Goal: Task Accomplishment & Management: Manage account settings

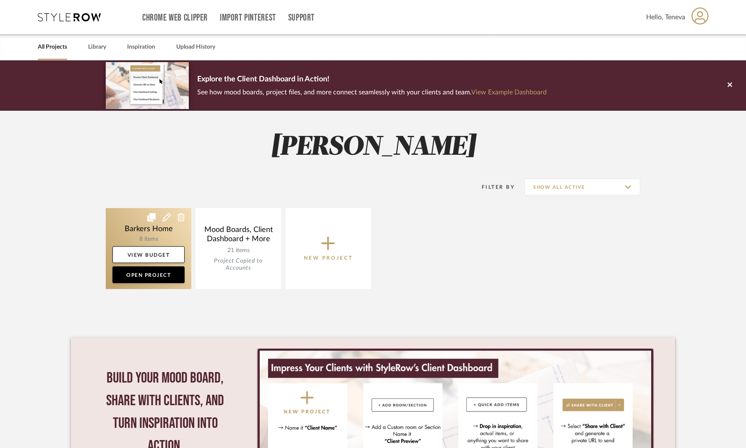
click at [148, 229] on link at bounding box center [149, 248] width 86 height 81
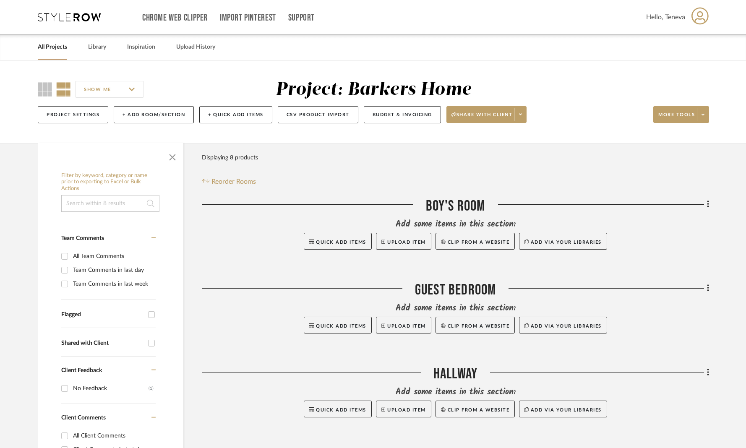
click at [637, 129] on div "SHOW ME Project: Barkers Home Project Settings + Add Room/Section + Quick Add I…" at bounding box center [373, 101] width 746 height 83
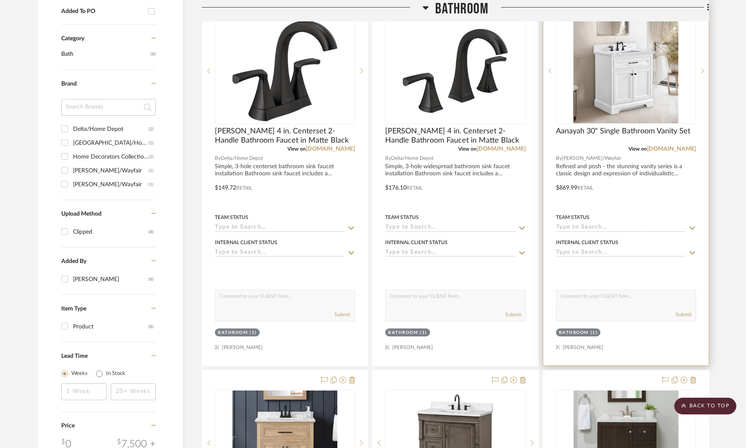
scroll to position [487, 0]
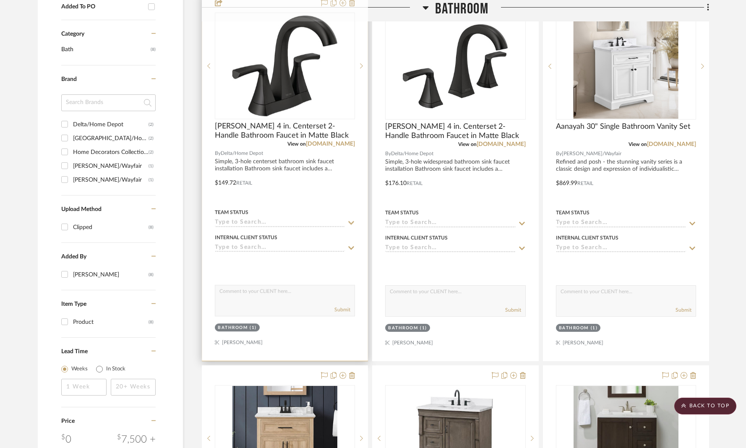
click at [302, 83] on img "0" at bounding box center [284, 66] width 105 height 105
click at [251, 136] on span "Pierce 4 in. Centerset 2-Handle Bathroom Faucet in Matte Black" at bounding box center [285, 131] width 140 height 18
click at [257, 134] on span "[PERSON_NAME] 4 in. Centerset 2-Handle Bathroom Faucet in Matte Black" at bounding box center [285, 131] width 140 height 18
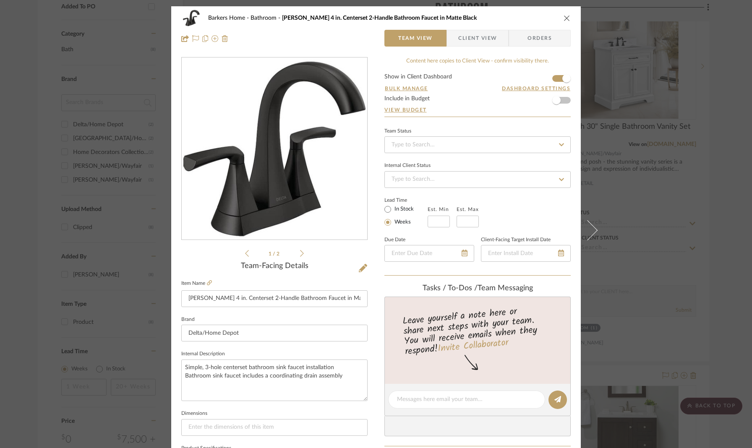
scroll to position [0, 0]
drag, startPoint x: 461, startPoint y: 30, endPoint x: 458, endPoint y: 37, distance: 7.8
click at [461, 31] on span "Client View" at bounding box center [477, 38] width 39 height 17
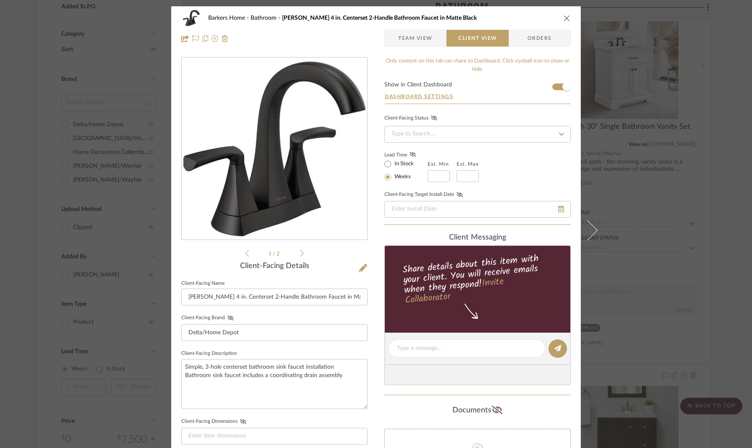
click at [458, 38] on span "Client View" at bounding box center [477, 38] width 39 height 17
click at [418, 94] on button "Dashboard Settings" at bounding box center [418, 97] width 69 height 8
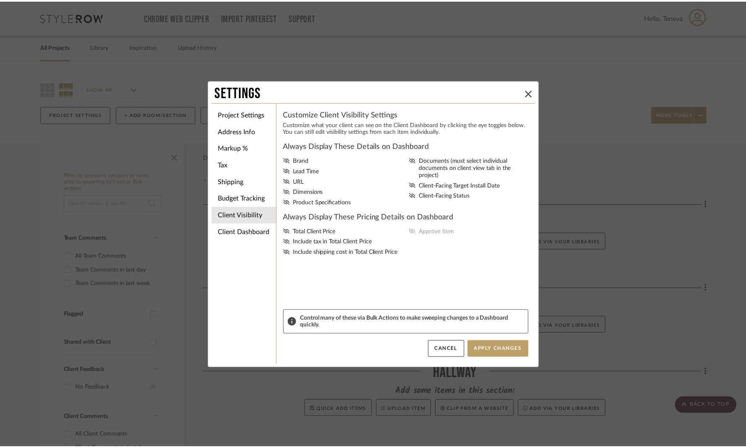
scroll to position [487, 0]
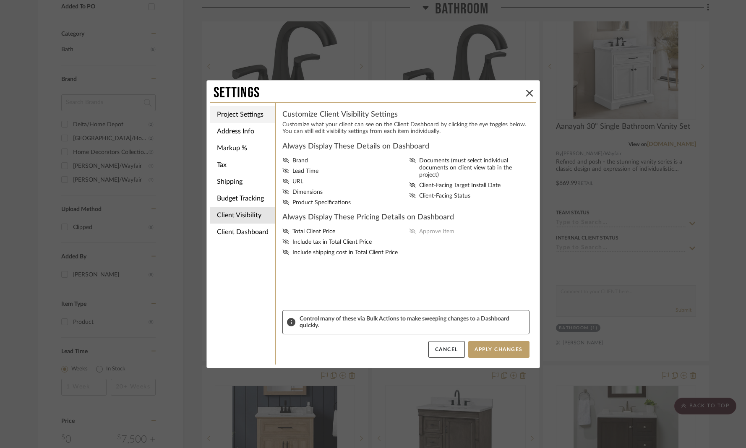
click at [243, 118] on li "Project Settings" at bounding box center [242, 114] width 65 height 17
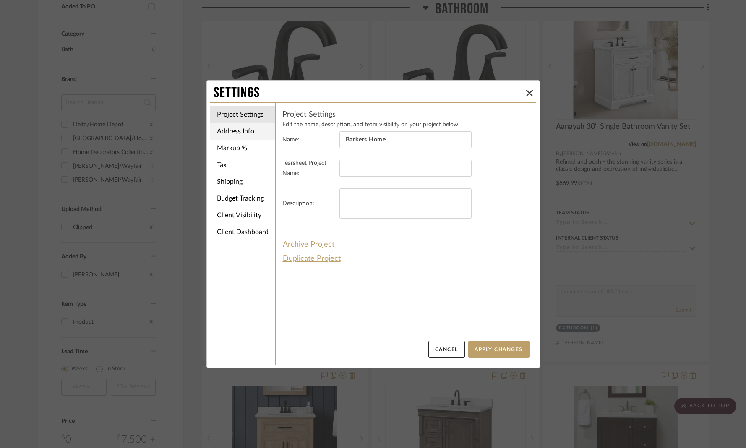
click at [232, 134] on li "Address Info" at bounding box center [242, 131] width 65 height 17
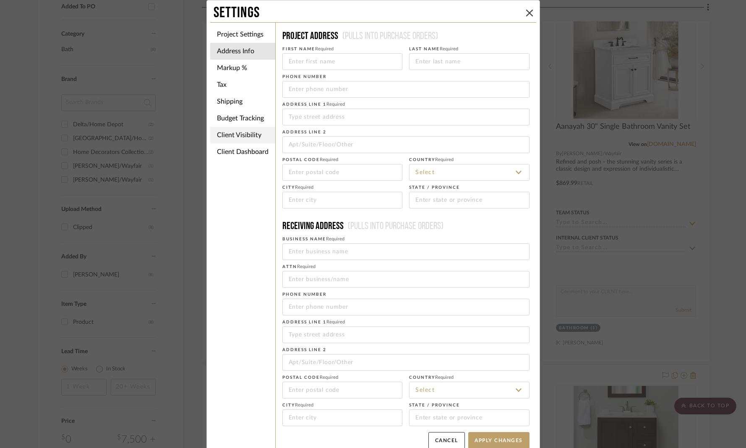
click at [233, 133] on li "Client Visibility" at bounding box center [242, 135] width 65 height 17
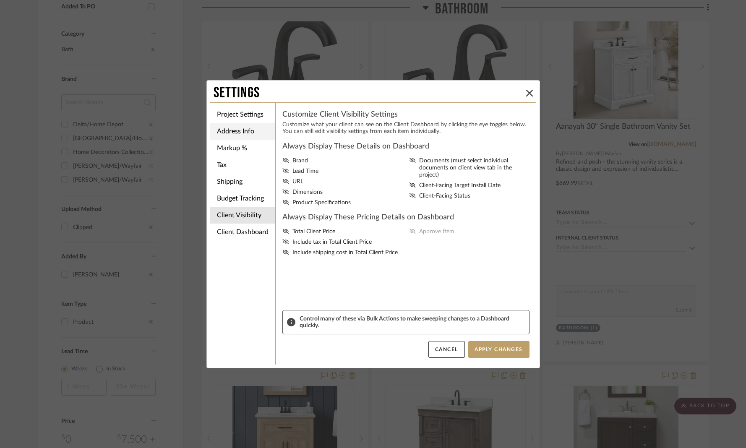
click at [240, 132] on li "Address Info" at bounding box center [242, 131] width 65 height 17
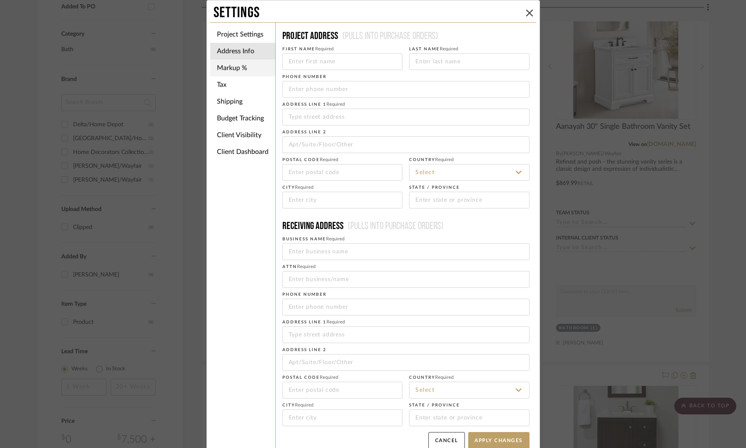
click at [224, 68] on li "Markup %" at bounding box center [242, 68] width 65 height 17
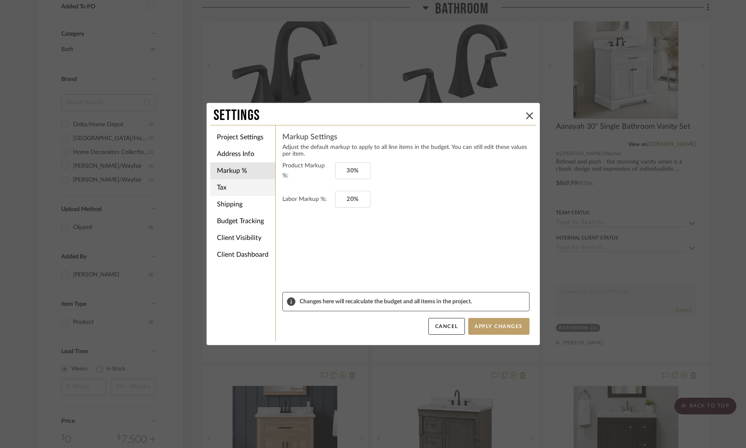
click at [233, 186] on li "Tax" at bounding box center [242, 187] width 65 height 17
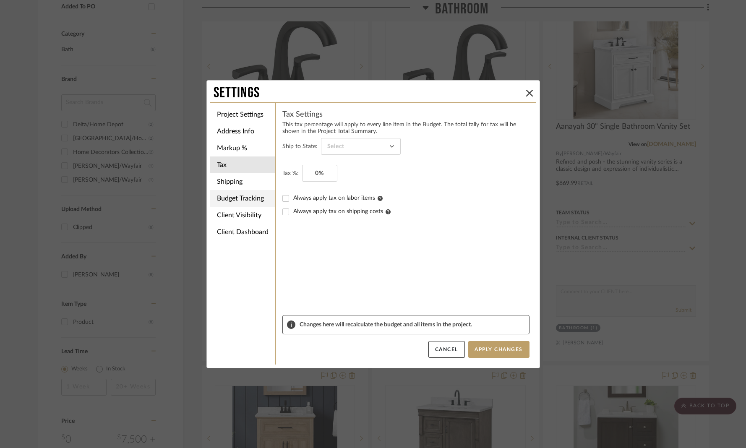
click at [241, 200] on li "Budget Tracking" at bounding box center [242, 198] width 65 height 17
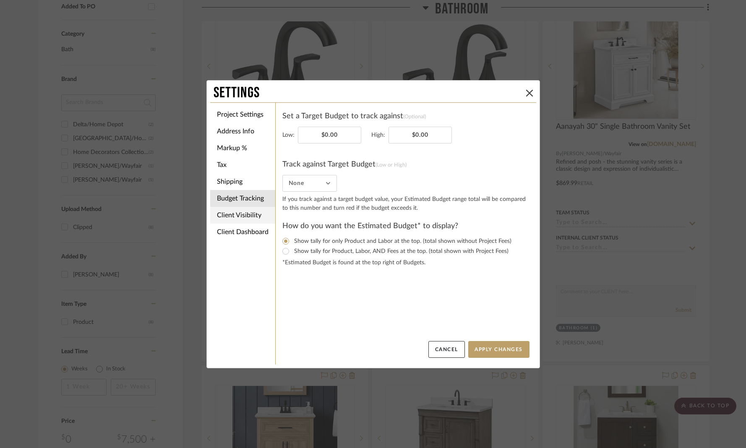
click at [236, 214] on li "Client Visibility" at bounding box center [242, 215] width 65 height 17
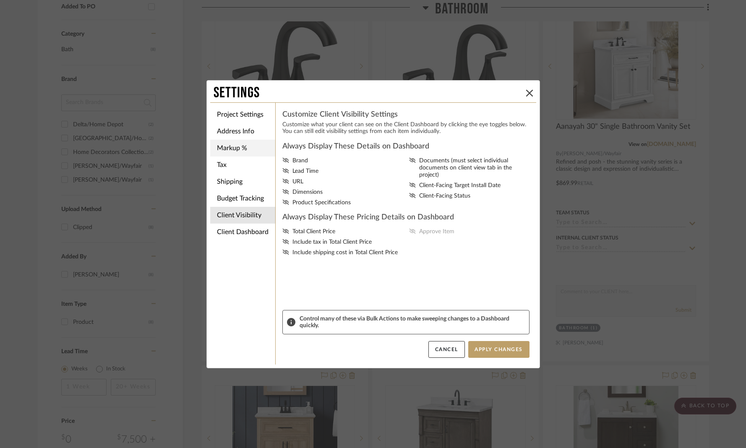
click at [251, 152] on li "Markup %" at bounding box center [242, 148] width 65 height 17
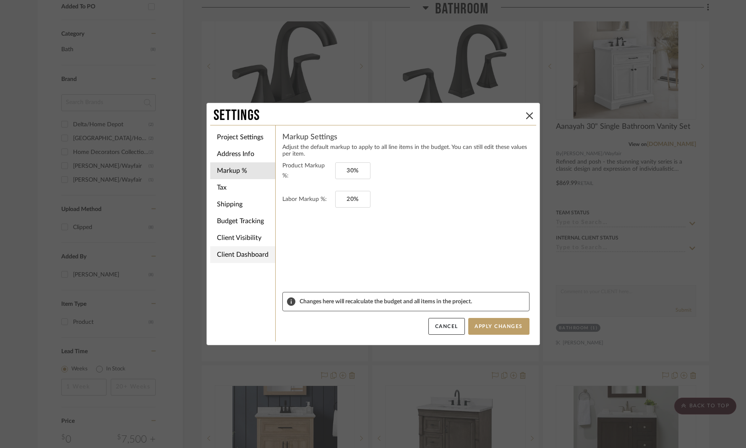
click at [252, 258] on li "Client Dashboard" at bounding box center [242, 254] width 65 height 17
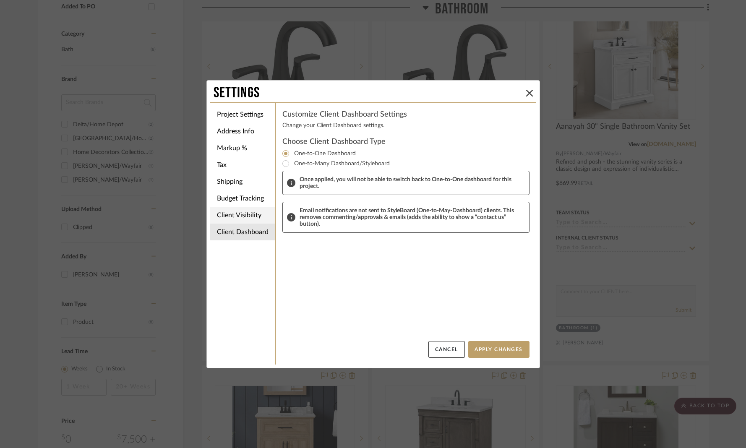
click at [241, 213] on li "Client Visibility" at bounding box center [242, 215] width 65 height 17
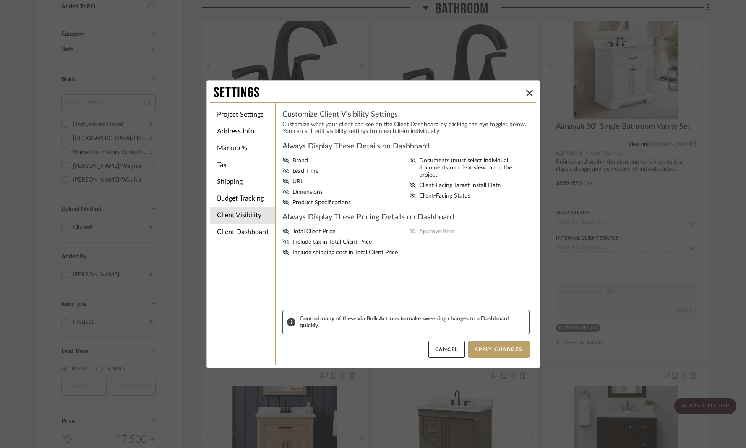
click at [409, 234] on div "Total Client Price Include tax in Total Client Price Include shipping cost in T…" at bounding box center [405, 242] width 247 height 28
click at [284, 162] on icon at bounding box center [285, 160] width 6 height 5
click at [0, 0] on input "Brand" at bounding box center [0, 0] width 0 height 0
click at [283, 173] on icon at bounding box center [285, 170] width 7 height 5
click at [0, 0] on input "Lead Time" at bounding box center [0, 0] width 0 height 0
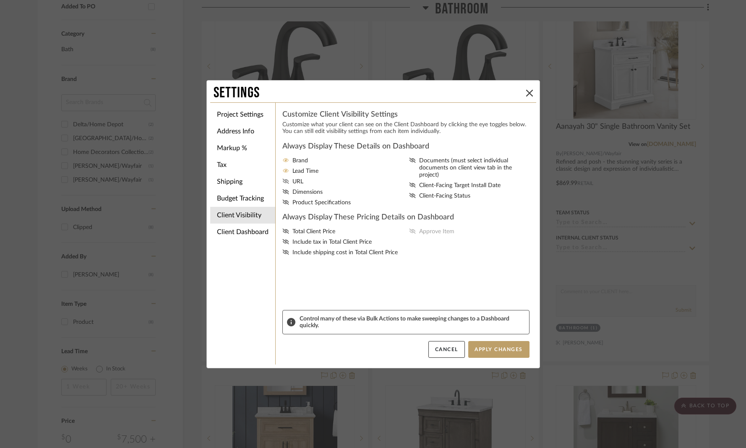
click at [282, 183] on icon at bounding box center [285, 181] width 7 height 5
click at [0, 0] on input "URL" at bounding box center [0, 0] width 0 height 0
click at [282, 194] on icon at bounding box center [285, 191] width 7 height 5
click at [0, 0] on input "Dimensions" at bounding box center [0, 0] width 0 height 0
click at [282, 203] on icon at bounding box center [285, 202] width 7 height 5
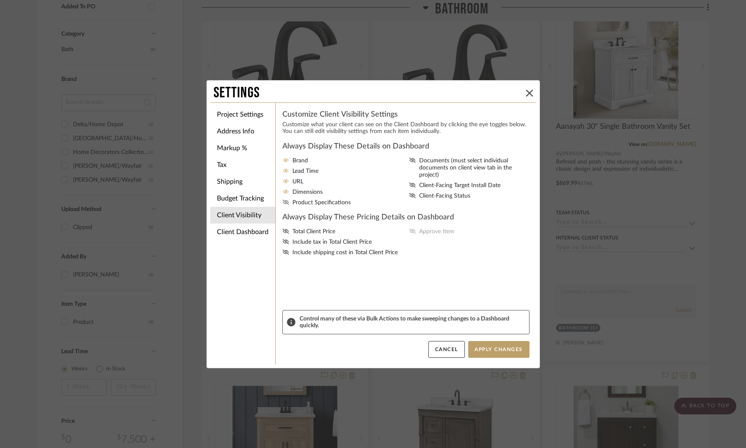
click at [0, 0] on input "Product Specifications" at bounding box center [0, 0] width 0 height 0
click at [409, 159] on icon at bounding box center [412, 160] width 7 height 5
click at [0, 0] on input "Documents (must select individual documents on client view tab in the project)" at bounding box center [0, 0] width 0 height 0
click at [409, 182] on icon at bounding box center [412, 184] width 6 height 5
click at [0, 0] on input "Client-Facing Target Install Date" at bounding box center [0, 0] width 0 height 0
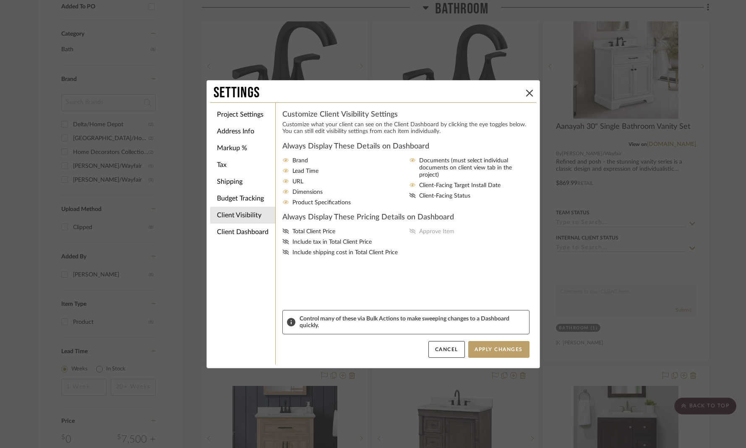
click at [409, 183] on icon at bounding box center [412, 185] width 6 height 4
click at [0, 0] on input "Client-Facing Target Install Date" at bounding box center [0, 0] width 0 height 0
click at [409, 193] on icon at bounding box center [412, 195] width 6 height 5
click at [0, 0] on input "Client-Facing Status" at bounding box center [0, 0] width 0 height 0
click at [282, 233] on icon at bounding box center [285, 231] width 6 height 5
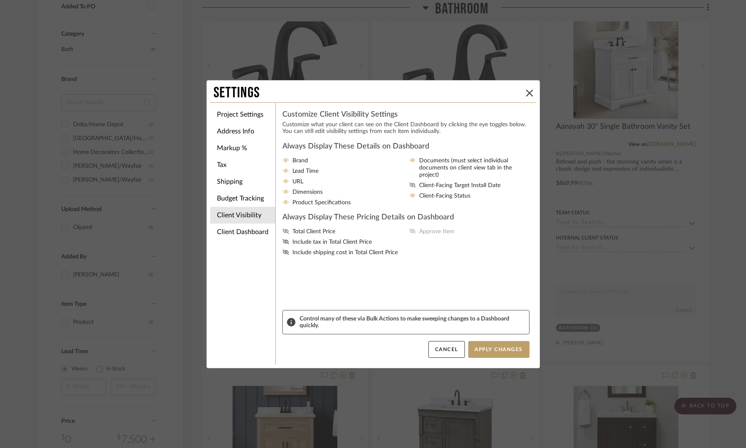
click at [0, 0] on input "Total Client Price" at bounding box center [0, 0] width 0 height 0
click at [409, 234] on icon at bounding box center [412, 231] width 6 height 5
click at [0, 0] on input "Approve Item" at bounding box center [0, 0] width 0 height 0
click at [284, 244] on icon at bounding box center [285, 241] width 7 height 5
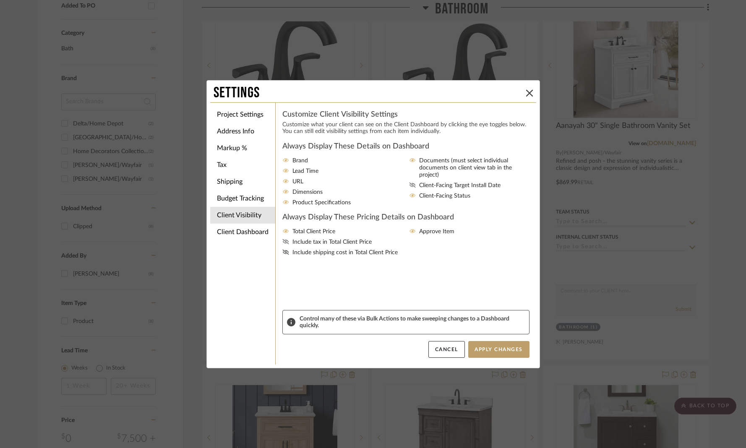
click at [0, 0] on input "Include tax in Total Client Price" at bounding box center [0, 0] width 0 height 0
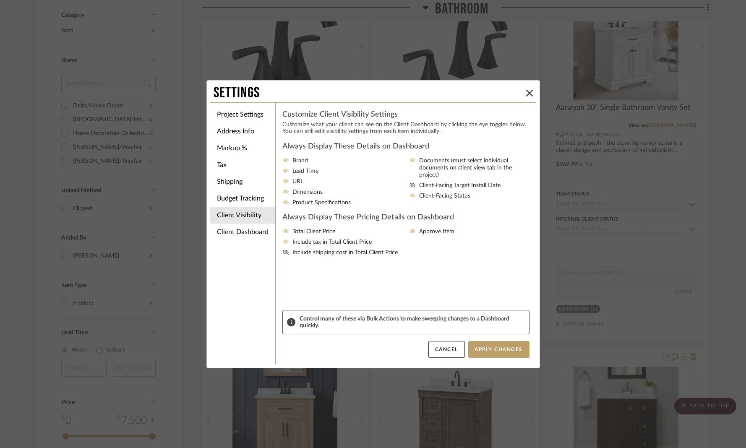
click at [282, 255] on icon at bounding box center [285, 252] width 7 height 5
click at [0, 0] on input "Include shipping cost in Total Client Price" at bounding box center [0, 0] width 0 height 0
click at [411, 182] on icon at bounding box center [412, 184] width 7 height 5
click at [0, 0] on input "Client-Facing Target Install Date" at bounding box center [0, 0] width 0 height 0
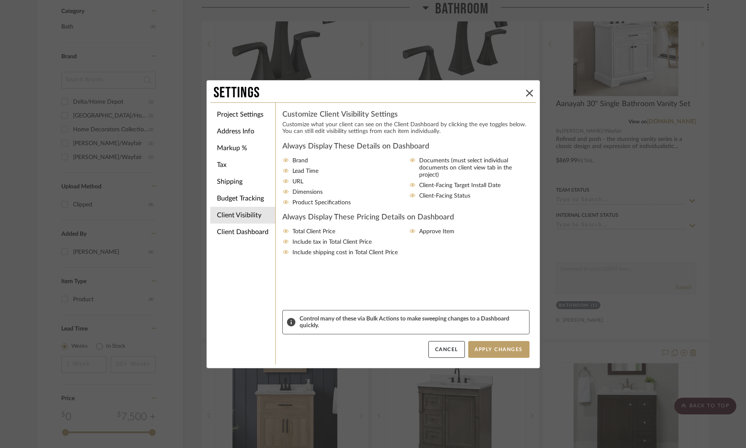
click at [409, 183] on icon at bounding box center [412, 185] width 6 height 4
click at [0, 0] on input "Client-Facing Target Install Date" at bounding box center [0, 0] width 0 height 0
click at [490, 352] on button "Apply Changes" at bounding box center [498, 349] width 61 height 17
click at [250, 233] on li "Client Dashboard" at bounding box center [242, 232] width 65 height 17
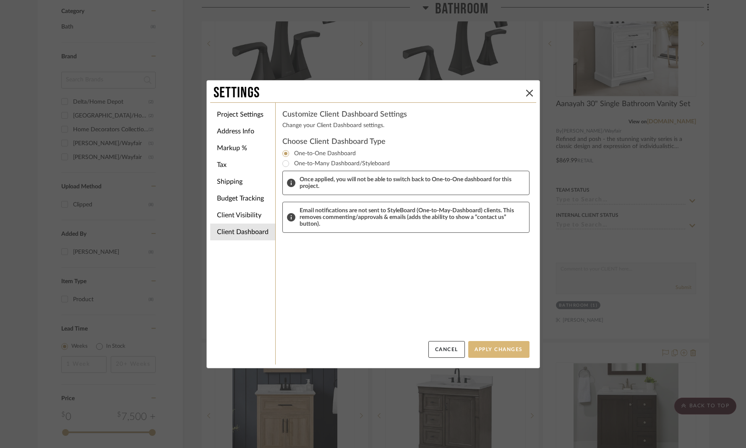
click at [482, 352] on button "Apply Changes" at bounding box center [498, 349] width 61 height 17
click at [497, 353] on button "Apply Changes" at bounding box center [498, 349] width 61 height 17
click at [492, 347] on button "Apply Changes" at bounding box center [498, 349] width 61 height 17
click at [492, 348] on button "Apply Changes" at bounding box center [498, 349] width 61 height 17
click at [229, 113] on li "Project Settings" at bounding box center [242, 114] width 65 height 17
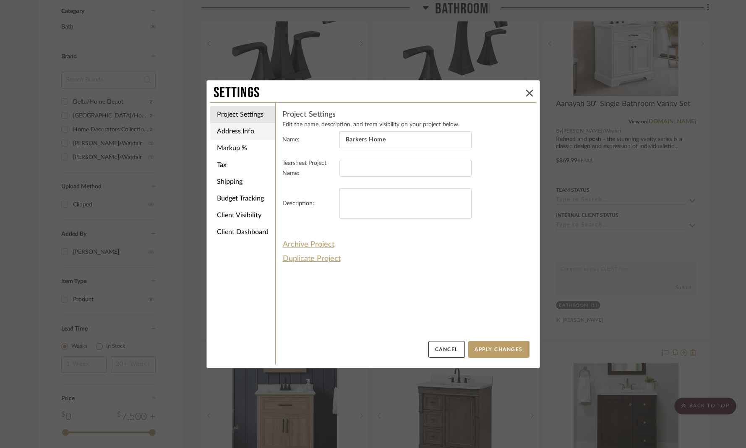
click at [231, 132] on li "Address Info" at bounding box center [242, 131] width 65 height 17
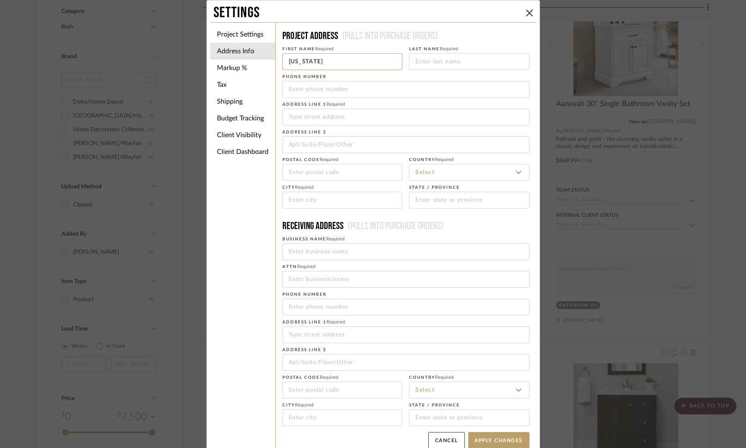
type input "Georgia"
type input "Barkers"
type input "3793 Boring Rd."
type input "30034"
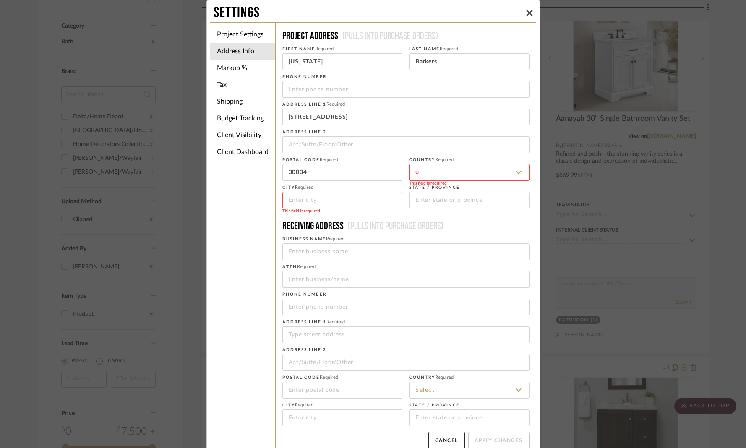
scroll to position [0, 0]
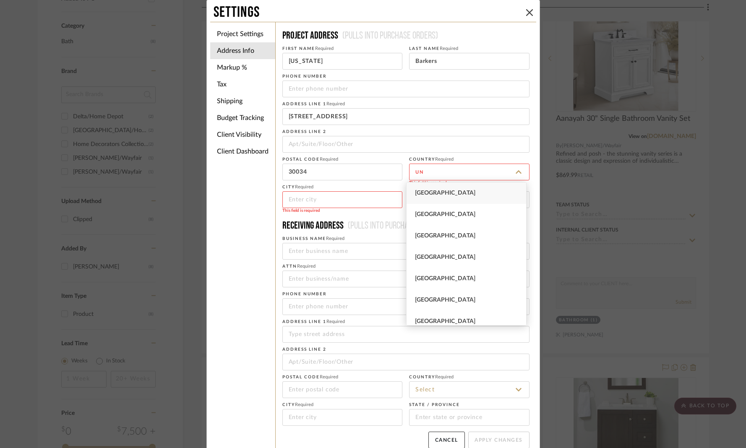
click at [506, 194] on div "United States" at bounding box center [466, 192] width 120 height 21
type input "United States"
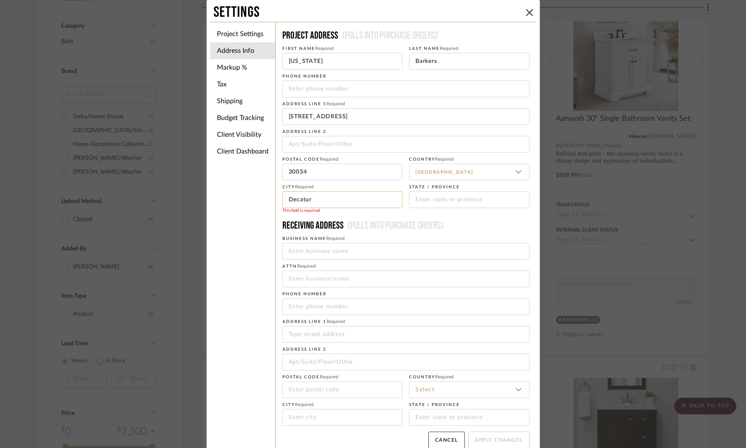
type input "Decatur"
type input "GA"
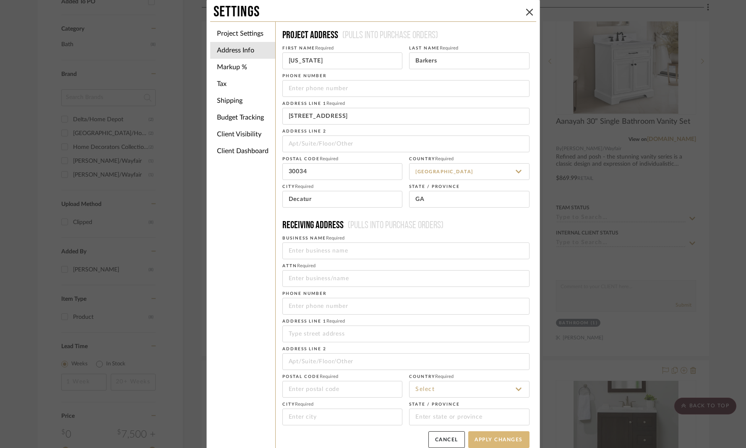
click at [479, 439] on button "Apply Changes" at bounding box center [498, 439] width 61 height 17
click at [232, 70] on li "Markup %" at bounding box center [242, 67] width 65 height 17
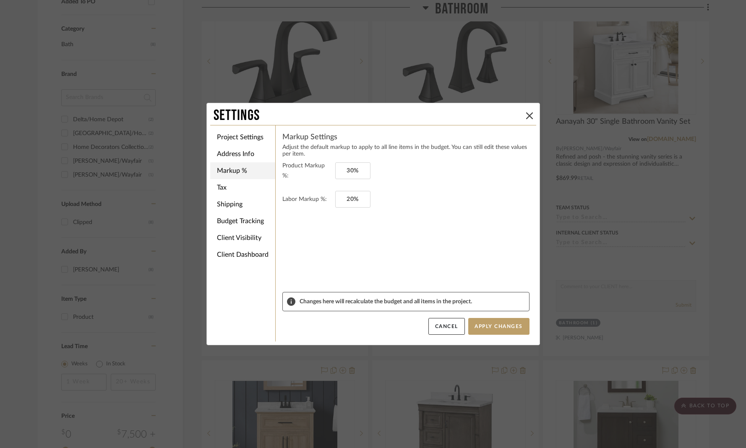
scroll to position [0, 0]
click at [483, 329] on button "Apply Changes" at bounding box center [498, 326] width 61 height 17
click at [242, 193] on li "Tax" at bounding box center [242, 187] width 65 height 17
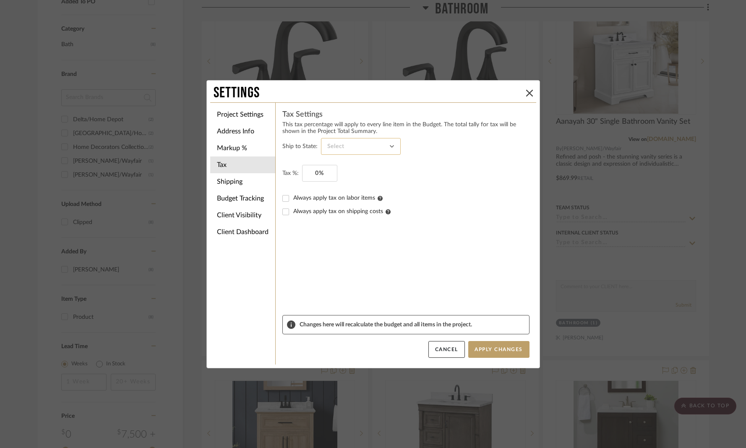
drag, startPoint x: 385, startPoint y: 140, endPoint x: 387, endPoint y: 144, distance: 4.9
click at [385, 141] on input at bounding box center [361, 146] width 80 height 17
click at [388, 146] on input at bounding box center [361, 146] width 80 height 17
click at [357, 140] on input at bounding box center [361, 146] width 80 height 17
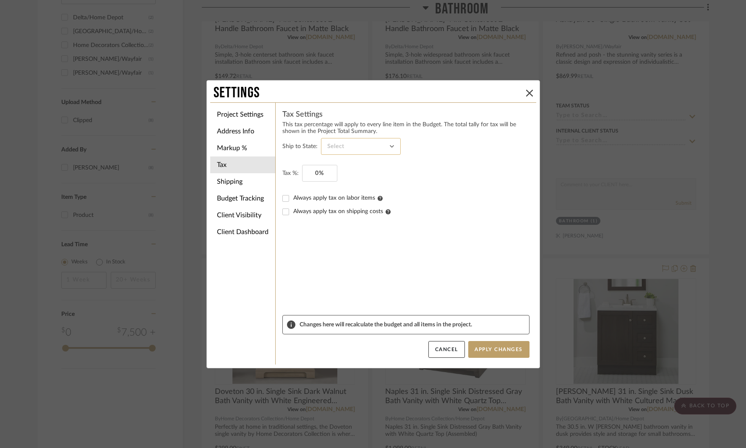
scroll to position [609, 0]
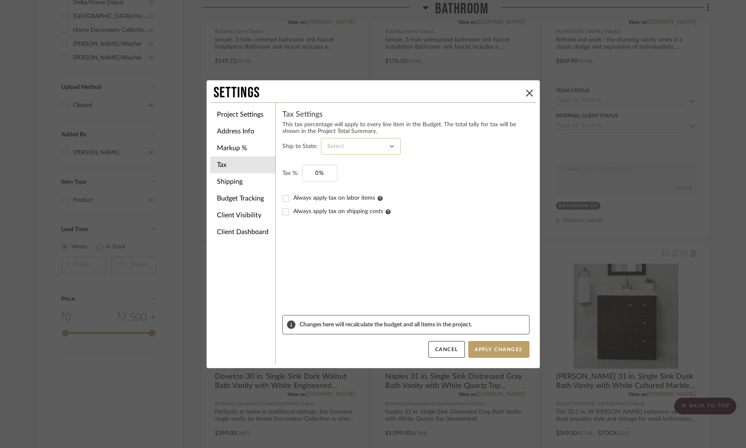
click at [345, 145] on input at bounding box center [361, 146] width 80 height 17
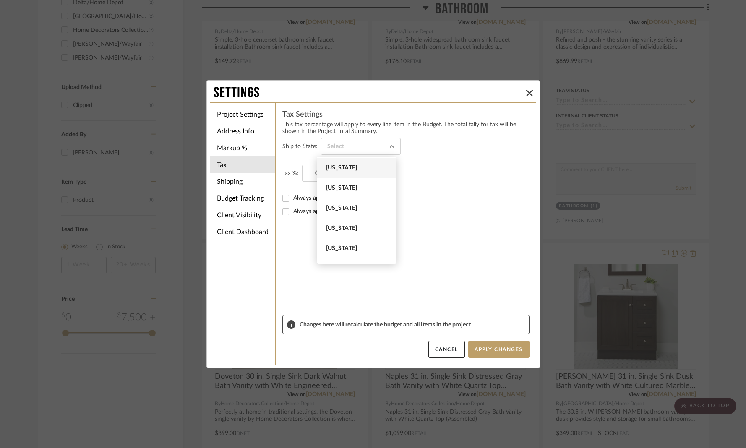
click at [365, 172] on span "Georgia" at bounding box center [356, 168] width 79 height 20
type input "Georgia"
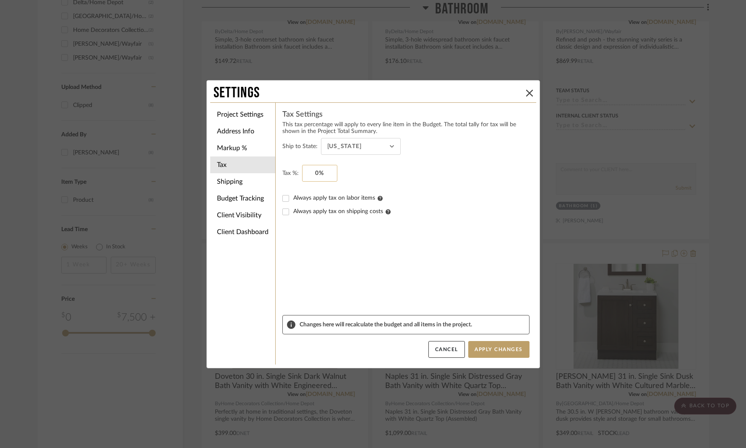
type input "0"
click at [318, 174] on input "0" at bounding box center [319, 173] width 35 height 17
type input "6%"
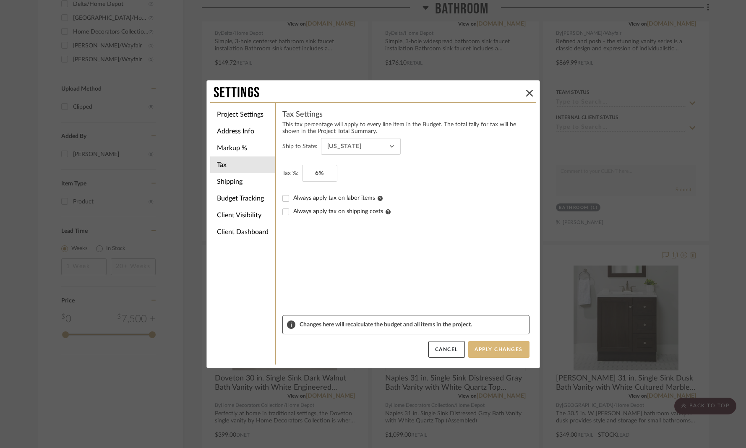
click at [509, 351] on button "Apply Changes" at bounding box center [498, 349] width 61 height 17
click at [250, 183] on li "Shipping" at bounding box center [242, 181] width 65 height 17
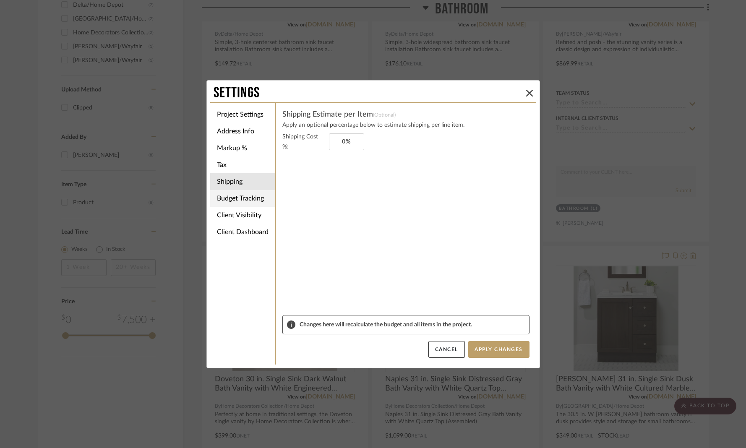
click at [234, 203] on li "Budget Tracking" at bounding box center [242, 198] width 65 height 17
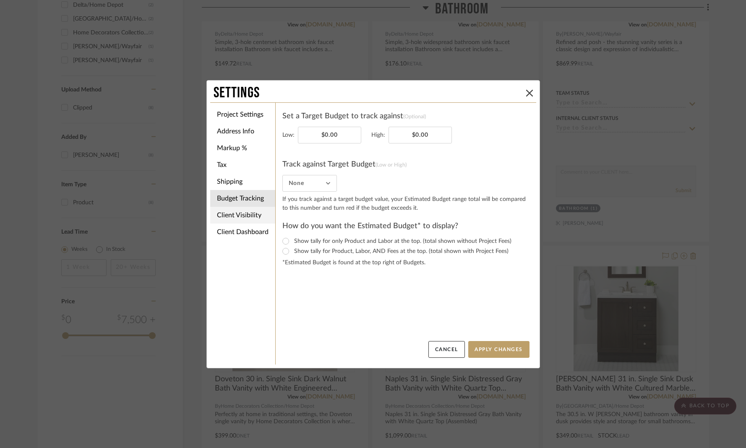
click at [245, 220] on li "Client Visibility" at bounding box center [242, 215] width 65 height 17
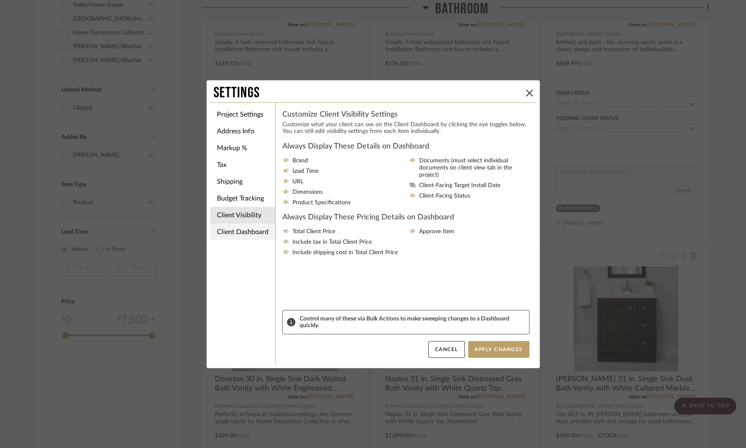
click at [249, 240] on li "Client Dashboard" at bounding box center [242, 232] width 65 height 17
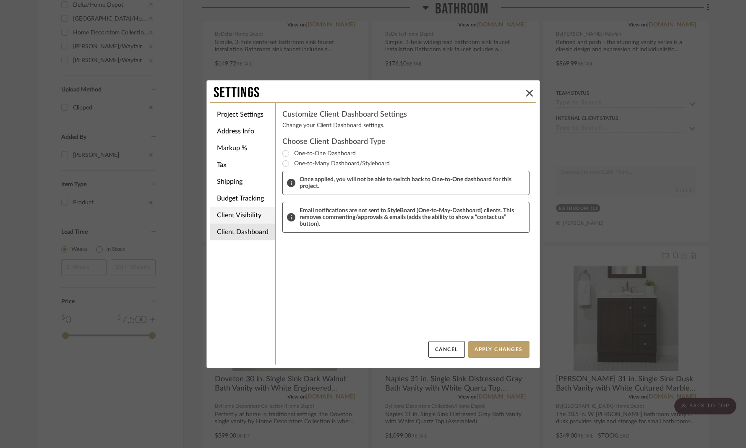
click at [239, 212] on li "Client Visibility" at bounding box center [242, 215] width 65 height 17
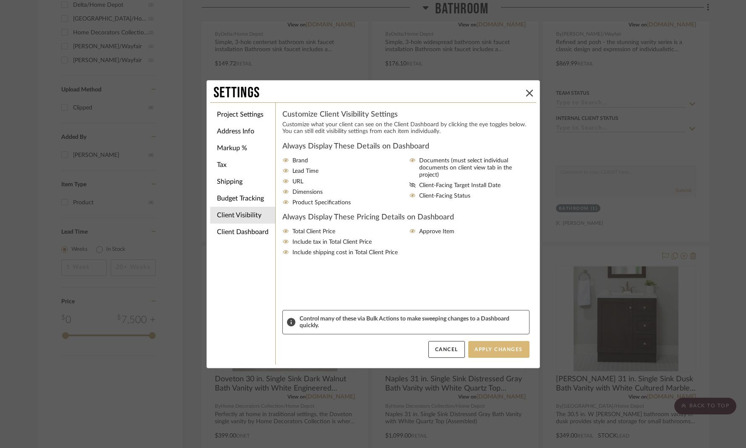
click at [481, 352] on button "Apply Changes" at bounding box center [498, 349] width 61 height 17
click at [251, 231] on li "Client Dashboard" at bounding box center [242, 232] width 65 height 17
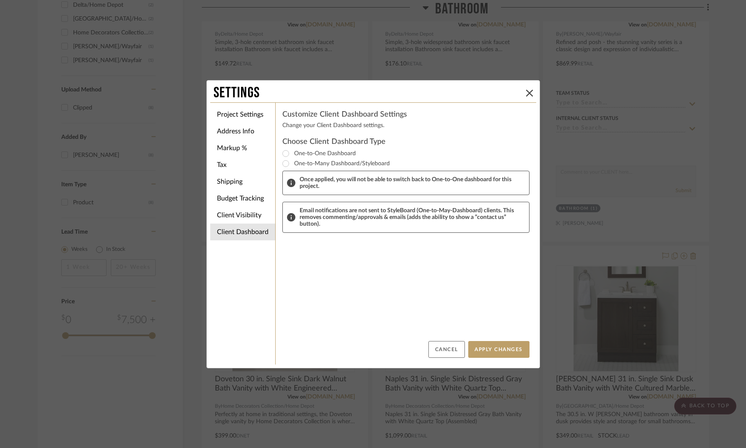
click at [439, 356] on button "Cancel" at bounding box center [446, 349] width 36 height 17
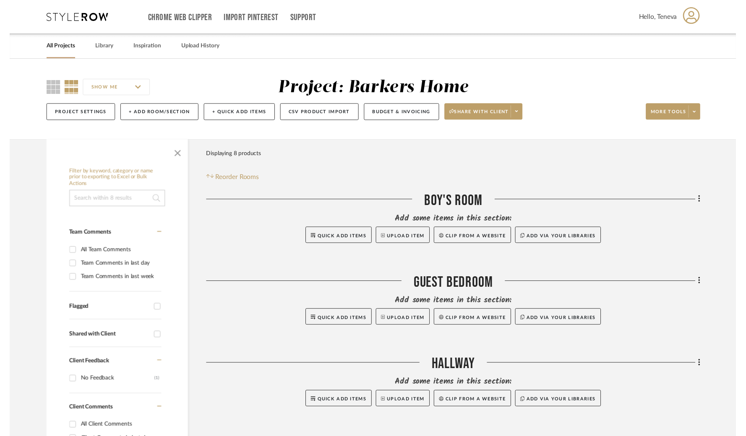
scroll to position [0, 0]
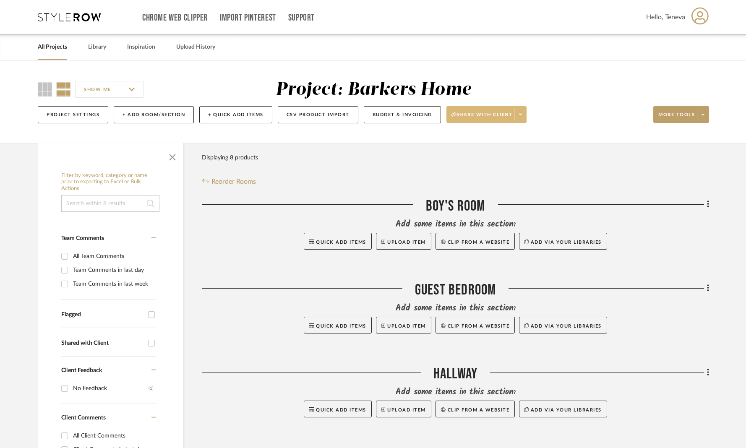
click at [521, 115] on icon at bounding box center [520, 114] width 3 height 5
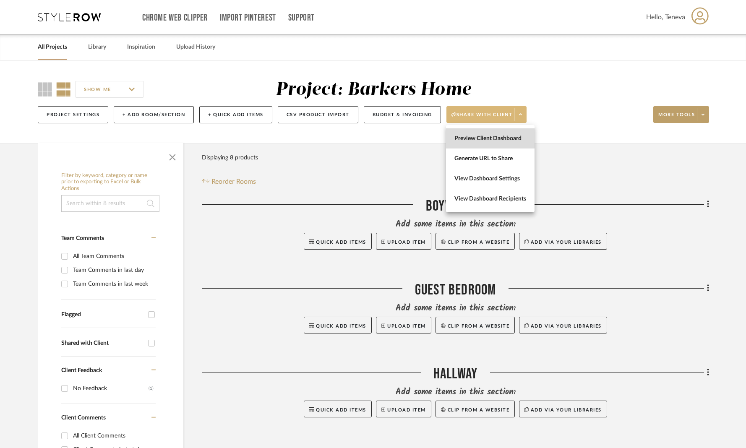
click at [504, 145] on button "Preview Client Dashboard" at bounding box center [490, 138] width 89 height 20
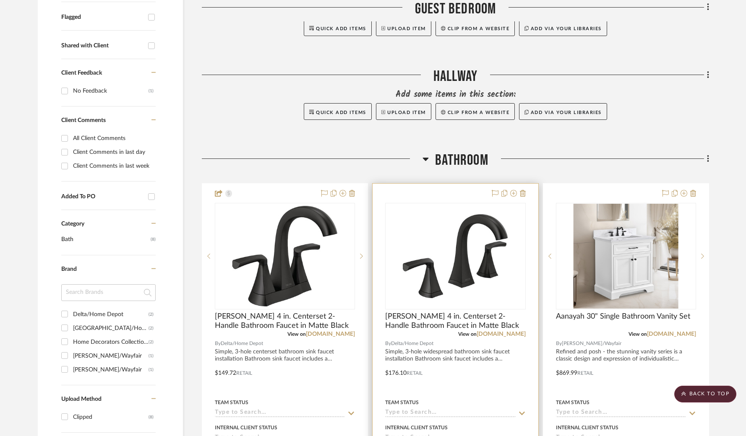
scroll to position [296, 0]
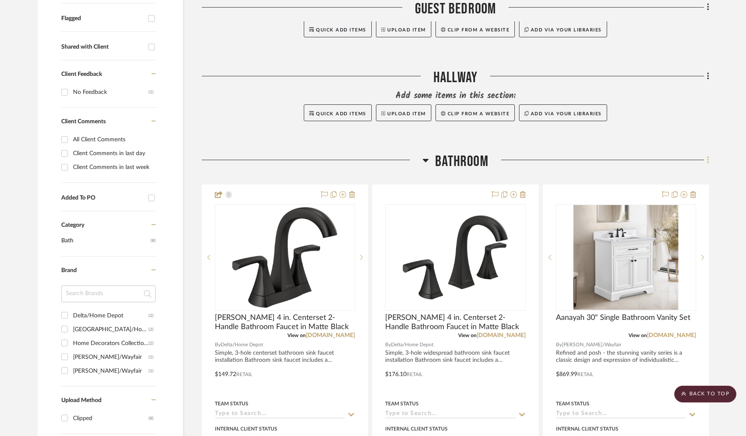
click at [708, 161] on icon at bounding box center [708, 160] width 3 height 9
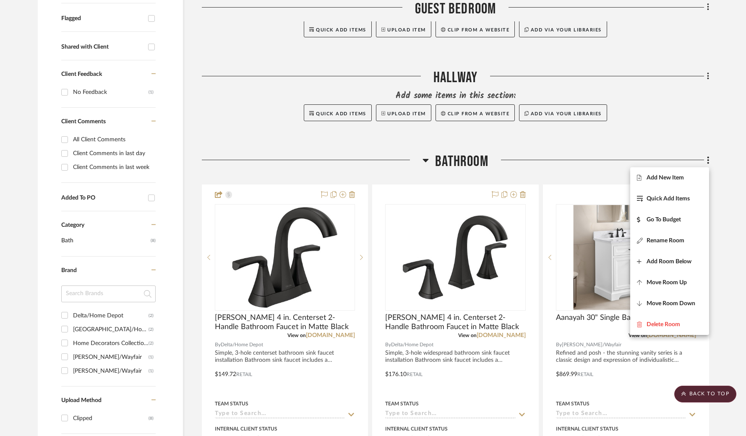
click at [510, 172] on div at bounding box center [373, 218] width 746 height 436
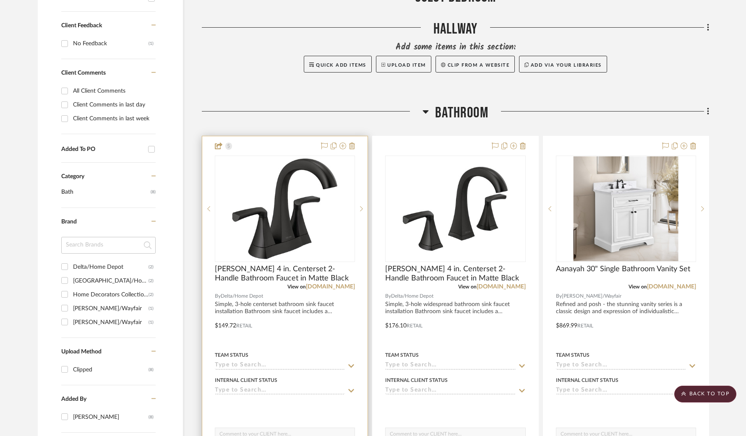
scroll to position [348, 0]
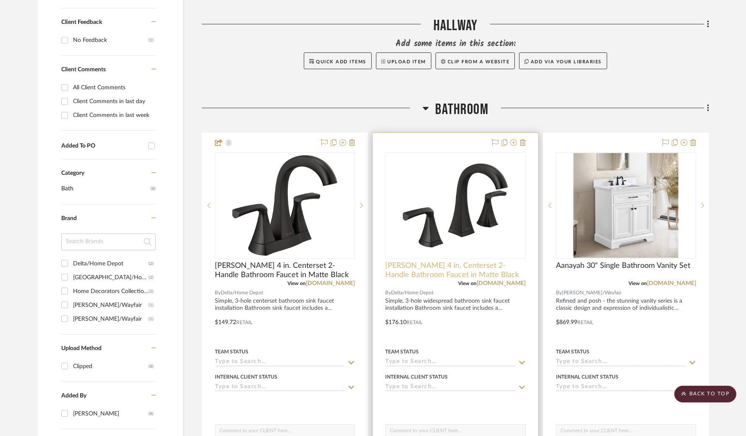
click at [415, 274] on span "[PERSON_NAME] 4 in. Centerset 2-Handle Bathroom Faucet in Matte Black" at bounding box center [455, 270] width 140 height 18
click at [422, 278] on span "[PERSON_NAME] 4 in. Centerset 2-Handle Bathroom Faucet in Matte Black" at bounding box center [455, 270] width 140 height 18
click at [423, 268] on span "[PERSON_NAME] 4 in. Centerset 2-Handle Bathroom Faucet in Matte Black" at bounding box center [455, 270] width 140 height 18
click at [445, 193] on img "0" at bounding box center [455, 205] width 105 height 105
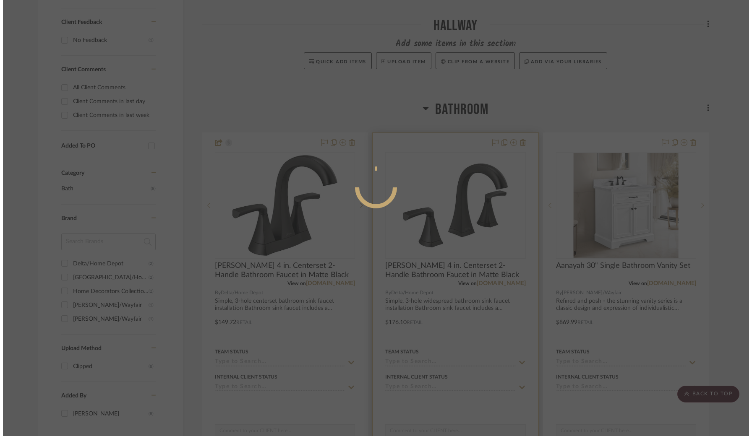
scroll to position [0, 0]
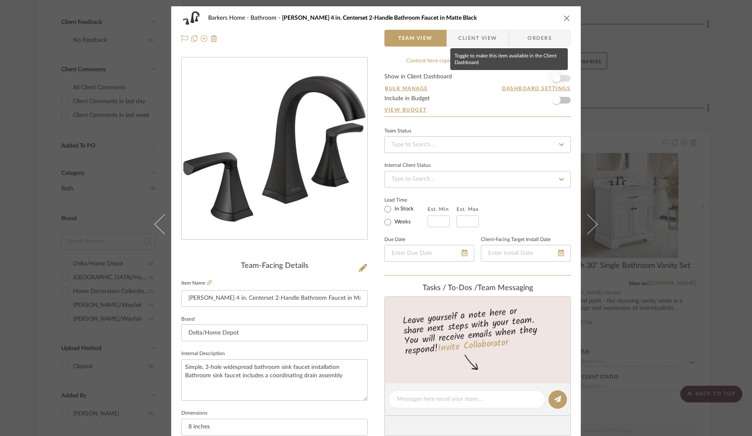
click at [552, 81] on span "button" at bounding box center [556, 78] width 8 height 8
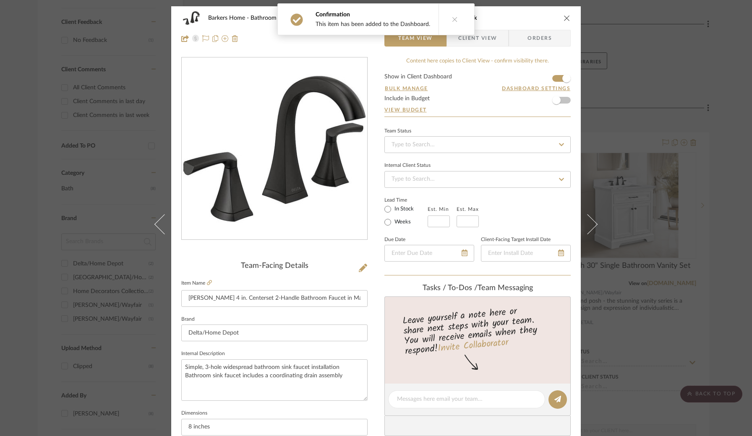
click at [452, 16] on icon at bounding box center [455, 19] width 6 height 6
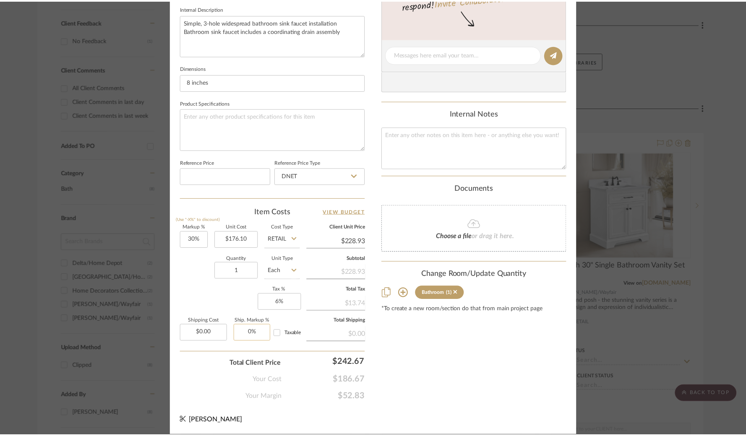
scroll to position [344, 0]
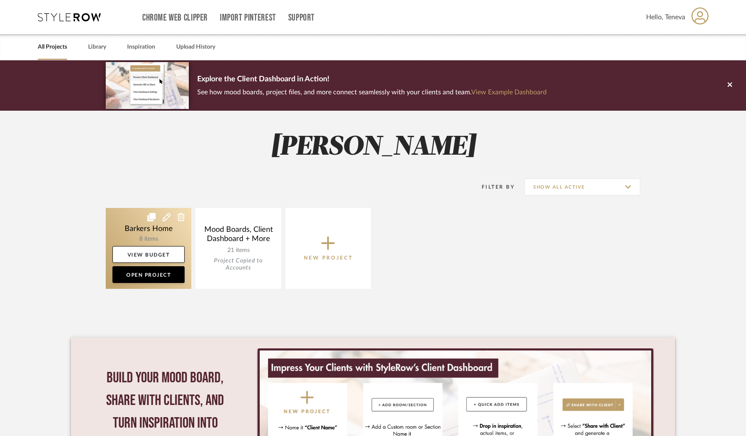
click at [143, 229] on link at bounding box center [149, 248] width 86 height 81
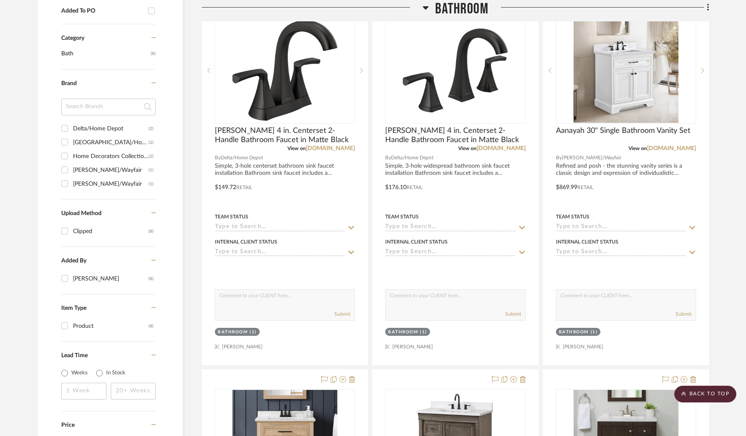
scroll to position [494, 0]
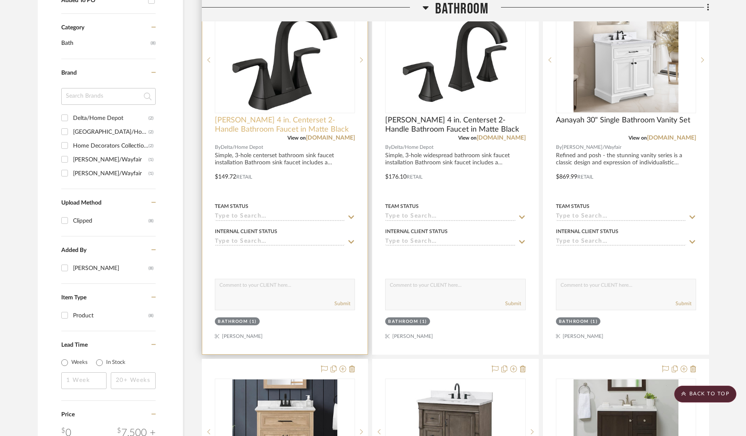
click at [294, 130] on span "[PERSON_NAME] 4 in. Centerset 2-Handle Bathroom Faucet in Matte Black" at bounding box center [285, 125] width 140 height 18
click at [282, 128] on span "[PERSON_NAME] 4 in. Centerset 2-Handle Bathroom Faucet in Matte Black" at bounding box center [285, 125] width 140 height 18
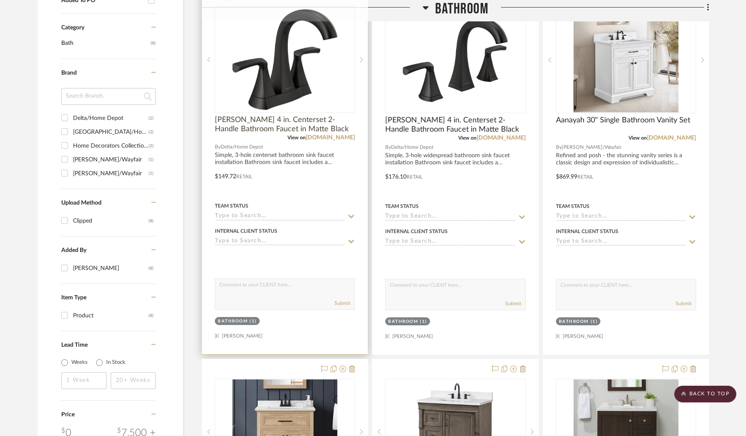
click at [280, 125] on span "[PERSON_NAME] 4 in. Centerset 2-Handle Bathroom Faucet in Matte Black" at bounding box center [285, 125] width 140 height 18
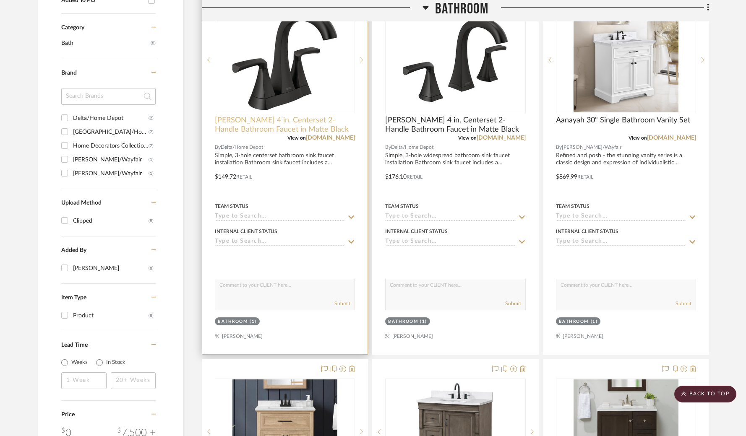
click at [237, 133] on span "[PERSON_NAME] 4 in. Centerset 2-Handle Bathroom Faucet in Matte Black" at bounding box center [285, 125] width 140 height 18
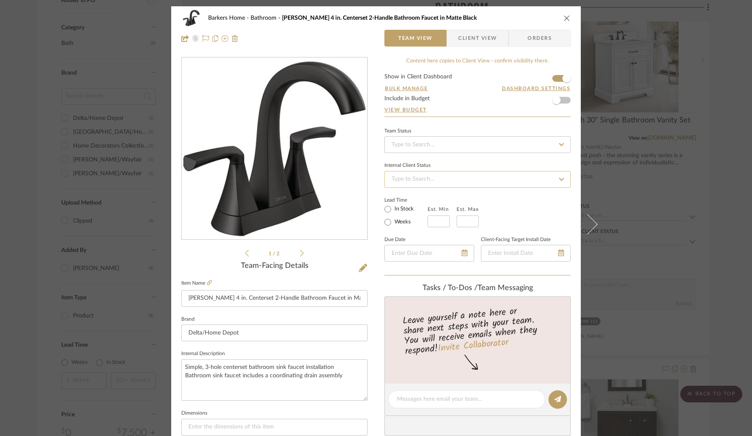
scroll to position [0, 0]
click at [565, 16] on icon "close" at bounding box center [566, 17] width 7 height 7
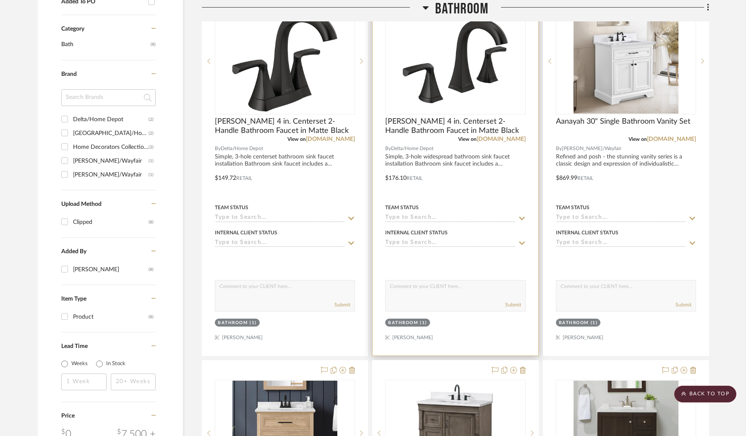
scroll to position [492, 0]
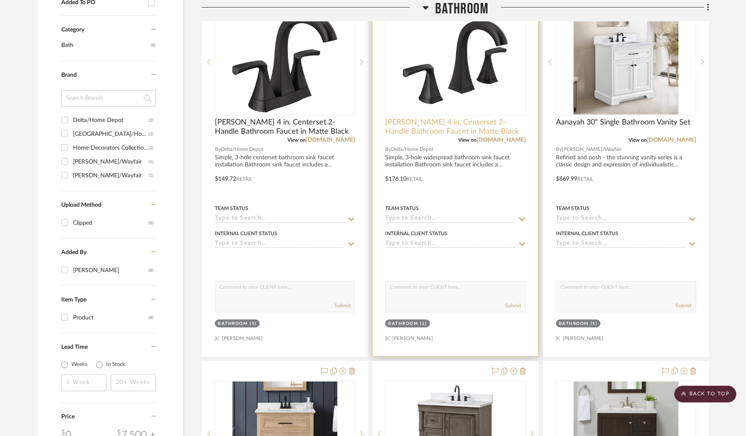
click at [439, 130] on span "[PERSON_NAME] 4 in. Centerset 2-Handle Bathroom Faucet in Matte Black" at bounding box center [455, 127] width 140 height 18
click at [444, 128] on span "[PERSON_NAME] 4 in. Centerset 2-Handle Bathroom Faucet in Matte Black" at bounding box center [455, 127] width 140 height 18
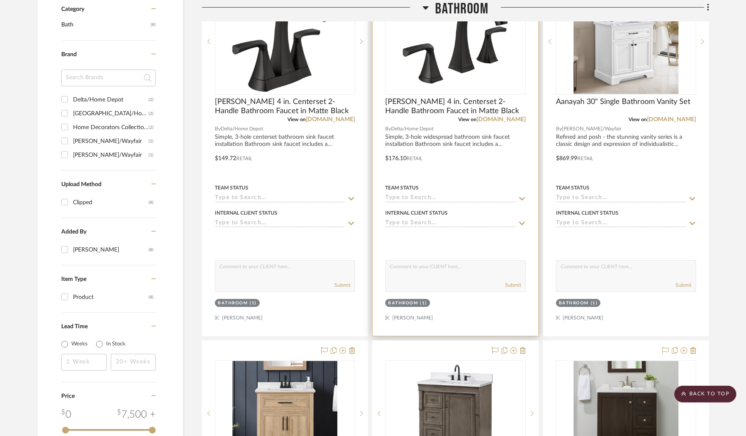
scroll to position [513, 0]
click at [436, 106] on span "[PERSON_NAME] 4 in. Centerset 2-Handle Bathroom Faucet in Matte Black" at bounding box center [455, 106] width 140 height 18
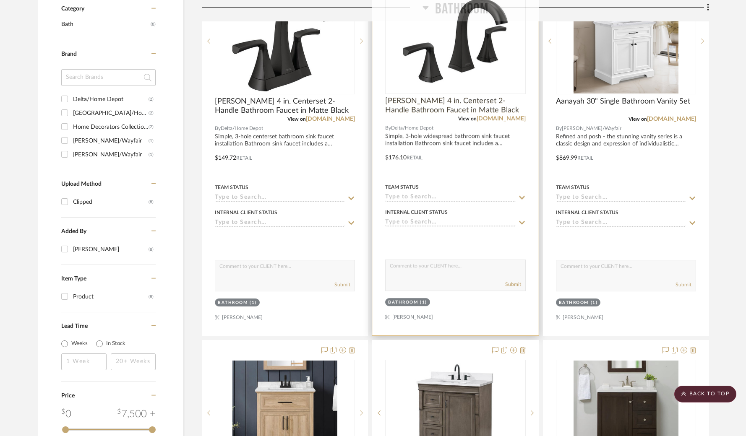
click at [437, 101] on span "[PERSON_NAME] 4 in. Centerset 2-Handle Bathroom Faucet in Matte Black" at bounding box center [455, 106] width 140 height 18
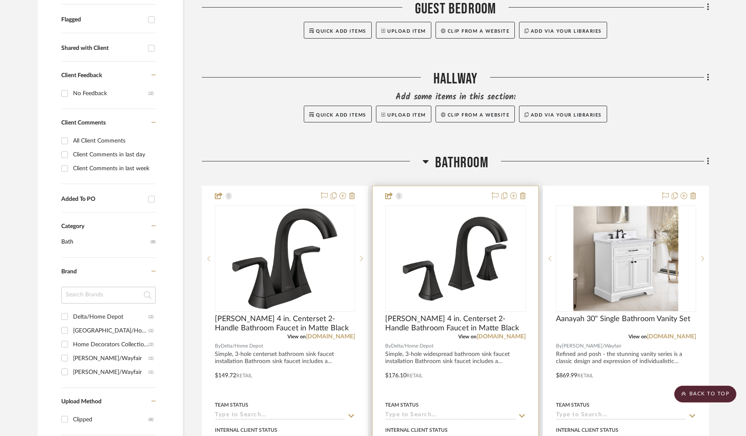
scroll to position [297, 0]
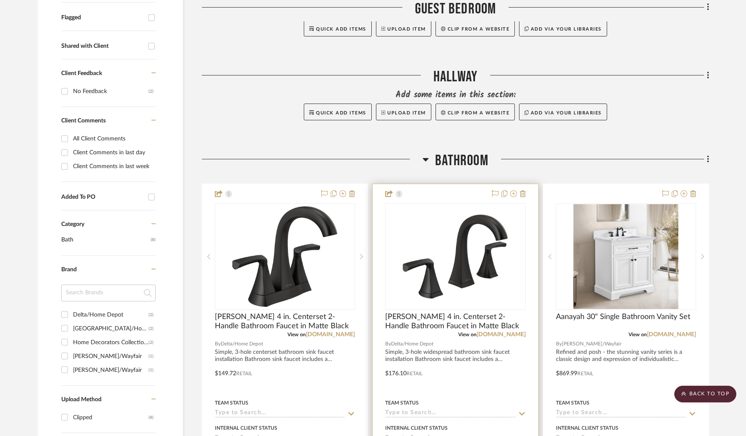
click at [460, 234] on img "0" at bounding box center [455, 256] width 105 height 105
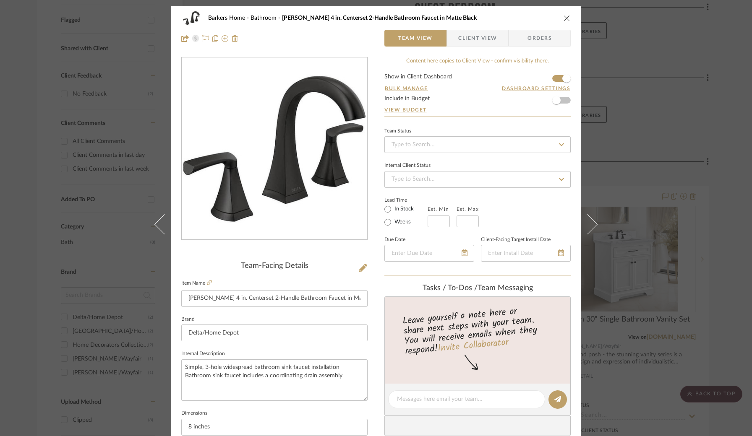
scroll to position [0, 0]
click at [482, 40] on span "Client View" at bounding box center [477, 37] width 39 height 17
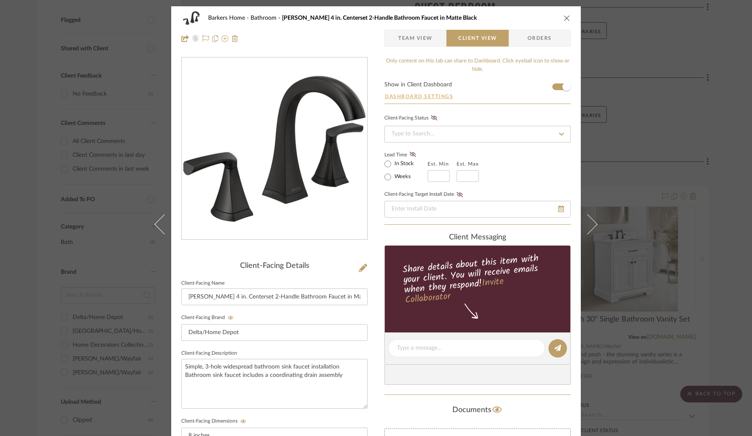
scroll to position [0, 1]
click at [419, 93] on button "Dashboard Settings" at bounding box center [418, 97] width 69 height 8
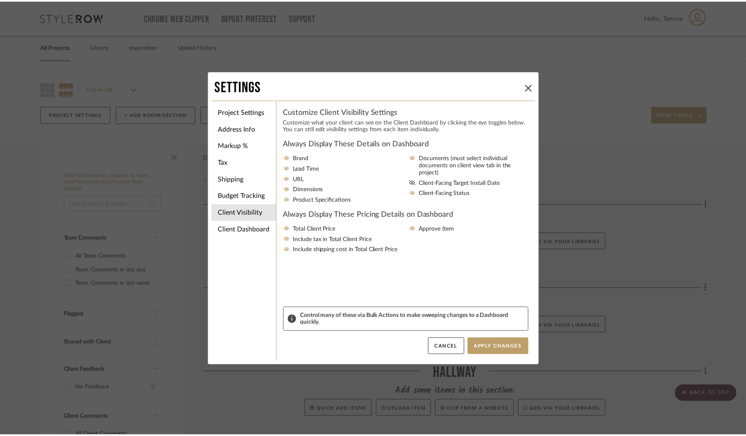
scroll to position [294, 0]
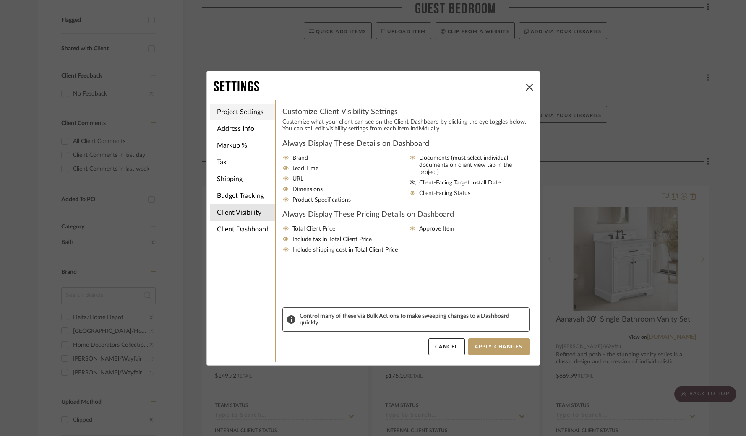
click at [243, 114] on li "Project Settings" at bounding box center [242, 112] width 65 height 17
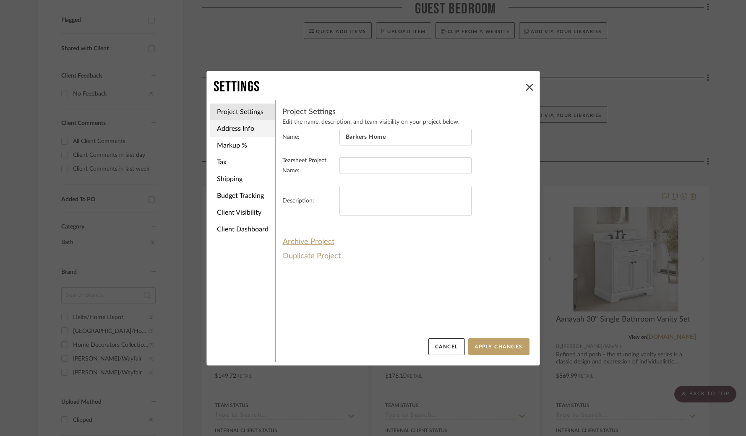
click at [242, 127] on li "Address Info" at bounding box center [242, 128] width 65 height 17
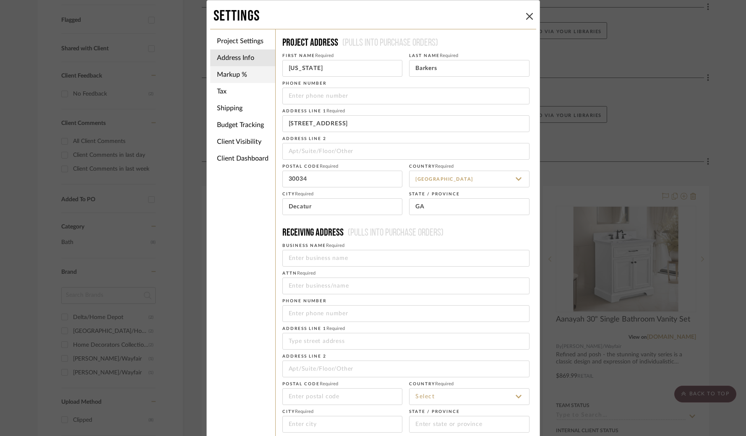
click at [228, 82] on li "Markup %" at bounding box center [242, 74] width 65 height 17
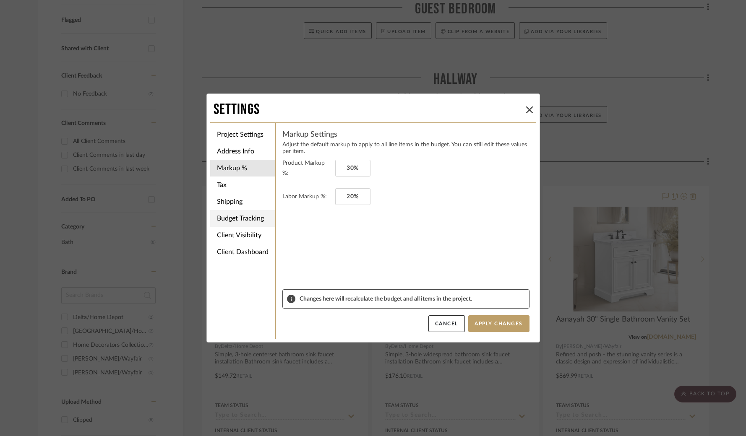
click at [226, 192] on li "Tax" at bounding box center [242, 185] width 65 height 17
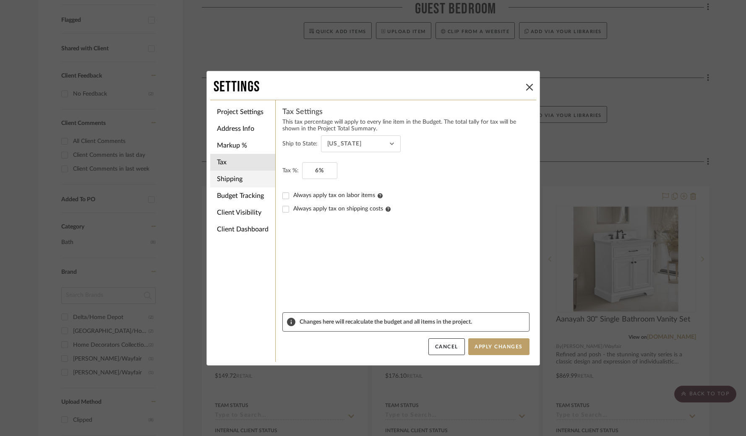
click at [233, 184] on li "Shipping" at bounding box center [242, 179] width 65 height 17
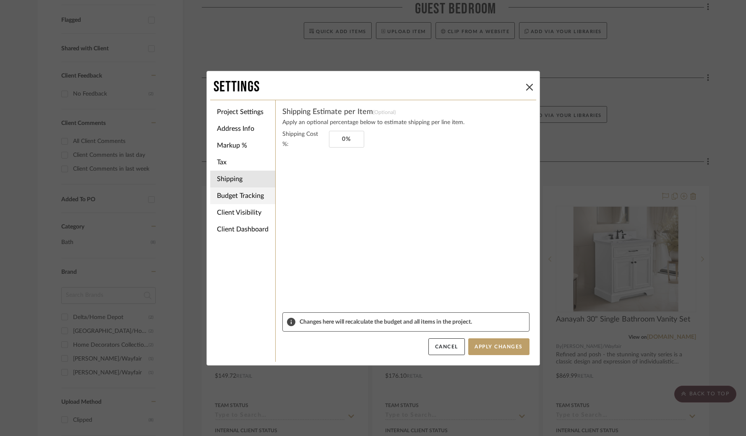
drag, startPoint x: 241, startPoint y: 197, endPoint x: 243, endPoint y: 203, distance: 6.8
click at [241, 197] on li "Budget Tracking" at bounding box center [242, 195] width 65 height 17
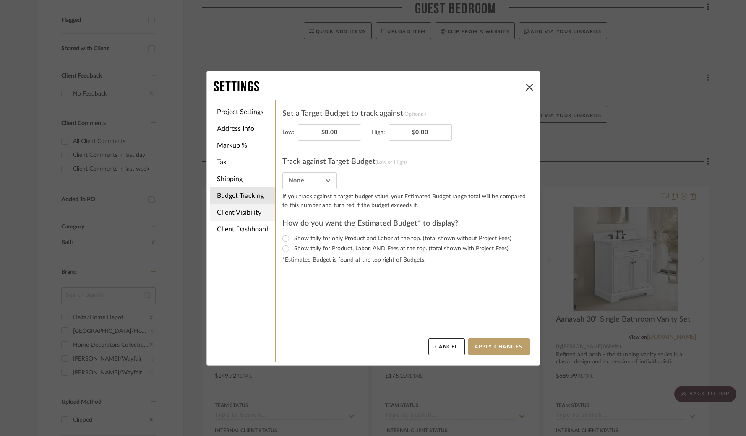
click at [246, 213] on li "Client Visibility" at bounding box center [242, 212] width 65 height 17
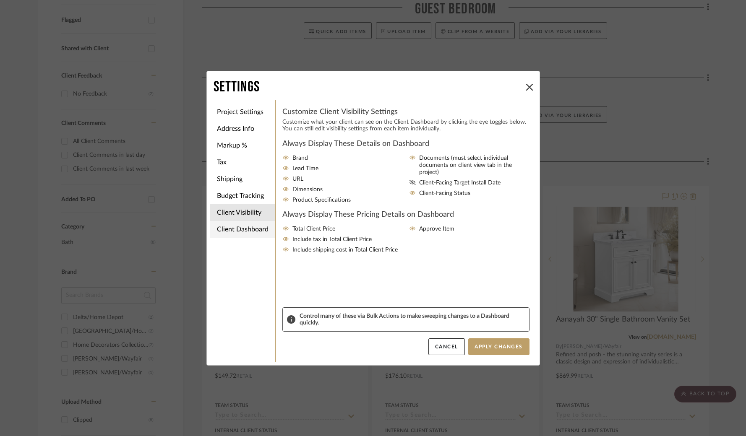
click at [251, 225] on li "Client Dashboard" at bounding box center [242, 229] width 65 height 17
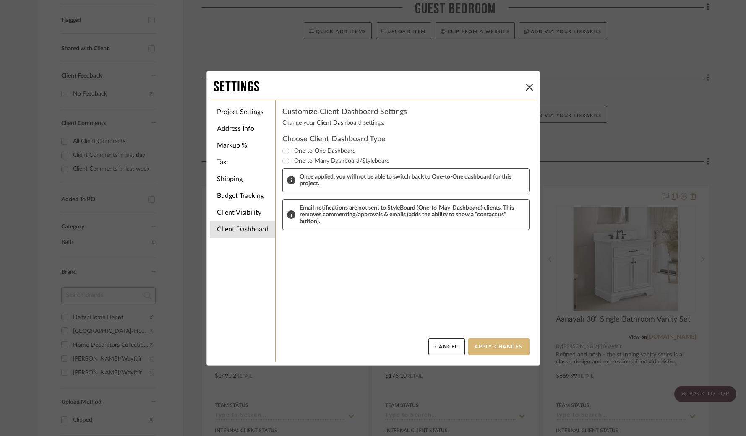
click at [498, 350] on button "Apply Changes" at bounding box center [498, 346] width 61 height 17
click at [443, 349] on button "Cancel" at bounding box center [446, 346] width 36 height 17
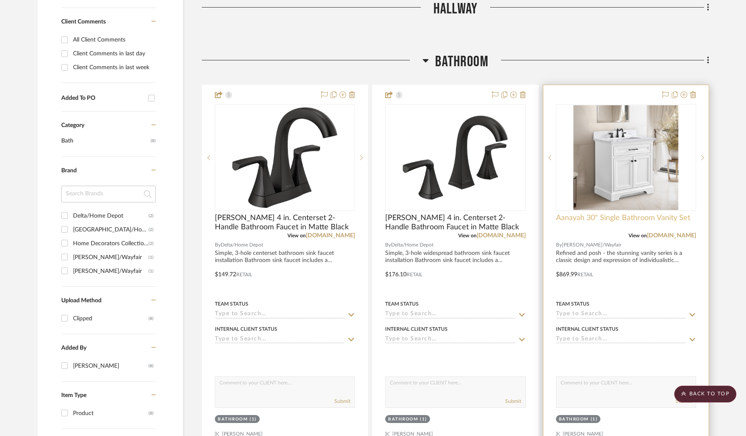
scroll to position [396, 0]
click at [609, 221] on span "Aanayah 30" Single Bathroom Vanity Set" at bounding box center [623, 217] width 134 height 9
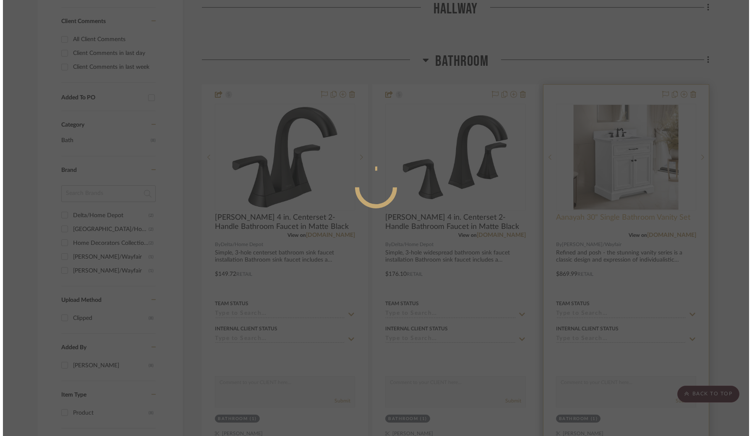
scroll to position [0, 0]
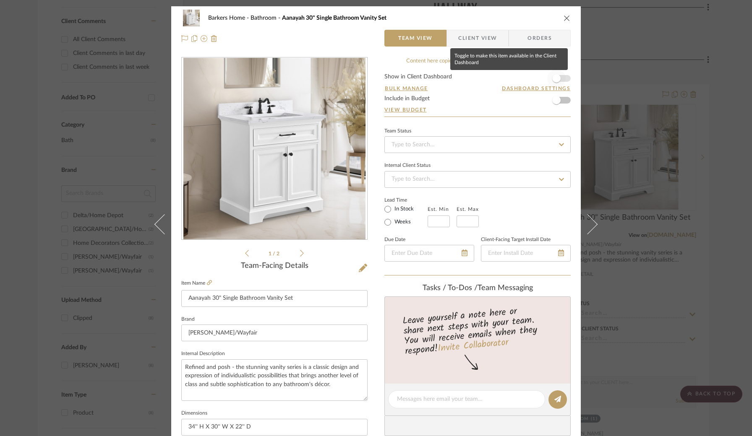
click at [557, 79] on span "button" at bounding box center [556, 78] width 8 height 8
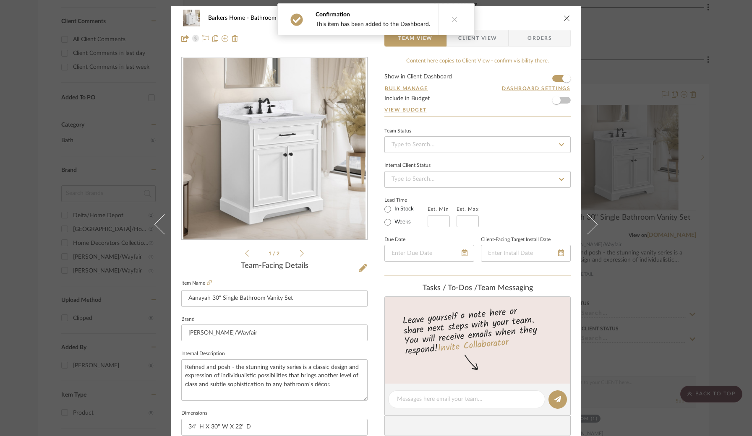
click at [565, 19] on icon "close" at bounding box center [566, 18] width 7 height 7
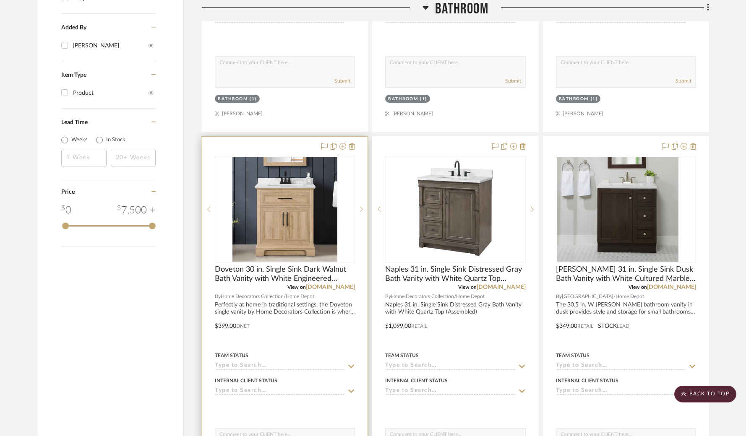
scroll to position [716, 0]
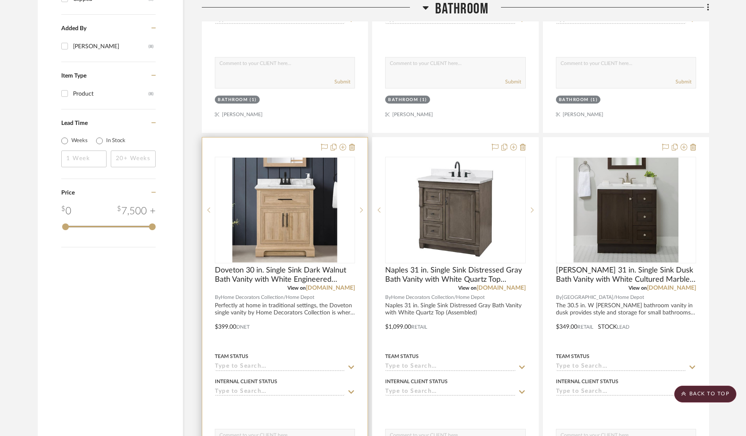
click at [320, 190] on img "0" at bounding box center [284, 210] width 105 height 105
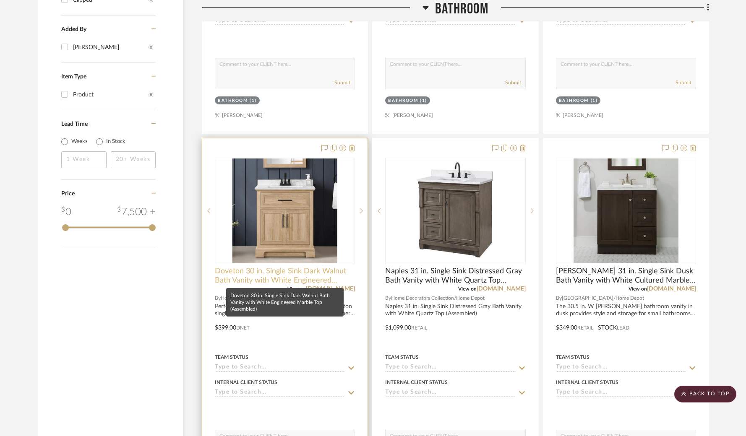
click at [275, 277] on span "Doveton 30 in. Single Sink Dark Walnut Bath Vanity with White Engineered Marble…" at bounding box center [285, 276] width 140 height 18
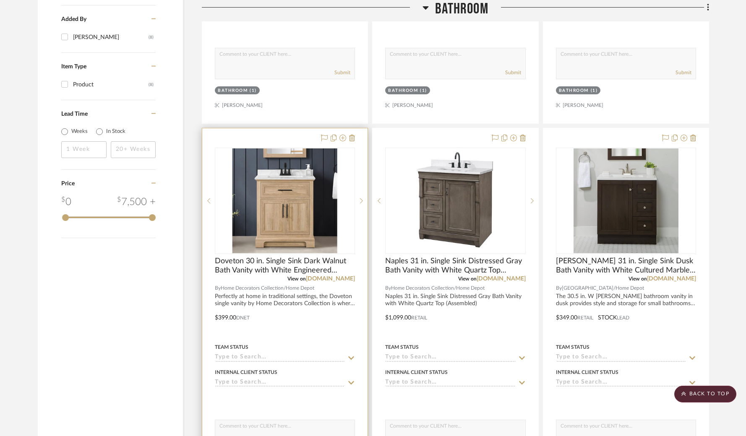
scroll to position [729, 0]
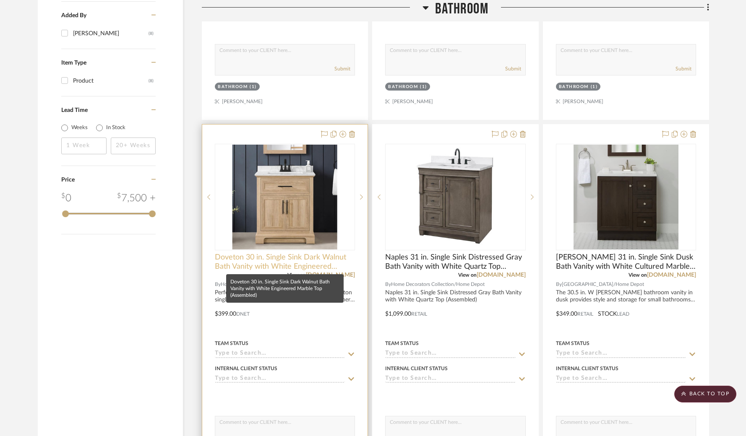
click at [281, 255] on span "Doveton 30 in. Single Sink Dark Walnut Bath Vanity with White Engineered Marble…" at bounding box center [285, 262] width 140 height 18
click at [315, 263] on span "Doveton 30 in. Single Sink Dark Walnut Bath Vanity with White Engineered Marble…" at bounding box center [285, 262] width 140 height 18
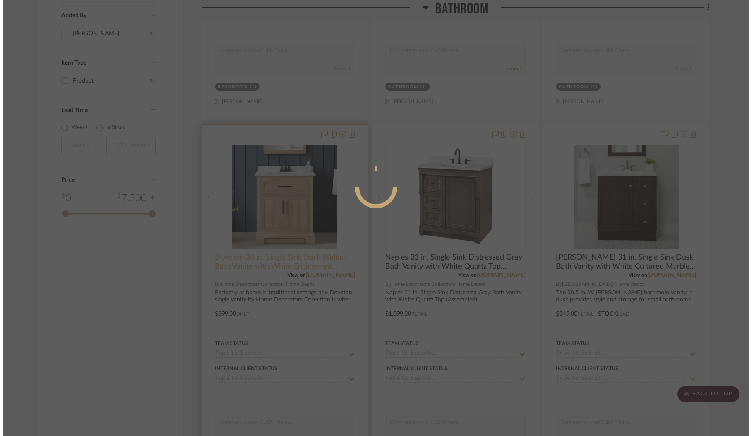
scroll to position [0, 0]
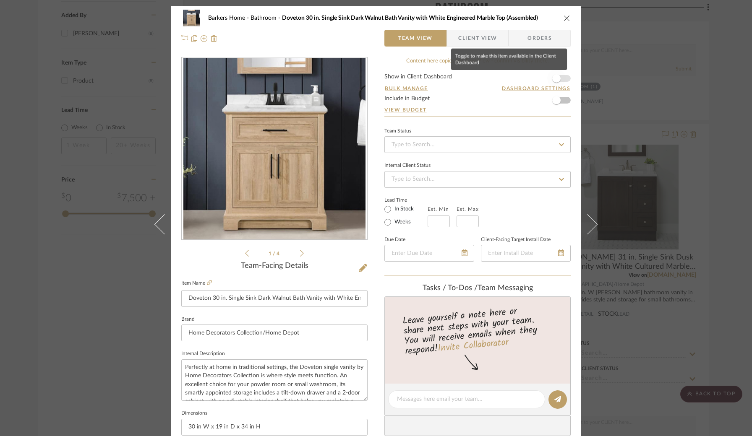
click at [555, 79] on span "button" at bounding box center [556, 78] width 8 height 8
click at [563, 19] on icon "close" at bounding box center [566, 18] width 7 height 7
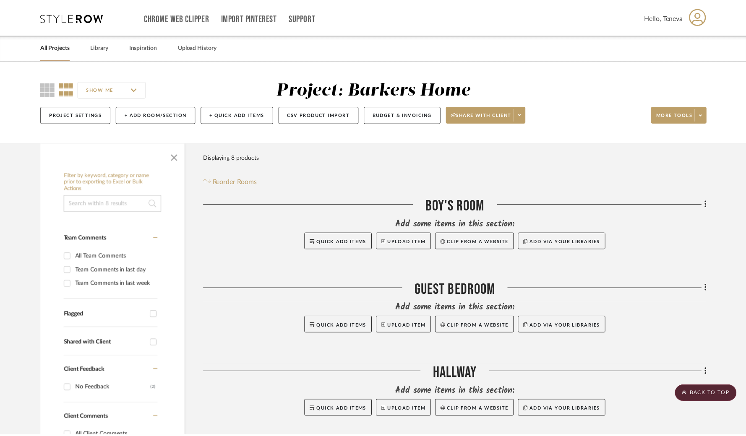
scroll to position [729, 0]
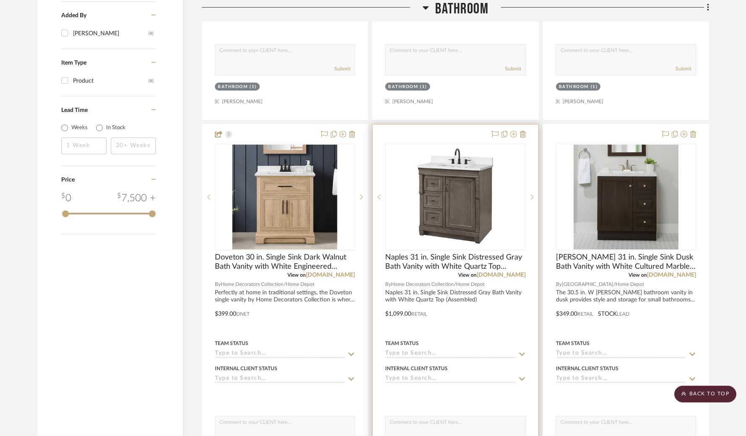
click at [471, 193] on img "0" at bounding box center [455, 197] width 105 height 105
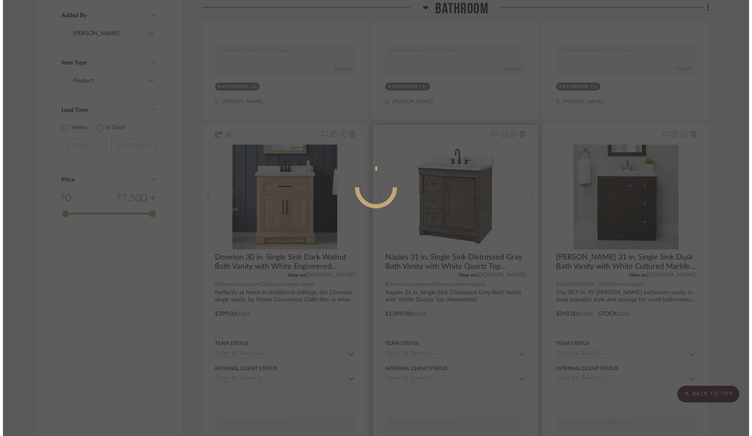
scroll to position [0, 0]
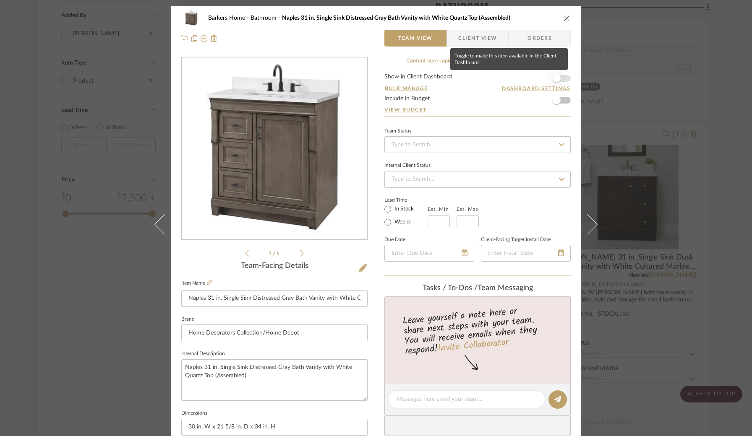
click at [553, 77] on span "button" at bounding box center [556, 78] width 8 height 8
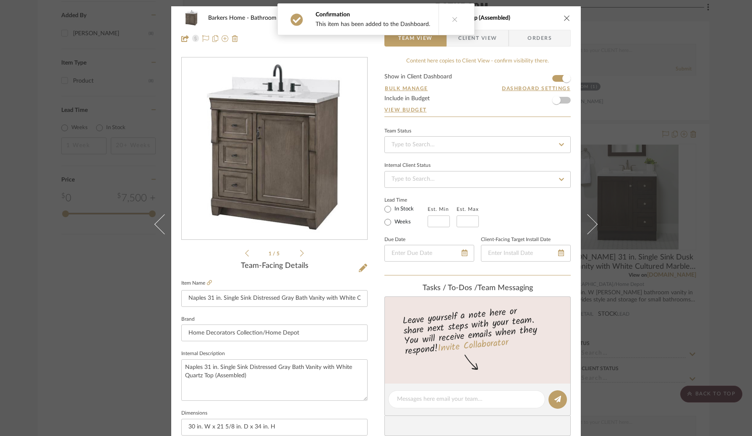
click at [563, 19] on icon "close" at bounding box center [566, 18] width 7 height 7
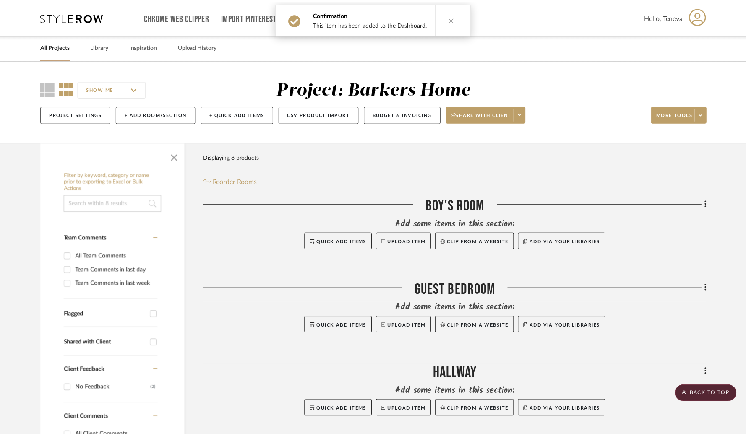
scroll to position [729, 0]
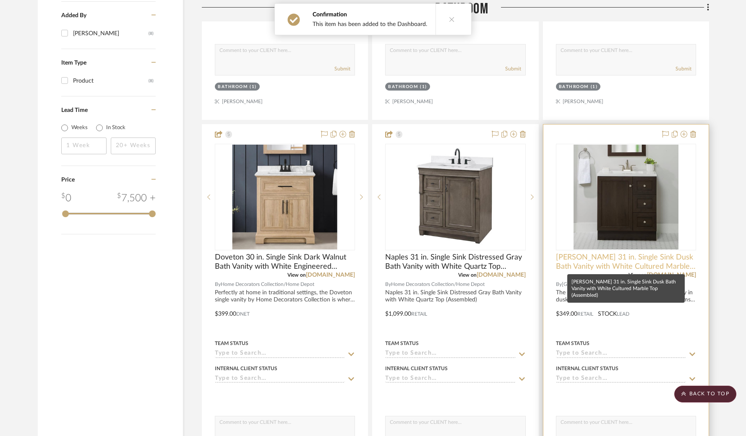
click at [632, 262] on span "[PERSON_NAME] 31 in. Single Sink Dusk Bath Vanity with White Cultured Marble To…" at bounding box center [626, 262] width 140 height 18
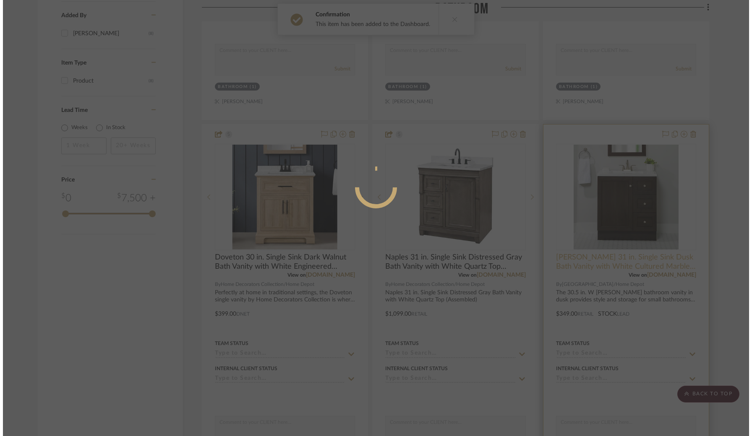
scroll to position [0, 0]
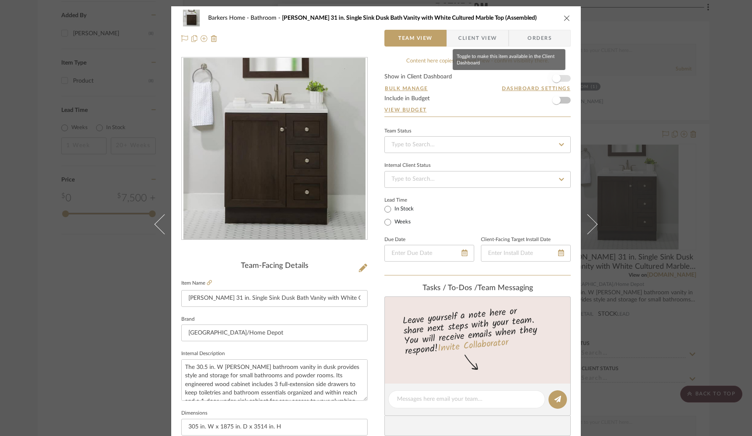
click at [557, 79] on span "button" at bounding box center [556, 78] width 18 height 18
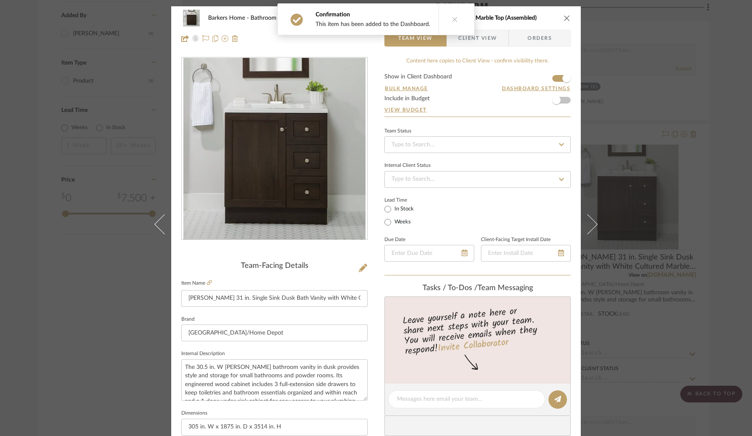
click at [563, 18] on icon "close" at bounding box center [566, 18] width 7 height 7
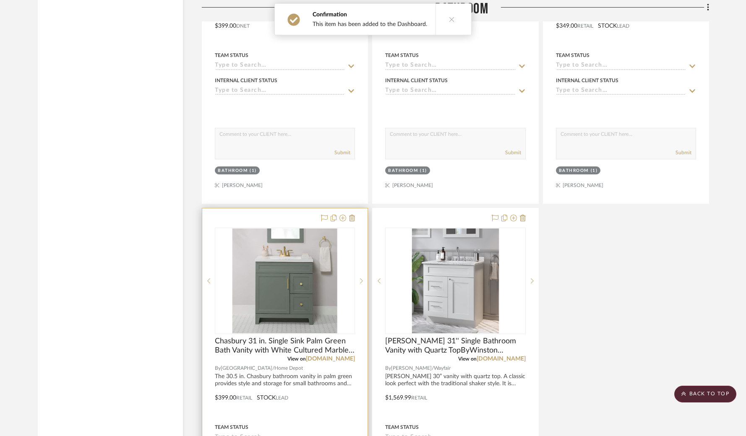
click at [271, 305] on div at bounding box center [285, 281] width 140 height 107
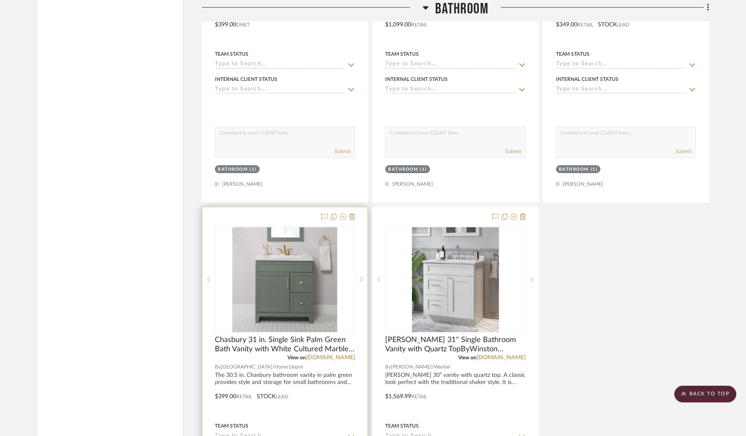
scroll to position [1016, 0]
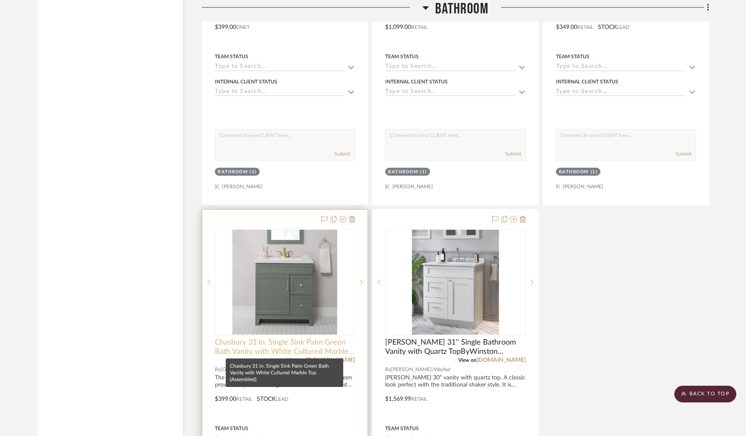
click at [293, 348] on span "Chasbury 31 in. Single Sink Palm Green Bath Vanity with White Cultured Marble T…" at bounding box center [285, 347] width 140 height 18
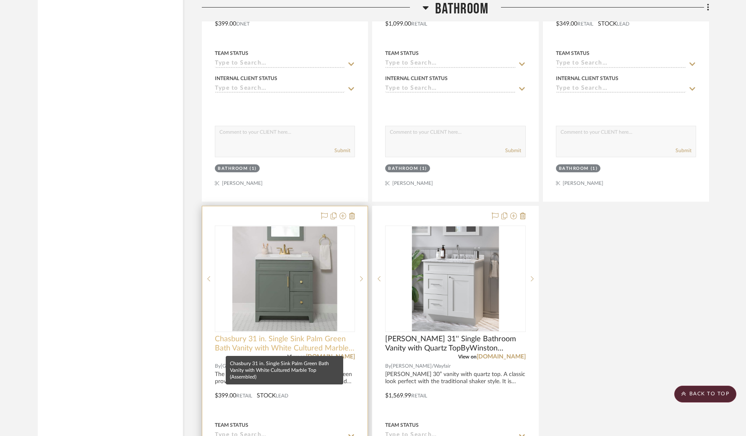
click at [296, 337] on span "Chasbury 31 in. Single Sink Palm Green Bath Vanity with White Cultured Marble T…" at bounding box center [285, 344] width 140 height 18
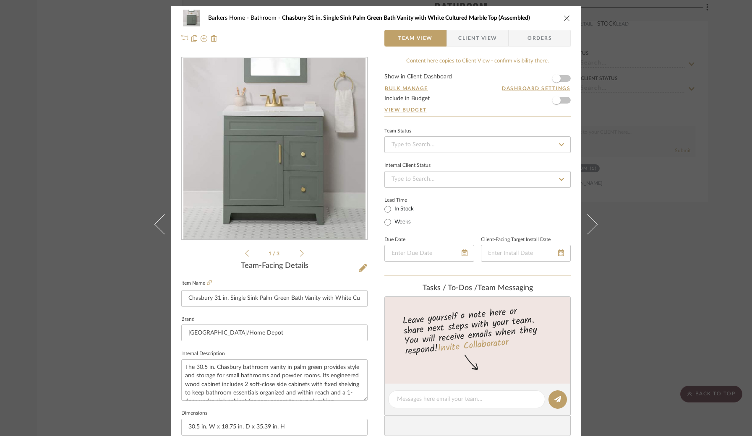
scroll to position [1021, 0]
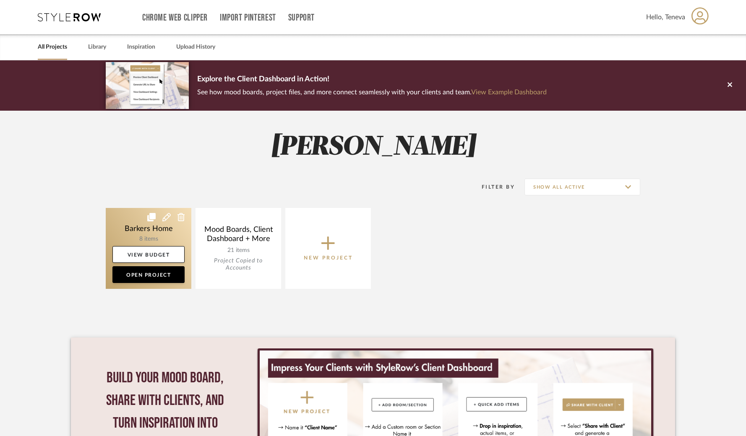
click at [159, 234] on link at bounding box center [149, 248] width 86 height 81
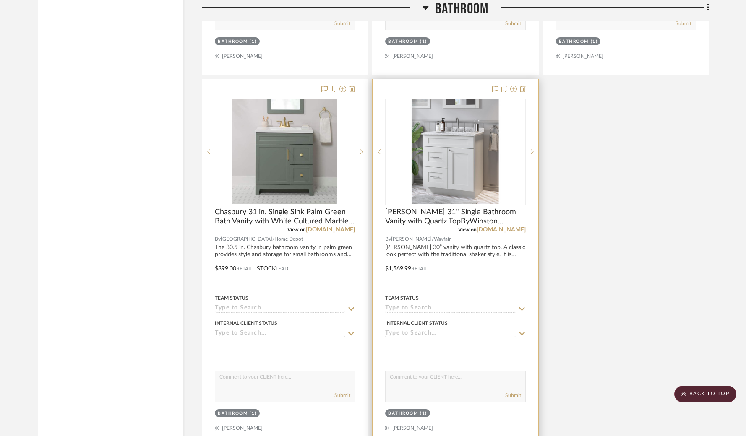
scroll to position [1147, 0]
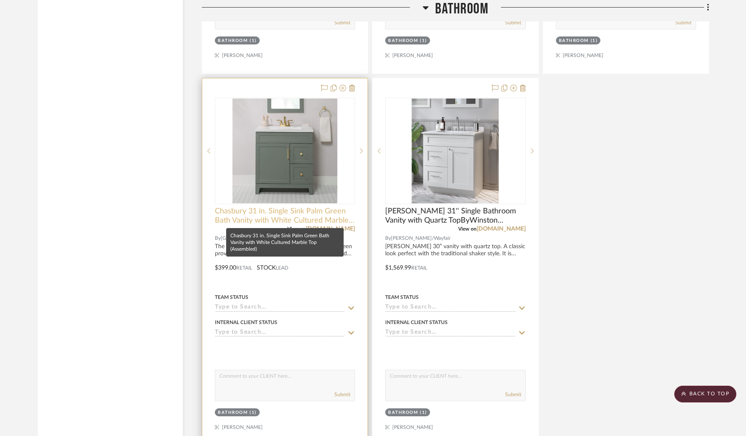
click at [319, 217] on span "Chasbury 31 in. Single Sink Palm Green Bath Vanity with White Cultured Marble T…" at bounding box center [285, 216] width 140 height 18
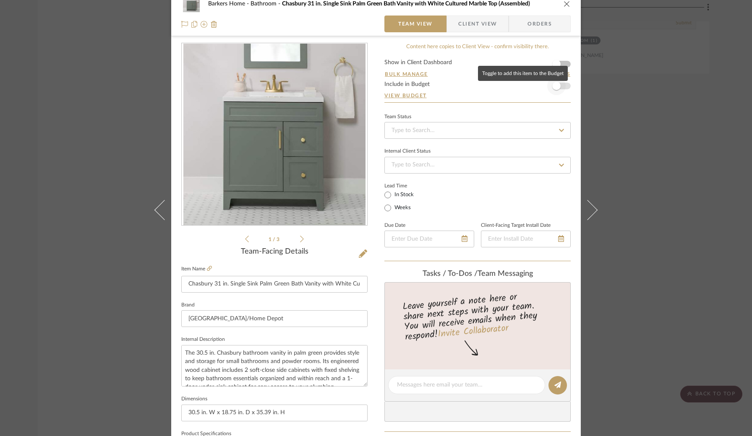
scroll to position [3, 0]
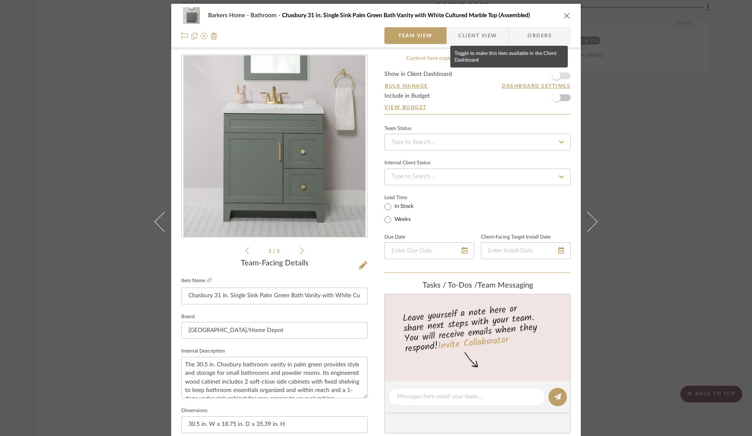
click at [557, 75] on span "button" at bounding box center [556, 76] width 8 height 8
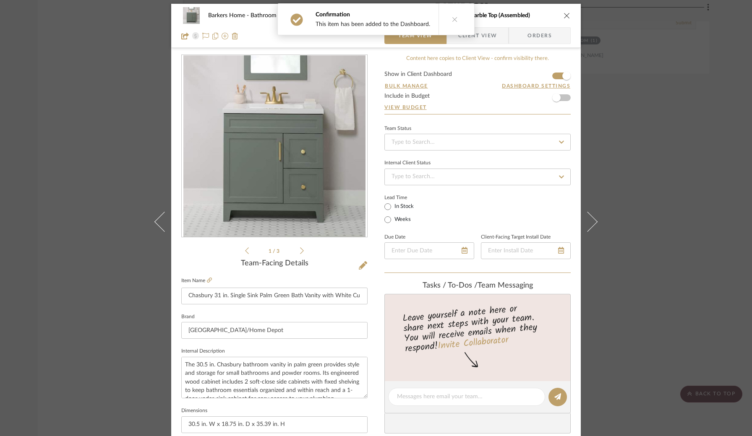
click at [563, 14] on icon "close" at bounding box center [566, 15] width 7 height 7
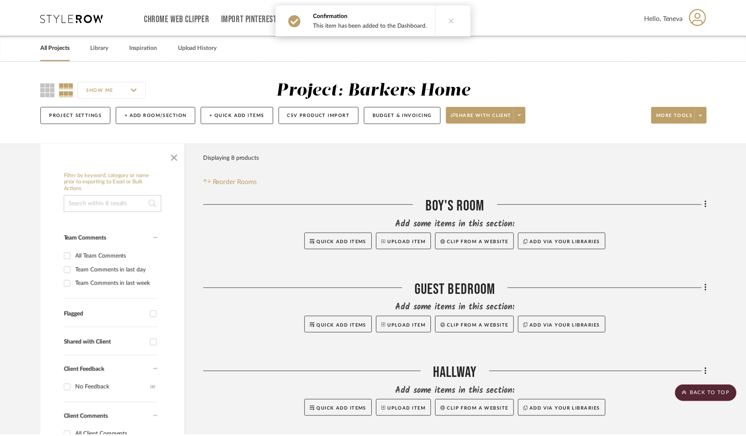
scroll to position [1147, 0]
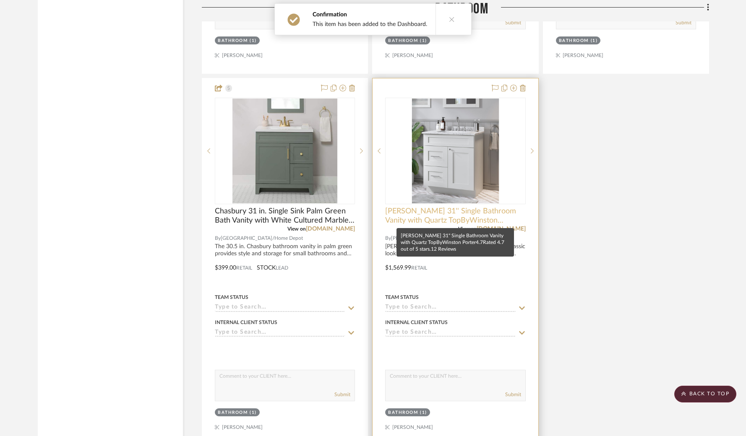
click at [426, 215] on span "[PERSON_NAME] 31'' Single Bathroom Vanity with Quartz TopByWinston Porter4.7Rat…" at bounding box center [455, 216] width 140 height 18
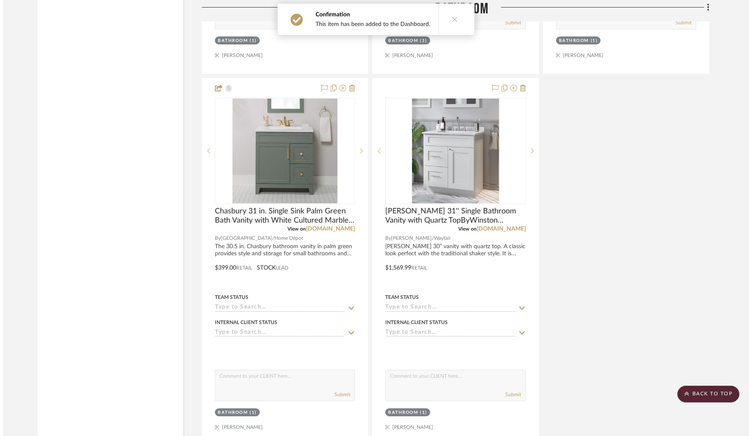
scroll to position [0, 0]
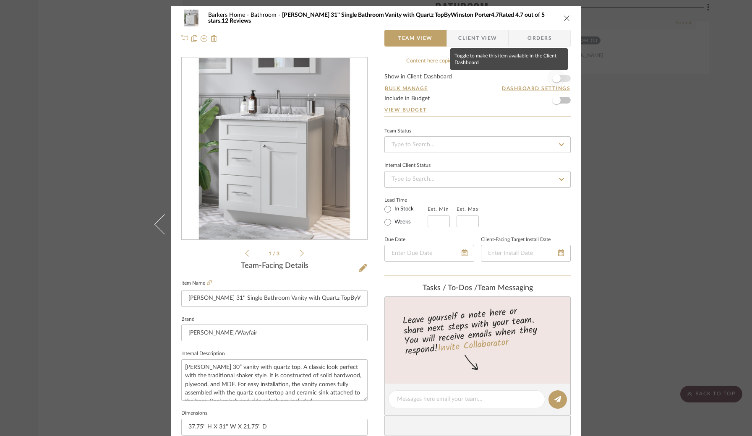
click at [557, 79] on span "button" at bounding box center [556, 78] width 8 height 8
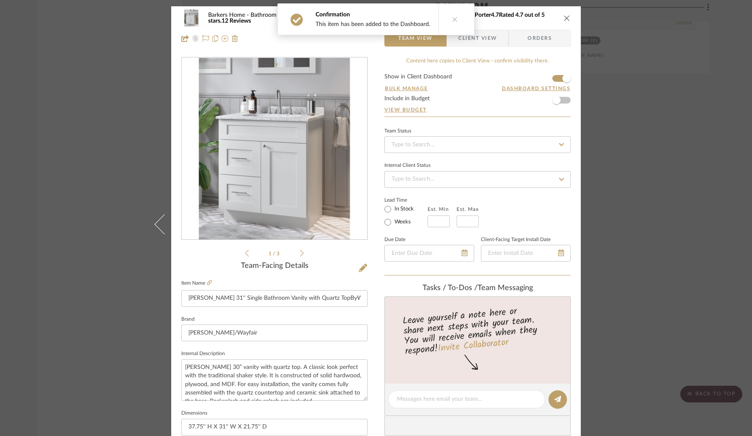
click at [563, 16] on icon "close" at bounding box center [566, 18] width 7 height 7
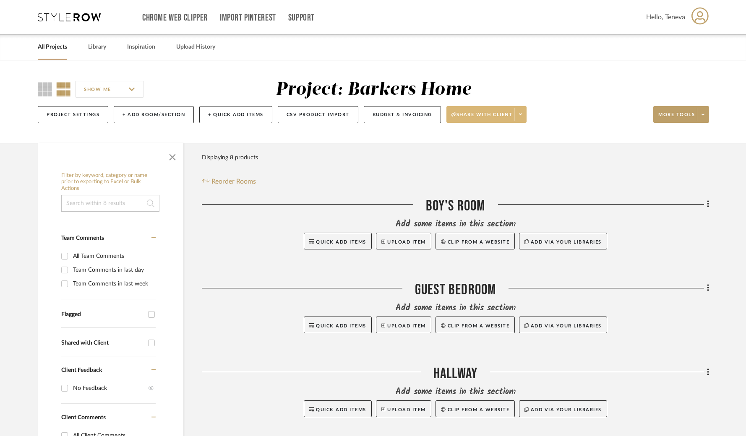
scroll to position [1, 0]
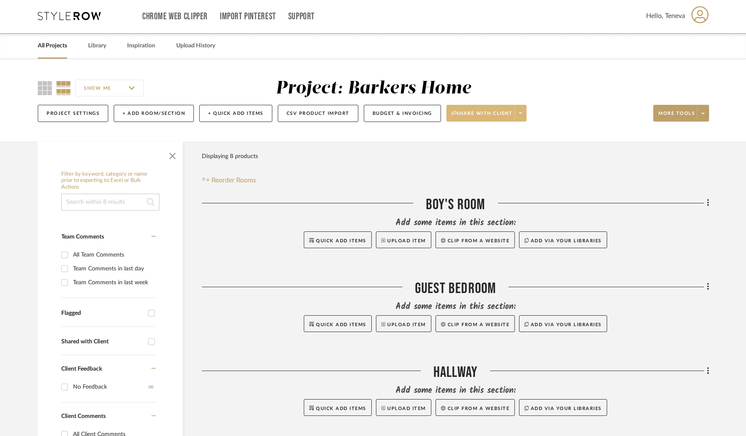
click at [516, 112] on span at bounding box center [520, 113] width 12 height 13
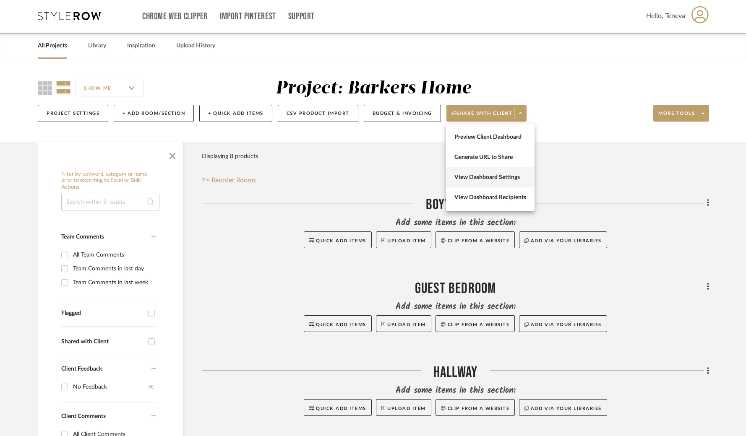
click at [486, 179] on span "View Dashboard Settings" at bounding box center [490, 177] width 72 height 7
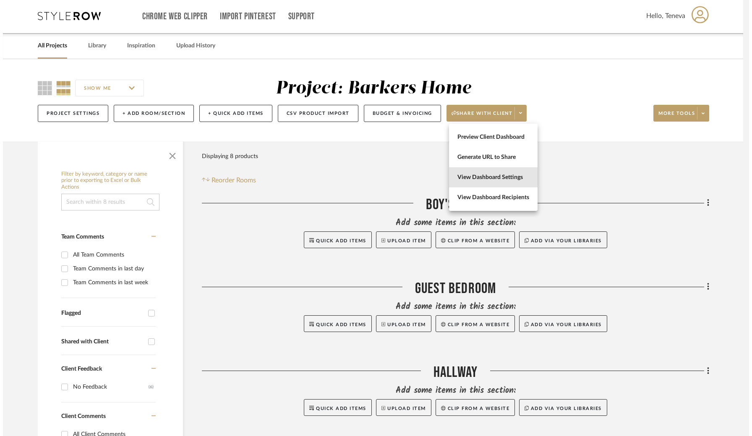
scroll to position [0, 0]
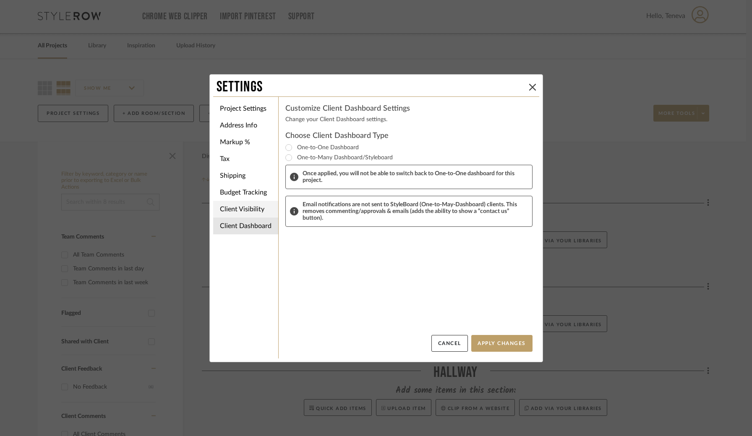
click at [232, 207] on li "Client Visibility" at bounding box center [245, 209] width 65 height 17
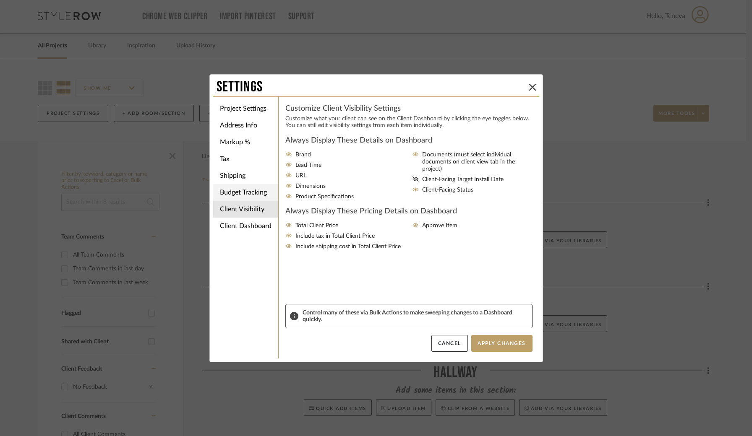
click at [243, 196] on li "Budget Tracking" at bounding box center [245, 192] width 65 height 17
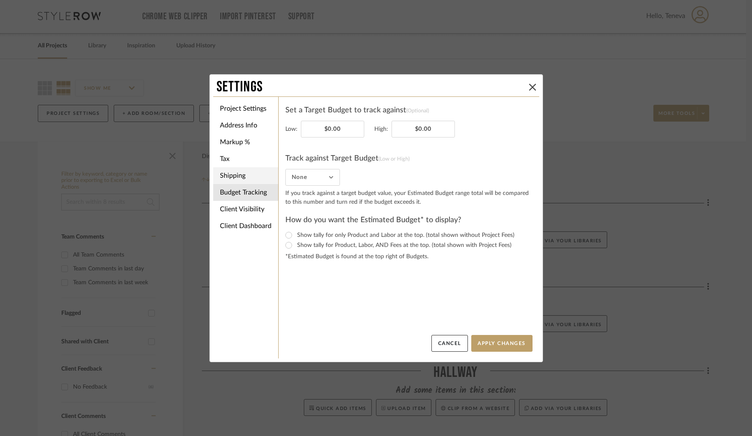
click at [230, 179] on li "Shipping" at bounding box center [245, 175] width 65 height 17
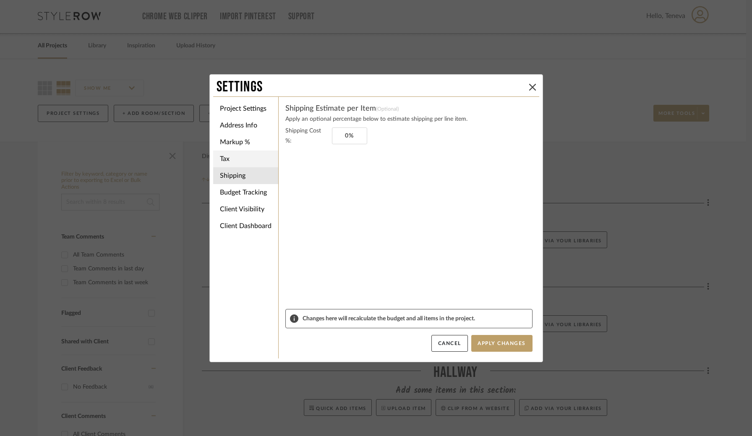
click at [221, 151] on li "Tax" at bounding box center [245, 159] width 65 height 17
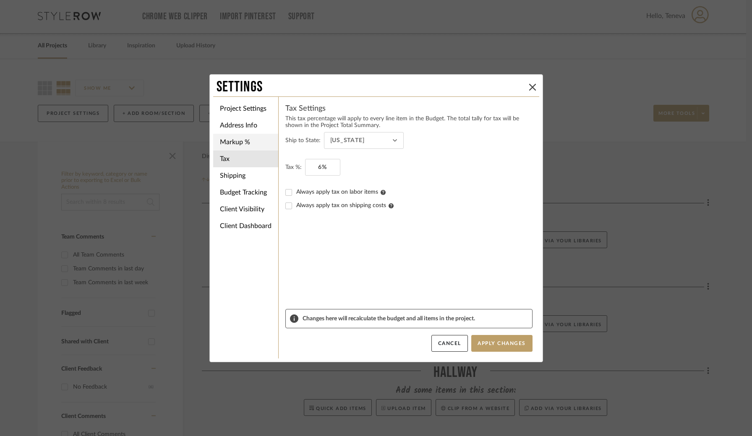
click at [224, 143] on li "Markup %" at bounding box center [245, 142] width 65 height 17
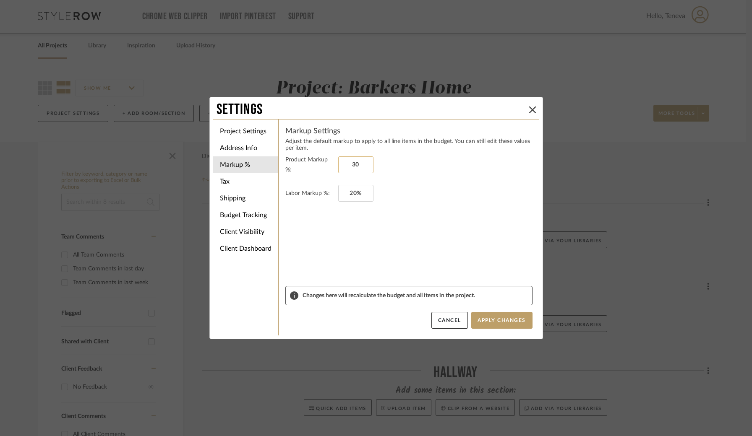
click at [356, 164] on input "30" at bounding box center [355, 164] width 35 height 17
type input "3"
type input "0%"
drag, startPoint x: 362, startPoint y: 190, endPoint x: 334, endPoint y: 191, distance: 28.6
click at [334, 191] on fieldset "Labor Markup %: 20" at bounding box center [408, 193] width 247 height 17
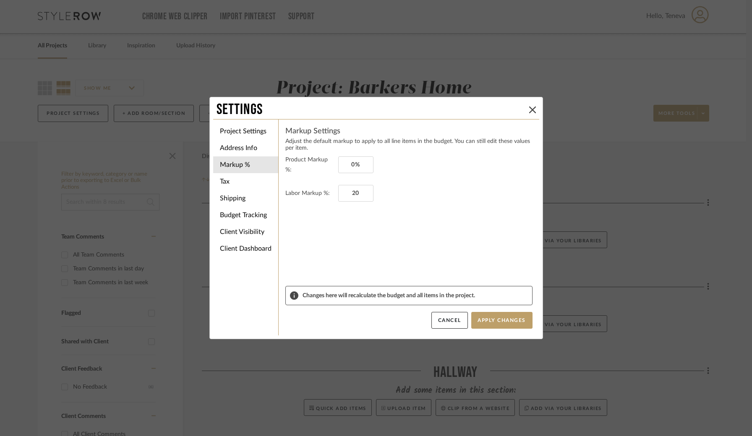
type input "20%"
click at [421, 207] on form "Product Markup %: 0% Labor Markup %: 20%" at bounding box center [408, 220] width 247 height 131
click at [481, 321] on button "Apply Changes" at bounding box center [501, 320] width 61 height 17
click at [442, 318] on button "Cancel" at bounding box center [449, 320] width 36 height 17
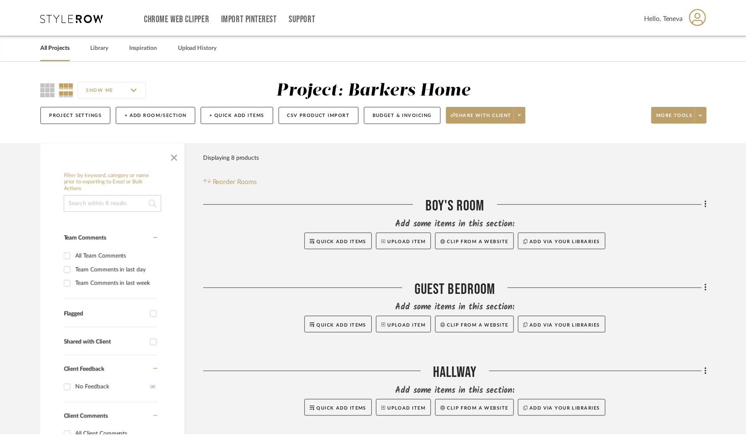
scroll to position [0, 0]
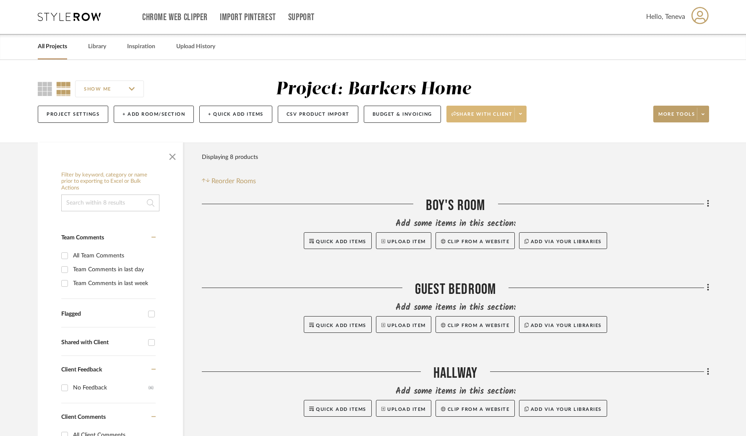
click at [521, 115] on icon at bounding box center [520, 114] width 3 height 5
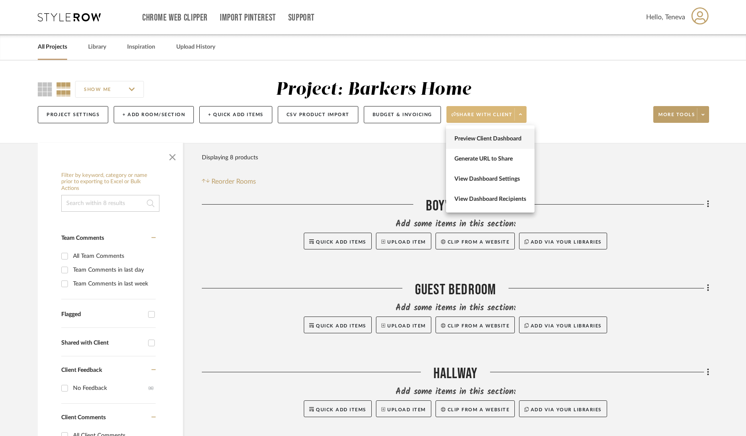
scroll to position [0, 0]
click at [500, 138] on span "Preview Client Dashboard" at bounding box center [490, 138] width 72 height 7
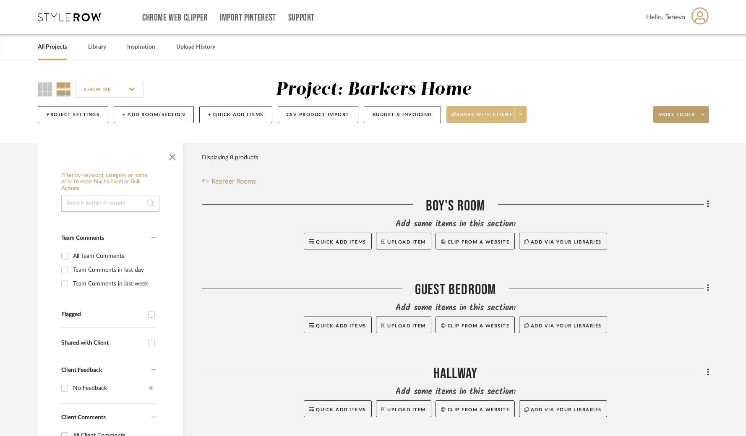
click at [522, 117] on icon at bounding box center [520, 114] width 3 height 5
click at [497, 182] on button "View Dashboard Settings" at bounding box center [490, 179] width 89 height 20
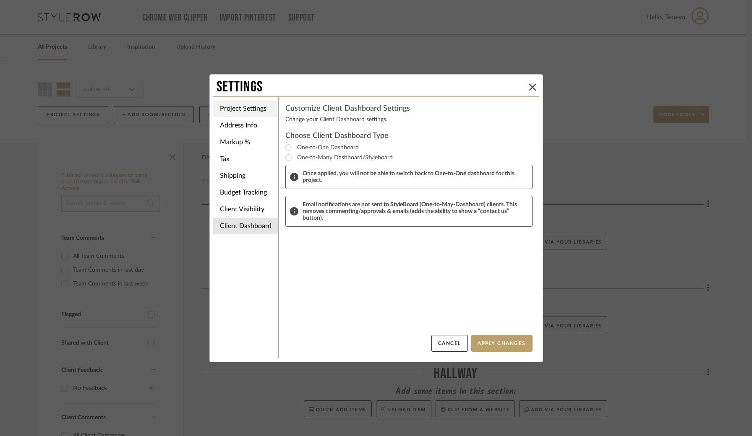
click at [240, 115] on li "Project Settings" at bounding box center [245, 108] width 65 height 17
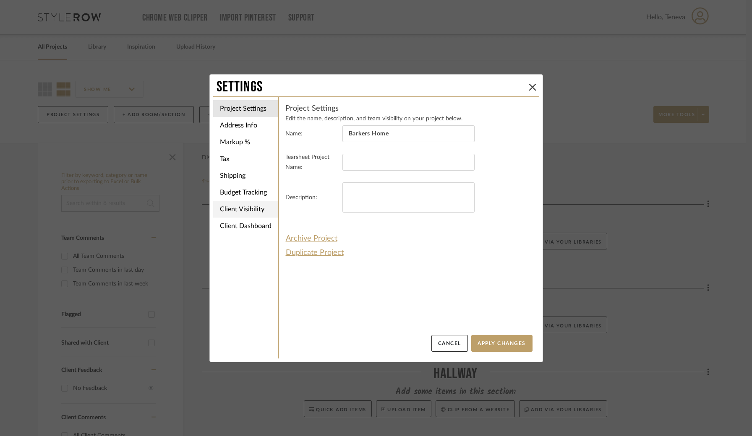
click at [234, 127] on li "Address Info" at bounding box center [245, 125] width 65 height 17
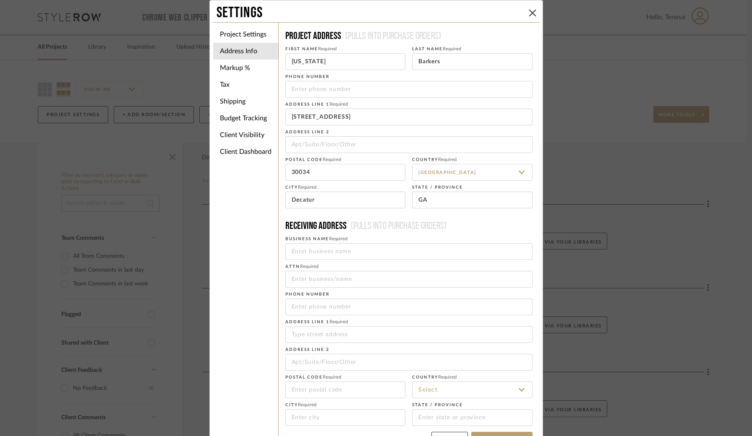
click at [235, 70] on li "Markup %" at bounding box center [245, 68] width 65 height 17
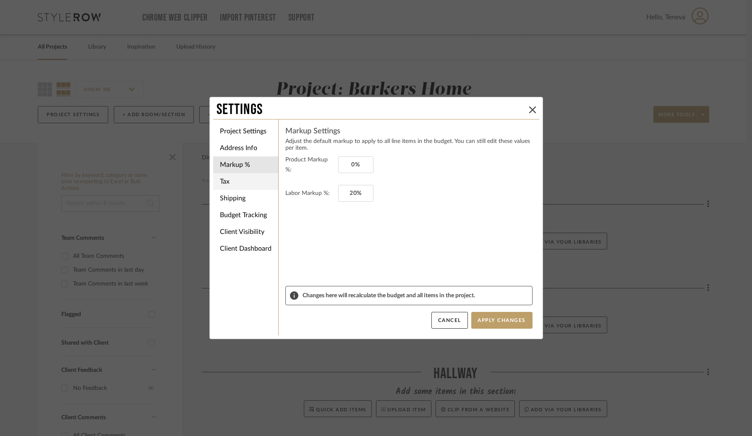
click at [227, 183] on li "Tax" at bounding box center [245, 181] width 65 height 17
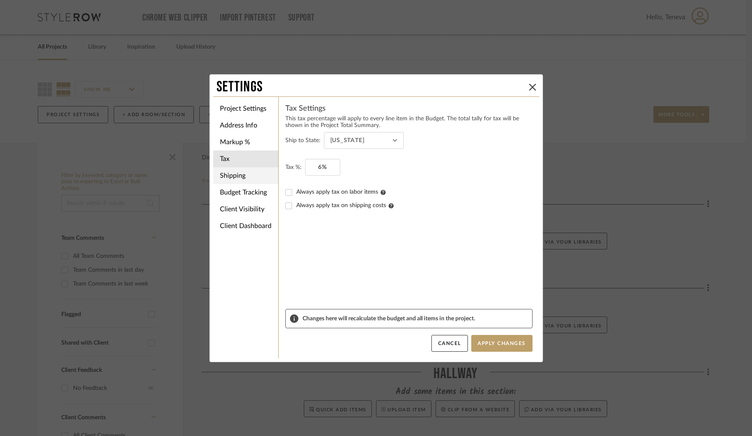
click at [228, 179] on li "Shipping" at bounding box center [245, 175] width 65 height 17
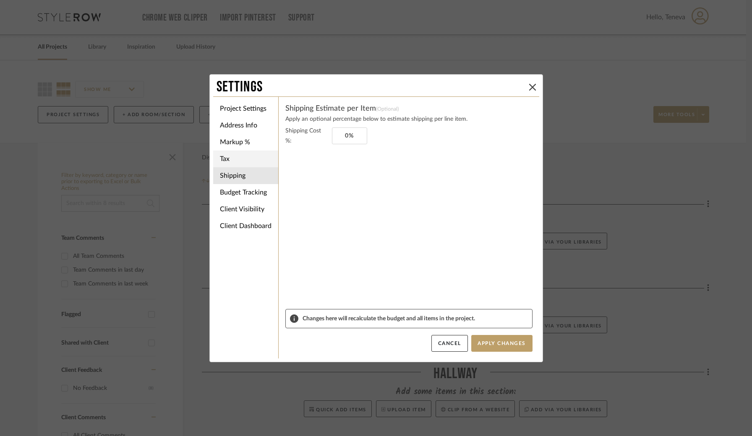
click at [227, 161] on li "Tax" at bounding box center [245, 159] width 65 height 17
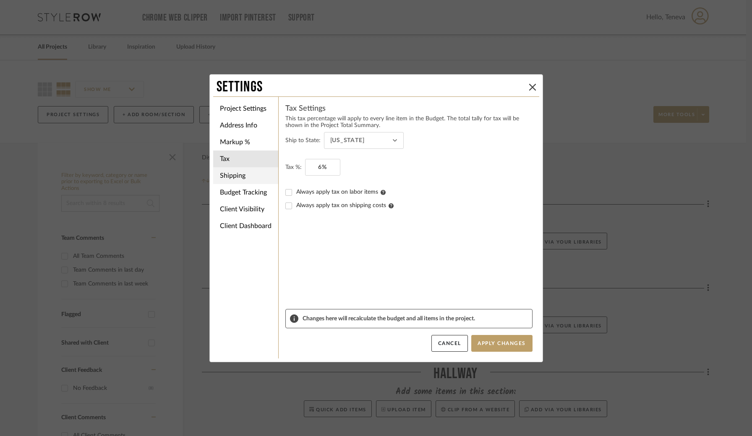
click at [234, 179] on li "Shipping" at bounding box center [245, 175] width 65 height 17
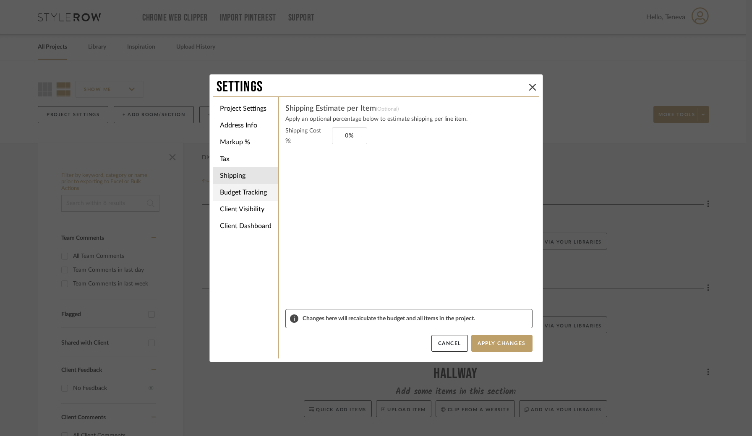
click at [232, 196] on li "Budget Tracking" at bounding box center [245, 192] width 65 height 17
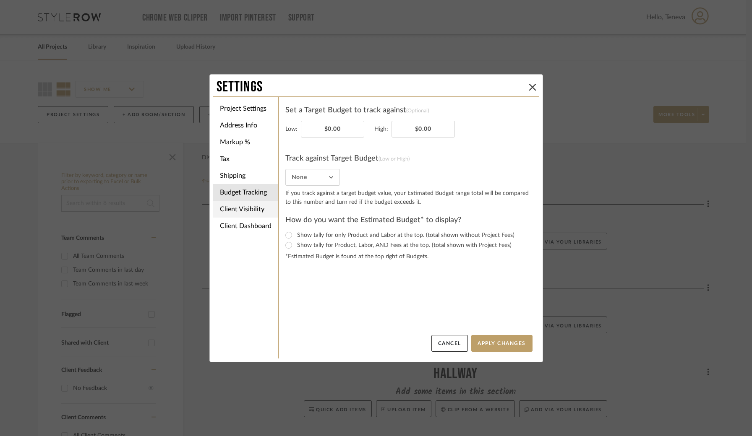
click at [244, 209] on li "Client Visibility" at bounding box center [245, 209] width 65 height 17
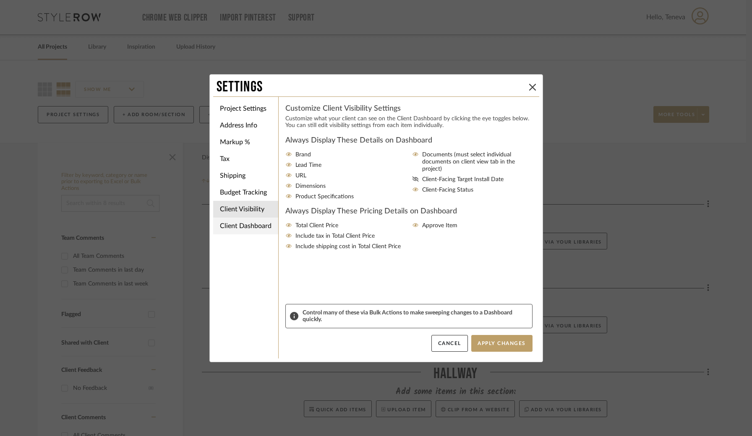
click at [240, 227] on li "Client Dashboard" at bounding box center [245, 226] width 65 height 17
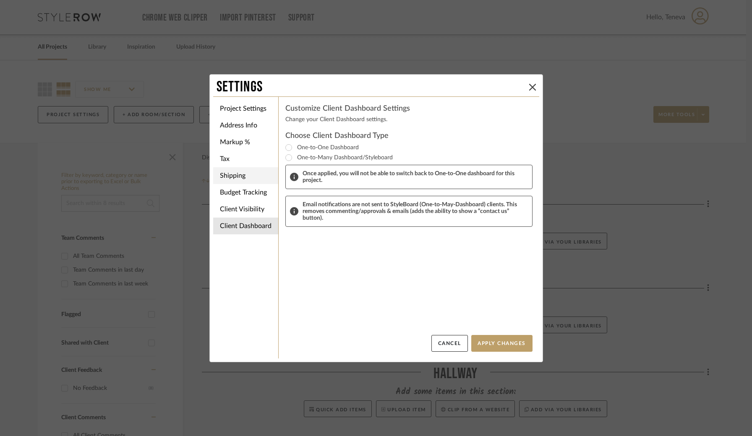
click at [230, 178] on li "Shipping" at bounding box center [245, 175] width 65 height 17
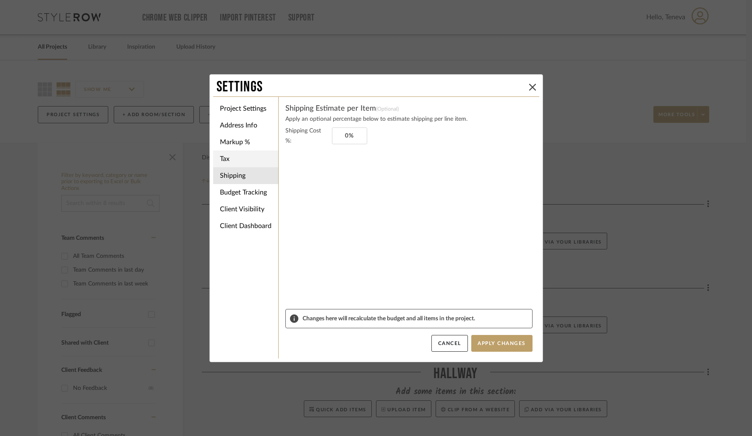
click at [228, 159] on li "Tax" at bounding box center [245, 159] width 65 height 17
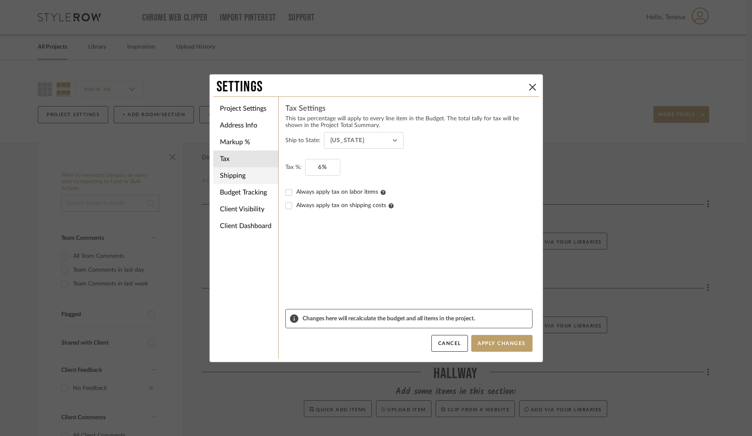
click at [245, 174] on li "Shipping" at bounding box center [245, 175] width 65 height 17
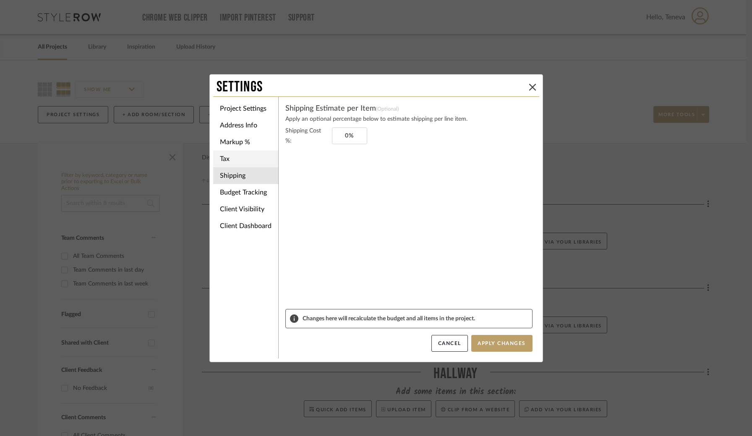
click at [237, 161] on li "Tax" at bounding box center [245, 159] width 65 height 17
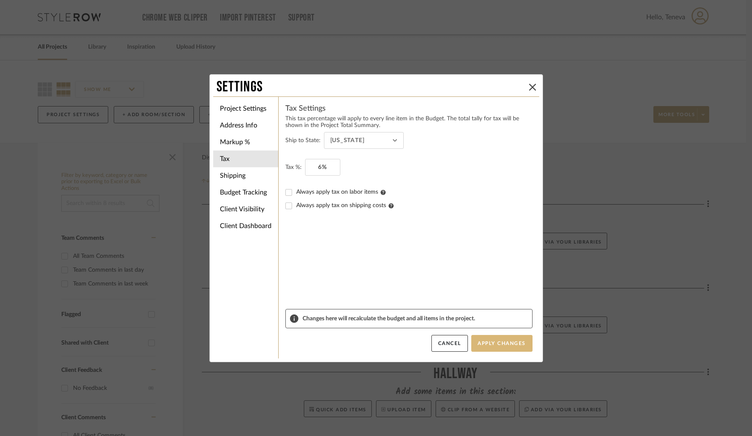
click at [502, 345] on button "Apply Changes" at bounding box center [501, 343] width 61 height 17
click at [499, 340] on button "Apply Changes" at bounding box center [501, 343] width 61 height 17
click at [487, 346] on button "Apply Changes" at bounding box center [501, 343] width 61 height 17
click at [447, 344] on button "Cancel" at bounding box center [449, 343] width 36 height 17
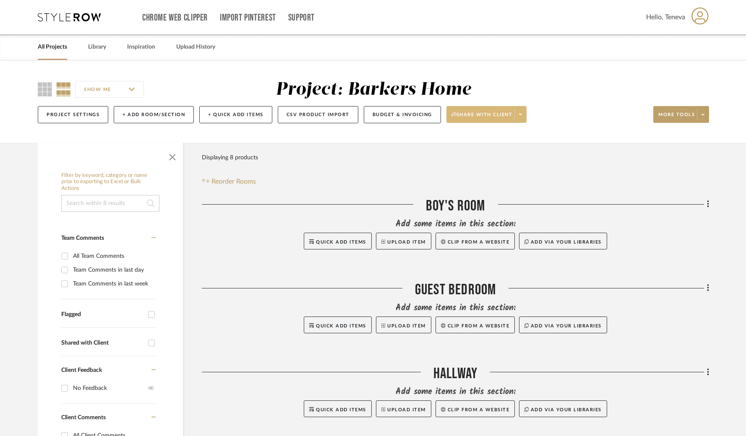
click at [522, 117] on icon at bounding box center [520, 114] width 3 height 5
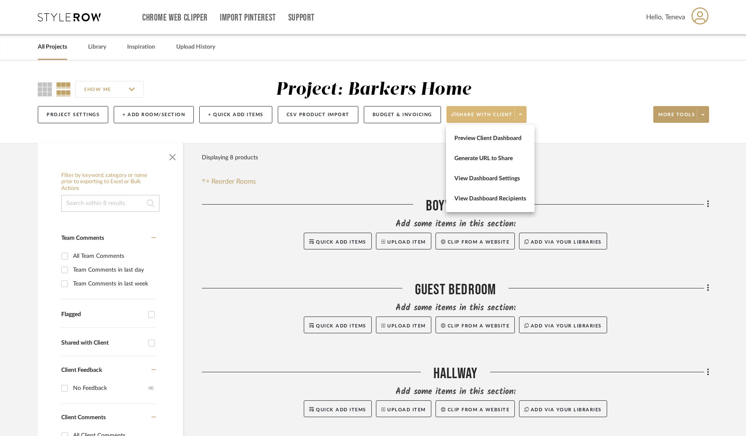
click at [488, 119] on div at bounding box center [373, 218] width 746 height 436
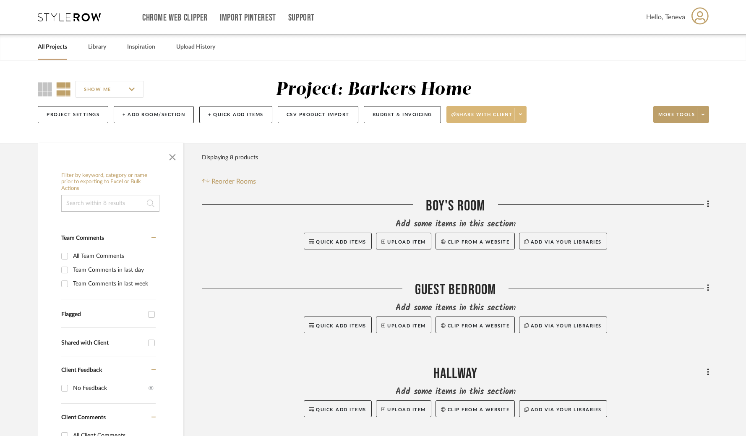
click at [487, 117] on span "Share with client" at bounding box center [481, 118] width 61 height 13
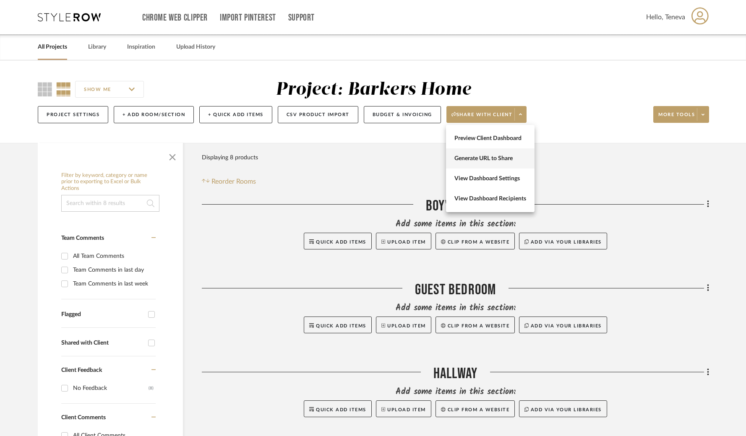
click at [483, 161] on span "Generate URL to Share" at bounding box center [490, 158] width 72 height 7
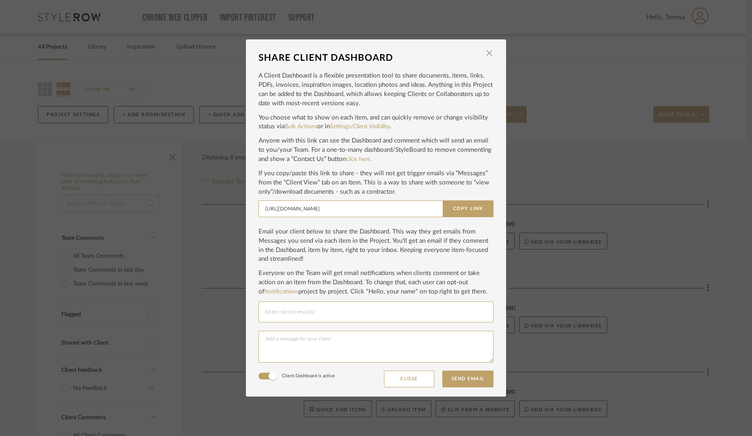
click at [411, 375] on button "Close" at bounding box center [409, 379] width 50 height 17
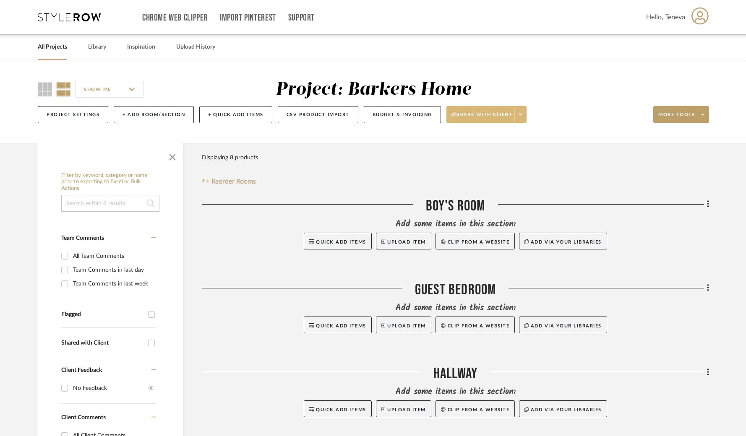
click at [497, 116] on span "Share with client" at bounding box center [481, 118] width 61 height 13
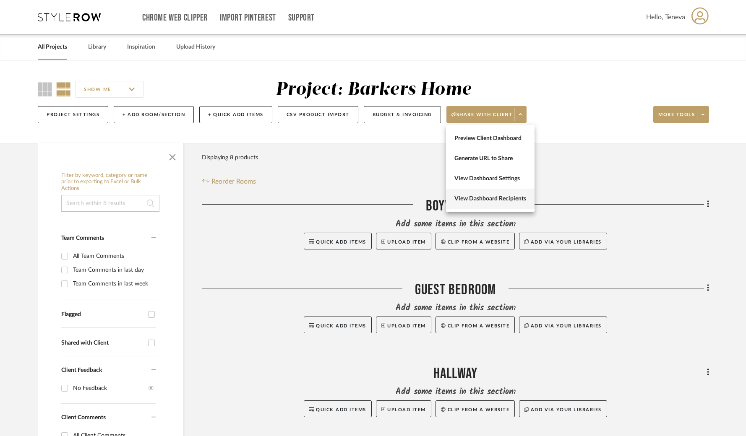
click at [485, 198] on span "View Dashboard Recipients" at bounding box center [490, 198] width 72 height 7
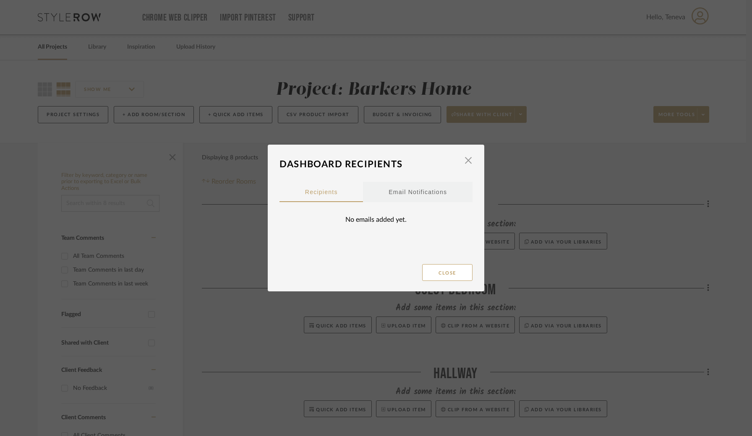
click at [411, 195] on div "Email Notifications" at bounding box center [417, 192] width 58 height 21
click at [462, 168] on span "button" at bounding box center [468, 160] width 17 height 17
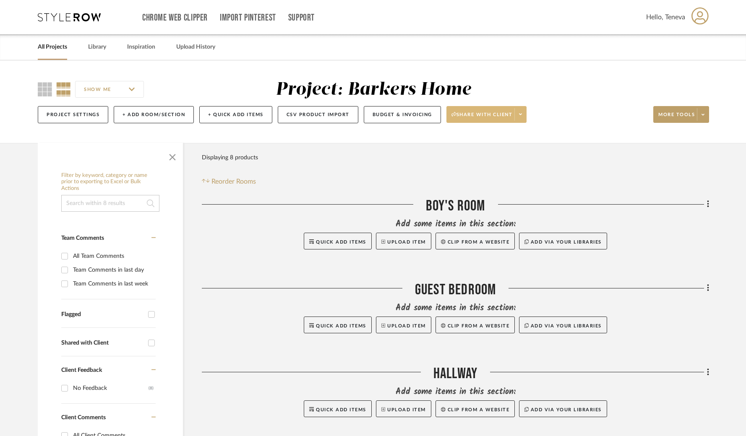
click at [479, 113] on span "Share with client" at bounding box center [481, 118] width 61 height 13
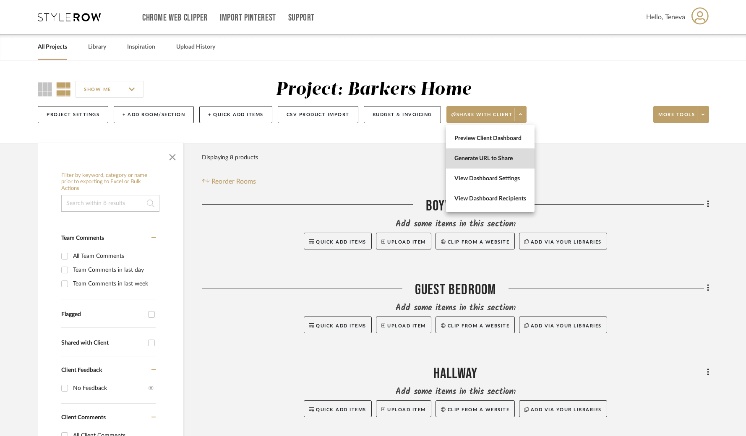
click at [484, 161] on span "Generate URL to Share" at bounding box center [490, 158] width 72 height 7
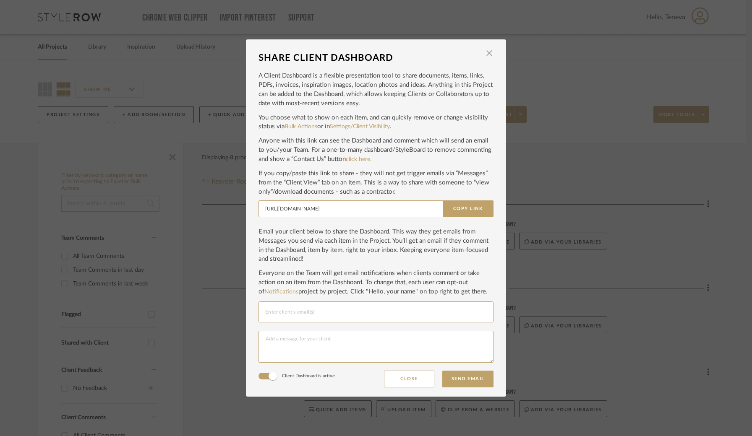
click at [301, 310] on input "Email selection" at bounding box center [375, 312] width 221 height 10
click at [306, 307] on input "Email selection" at bounding box center [375, 312] width 221 height 10
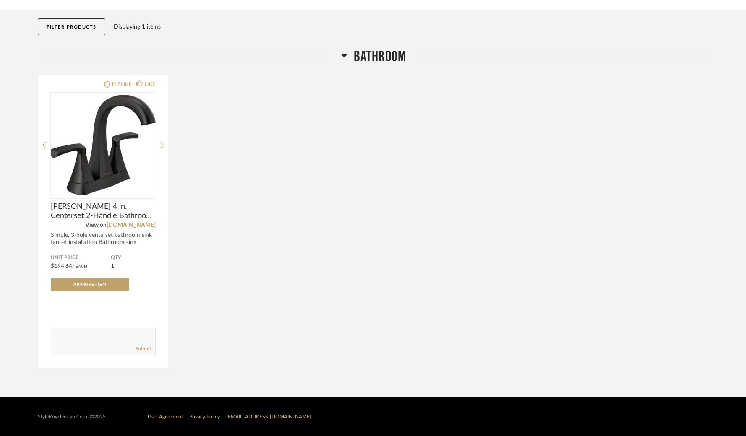
scroll to position [79, 0]
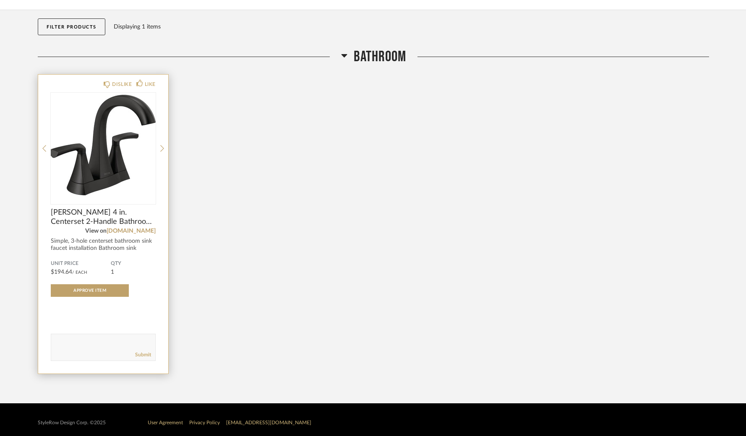
click at [130, 164] on img "0" at bounding box center [103, 145] width 105 height 105
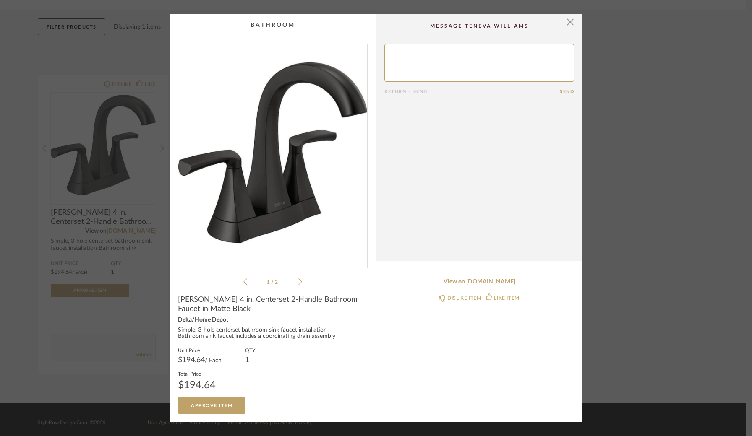
scroll to position [0, 0]
click at [298, 281] on icon at bounding box center [300, 282] width 4 height 7
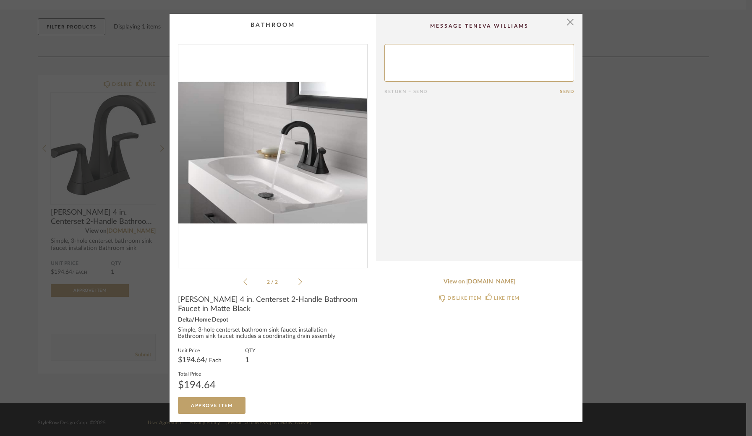
scroll to position [0, 0]
click at [240, 282] on div "2 / 2" at bounding box center [273, 165] width 190 height 243
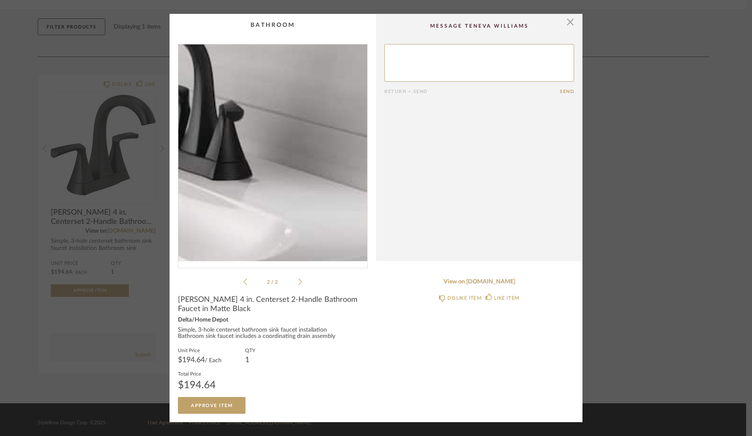
scroll to position [0, 0]
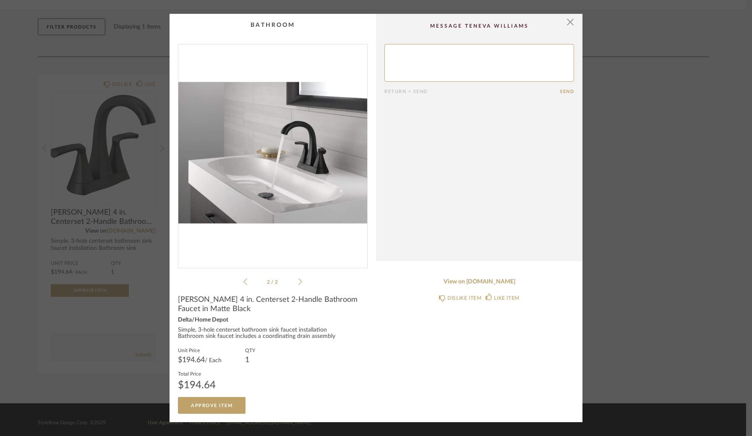
click at [243, 281] on icon at bounding box center [245, 282] width 4 height 8
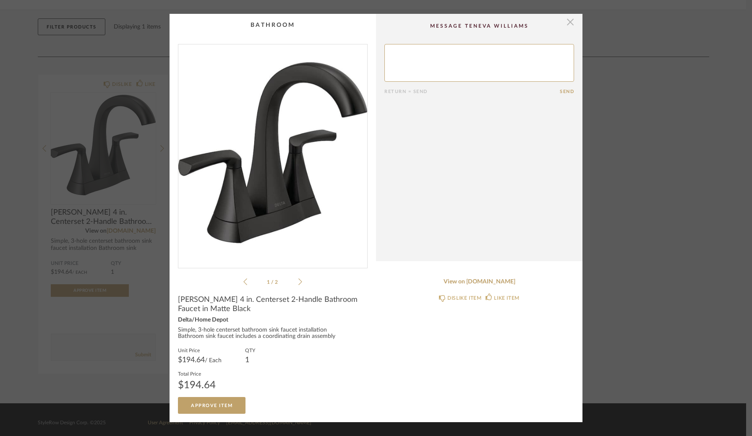
click at [568, 23] on span "button" at bounding box center [570, 22] width 17 height 17
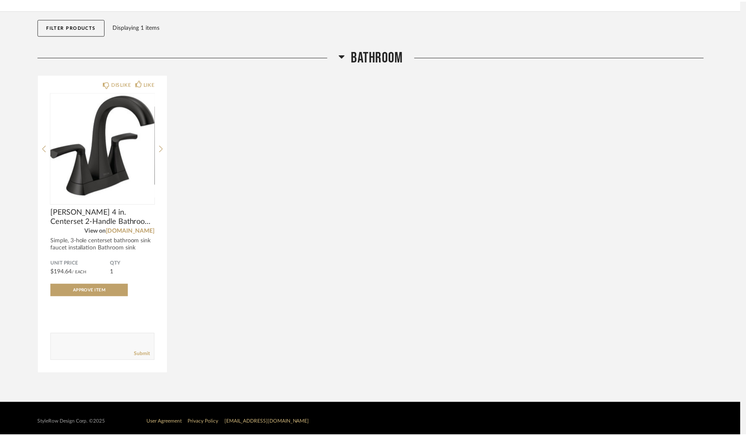
scroll to position [79, 0]
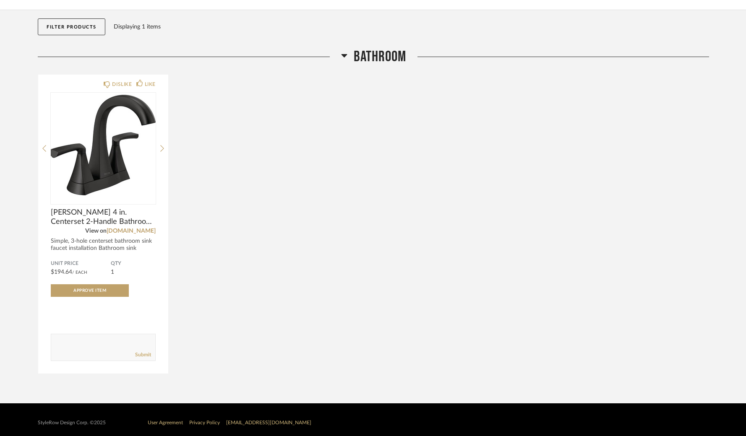
click at [90, 26] on button "Filter Products" at bounding box center [72, 26] width 68 height 17
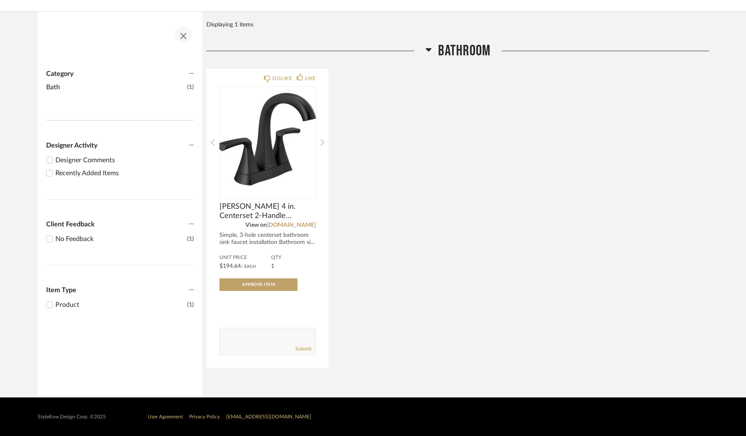
click at [186, 37] on span "button" at bounding box center [183, 34] width 20 height 20
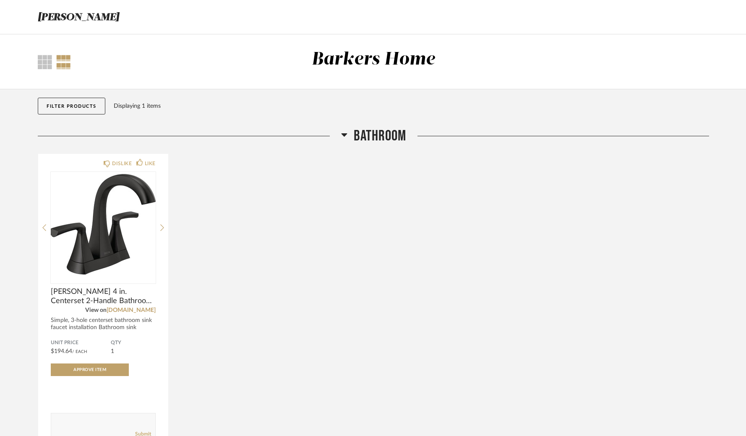
scroll to position [0, 0]
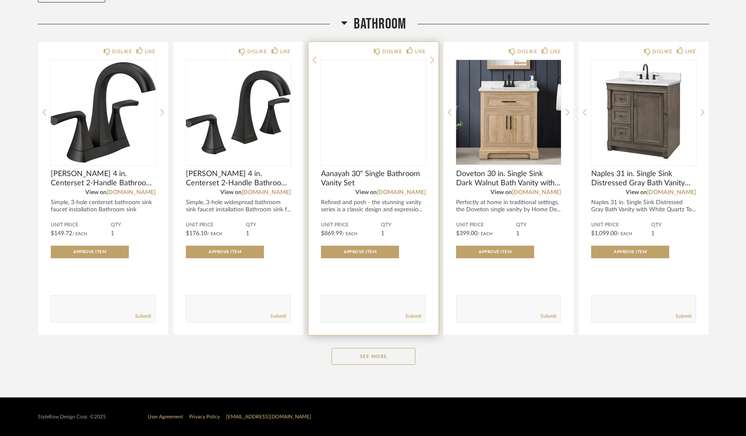
scroll to position [112, 0]
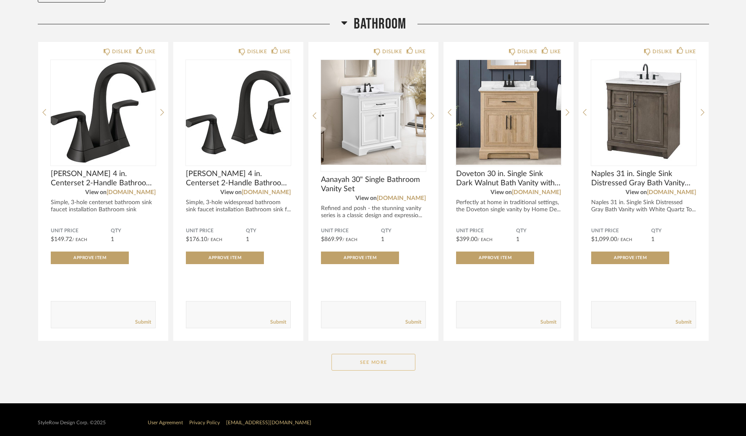
click at [368, 366] on button "See More" at bounding box center [373, 362] width 84 height 17
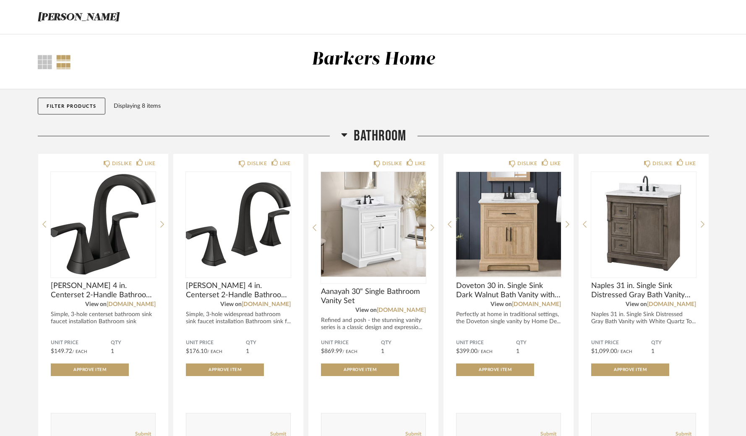
scroll to position [0, 0]
click at [45, 64] on div at bounding box center [45, 62] width 14 height 14
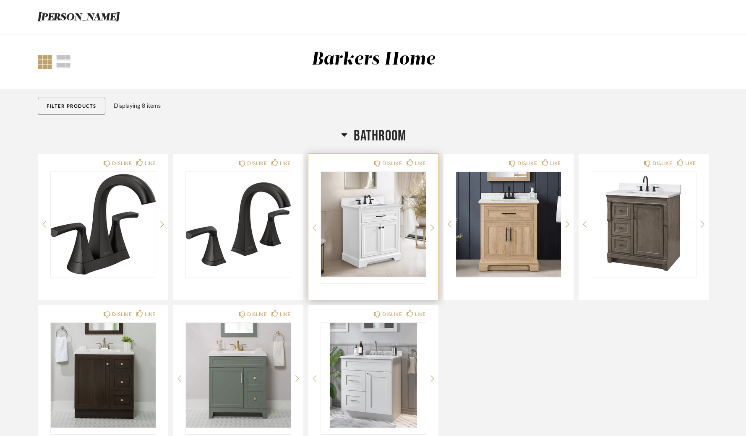
click at [356, 198] on img "0" at bounding box center [373, 224] width 105 height 105
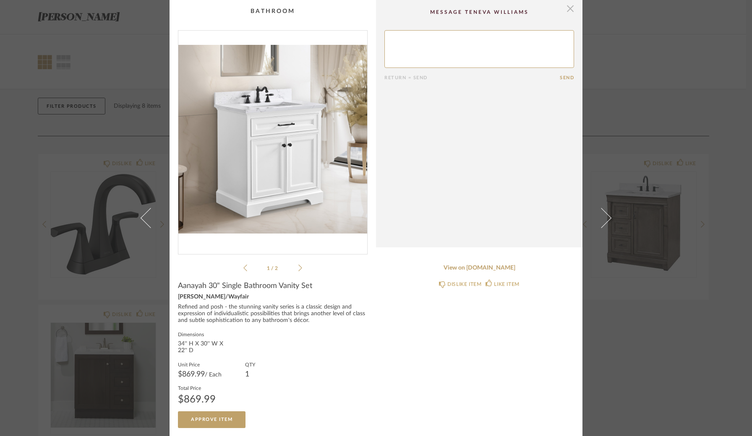
click at [570, 15] on span "button" at bounding box center [570, 8] width 17 height 17
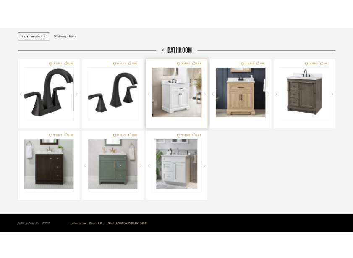
scroll to position [83, 0]
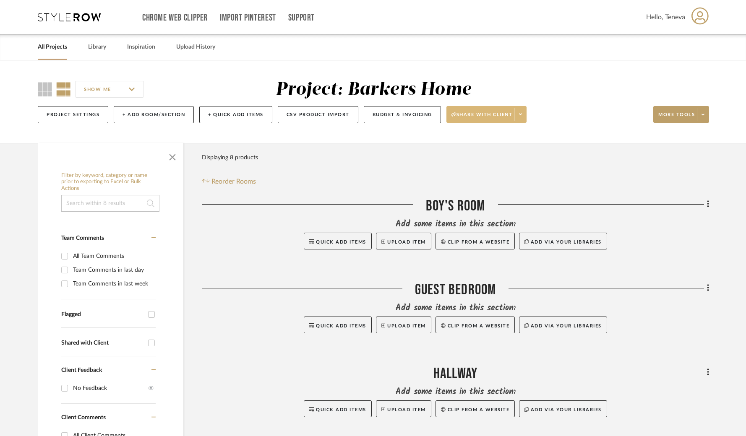
click at [519, 114] on span at bounding box center [520, 114] width 12 height 13
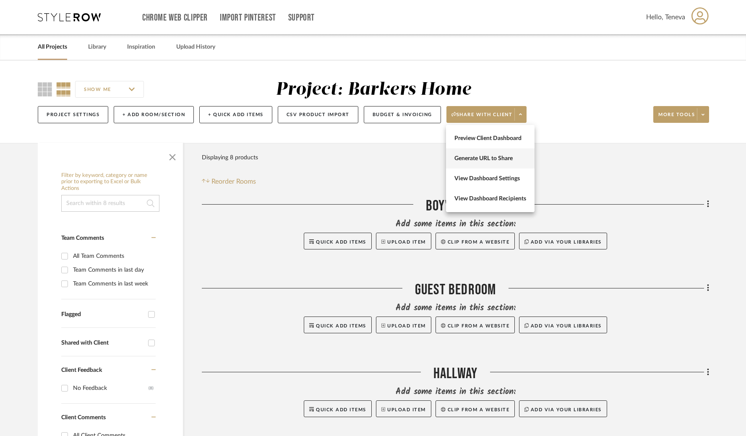
click at [503, 163] on button "Generate URL to Share" at bounding box center [490, 158] width 89 height 20
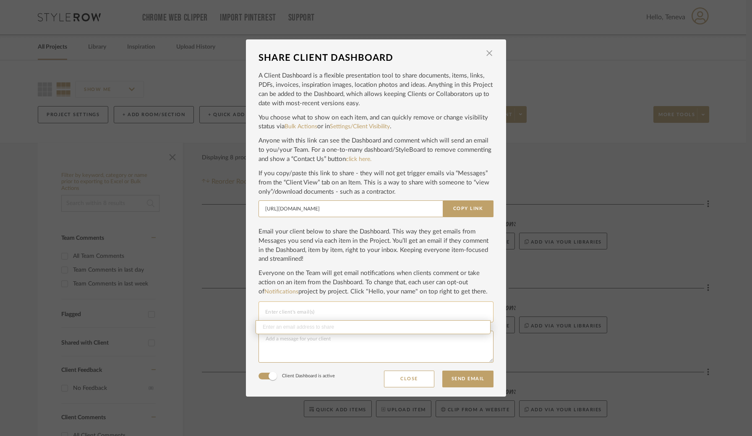
click at [295, 307] on input "Email selection" at bounding box center [375, 312] width 221 height 10
type input "v"
paste input "[EMAIL_ADDRESS]. com"
click at [309, 309] on input "gwbarkers@gmail. com" at bounding box center [375, 312] width 221 height 10
type input "gwbarkers@gmail.com"
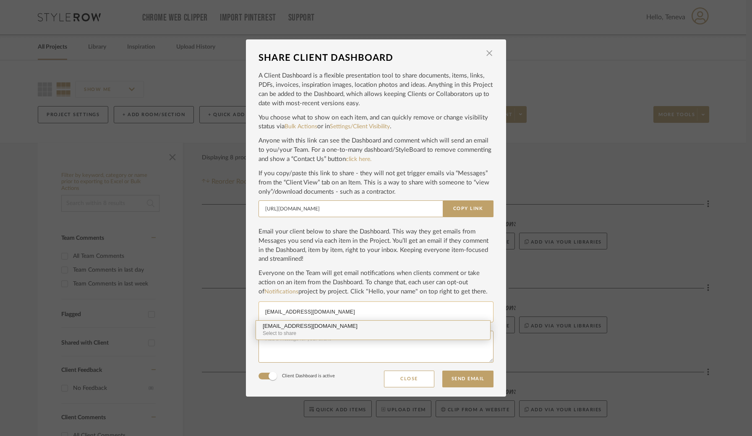
click at [322, 330] on div "Select to share" at bounding box center [373, 334] width 221 height 8
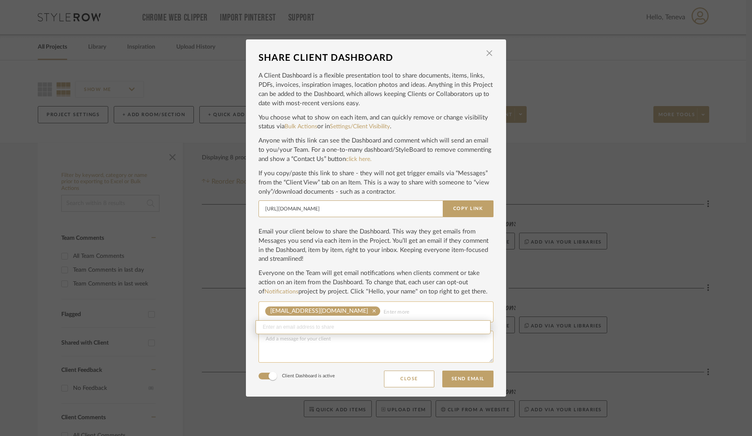
click at [296, 334] on textarea at bounding box center [375, 347] width 235 height 32
click at [368, 308] on mat-icon "clear" at bounding box center [374, 310] width 12 height 5
click at [331, 308] on input "Email selection" at bounding box center [375, 312] width 221 height 10
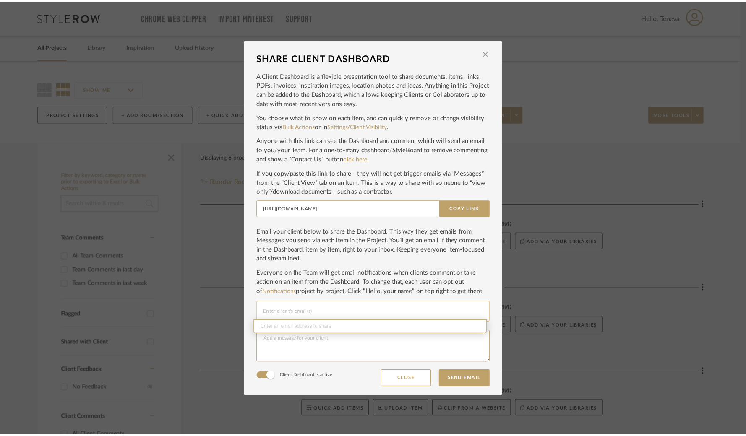
scroll to position [0, 0]
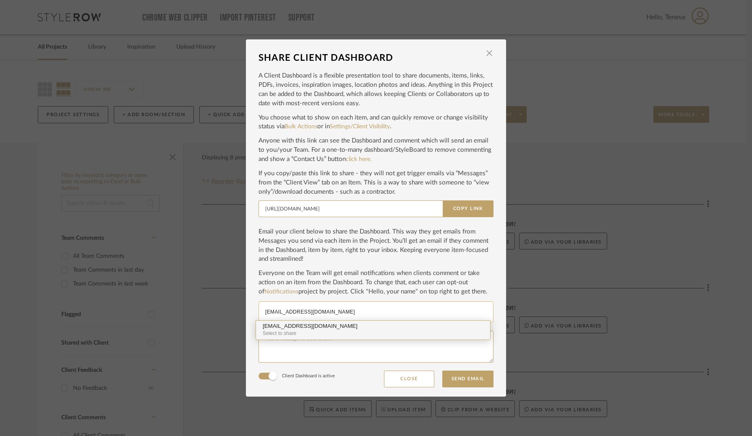
type input "jlwilliams0609@gmail.com"
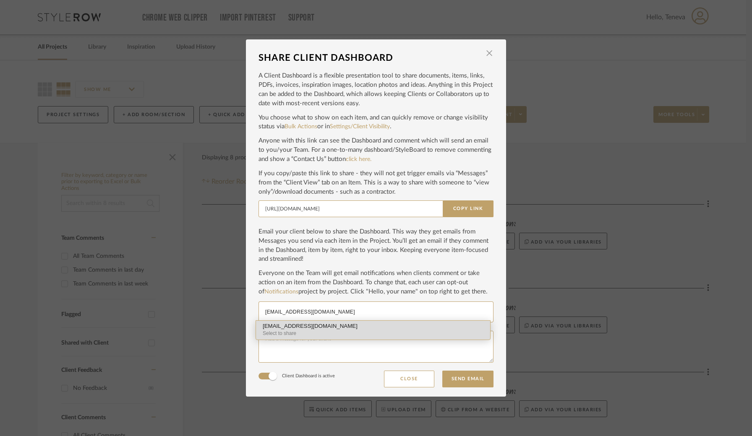
click at [323, 323] on mat-option "jlwilliams0609@gmail.com Select to share" at bounding box center [373, 330] width 234 height 19
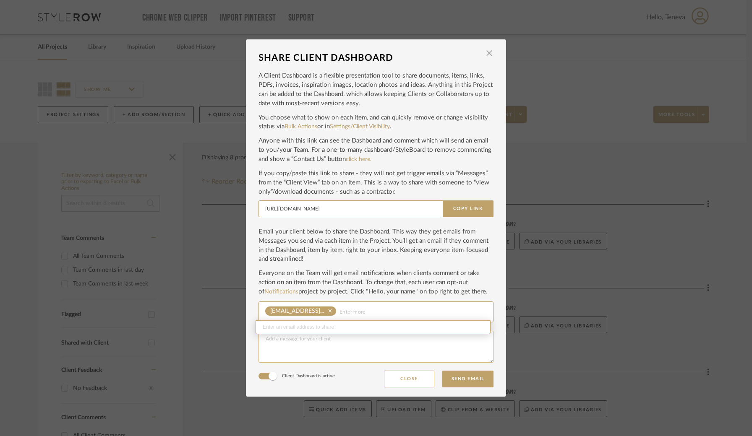
click at [293, 337] on textarea at bounding box center [375, 347] width 235 height 32
click at [456, 378] on button "Send Email" at bounding box center [467, 379] width 51 height 17
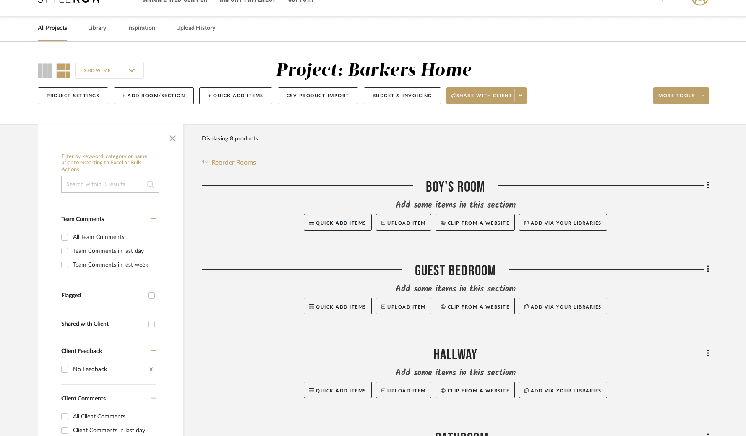
scroll to position [20, 0]
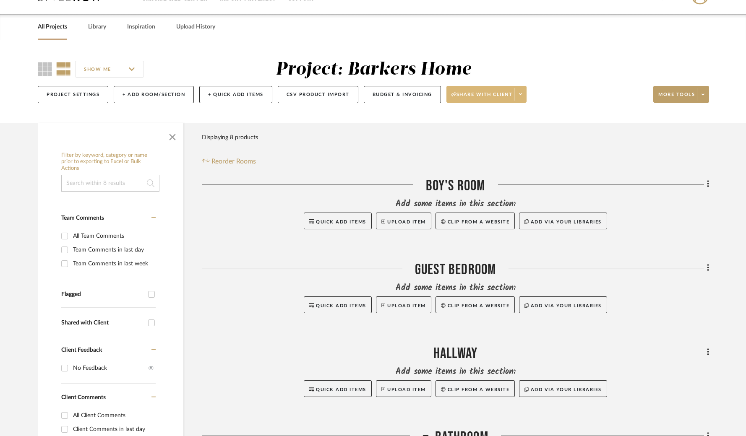
click at [504, 98] on span "Share with client" at bounding box center [481, 97] width 61 height 13
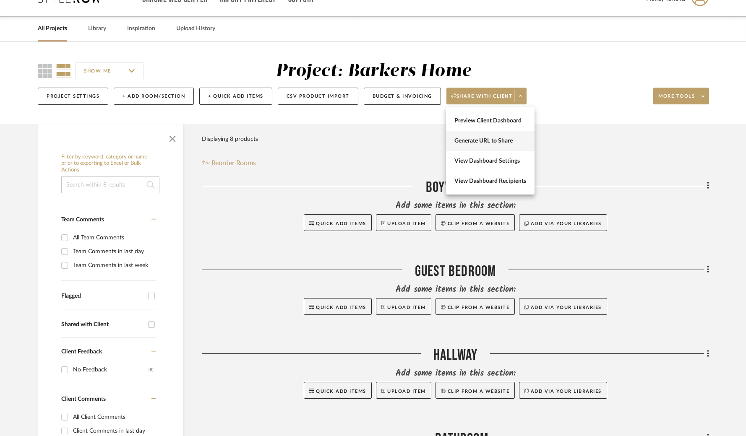
scroll to position [18, 0]
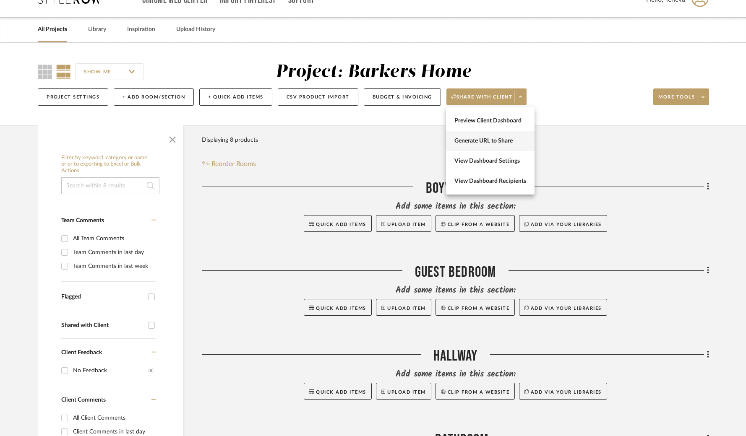
click at [493, 146] on button "Generate URL to Share" at bounding box center [490, 141] width 89 height 20
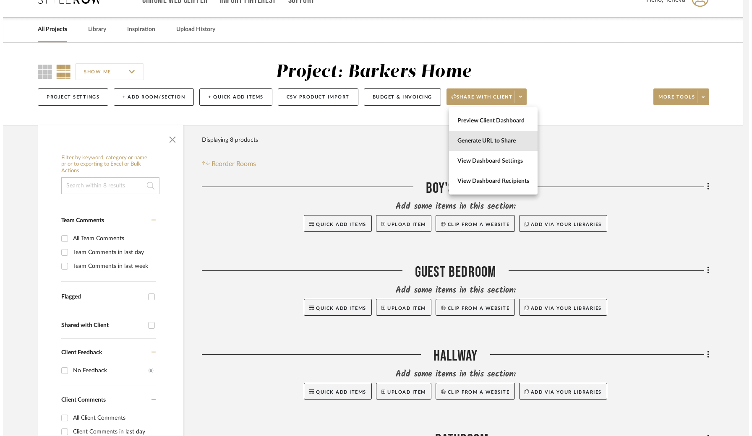
scroll to position [0, 0]
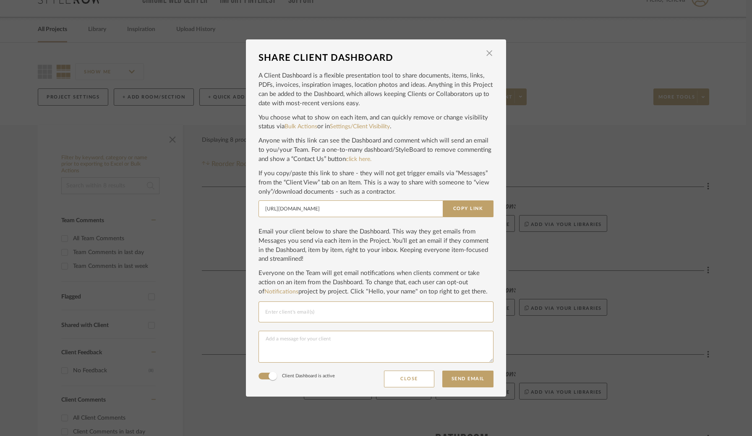
drag, startPoint x: 404, startPoint y: 378, endPoint x: 401, endPoint y: 373, distance: 4.9
click at [404, 378] on button "Close" at bounding box center [409, 379] width 50 height 17
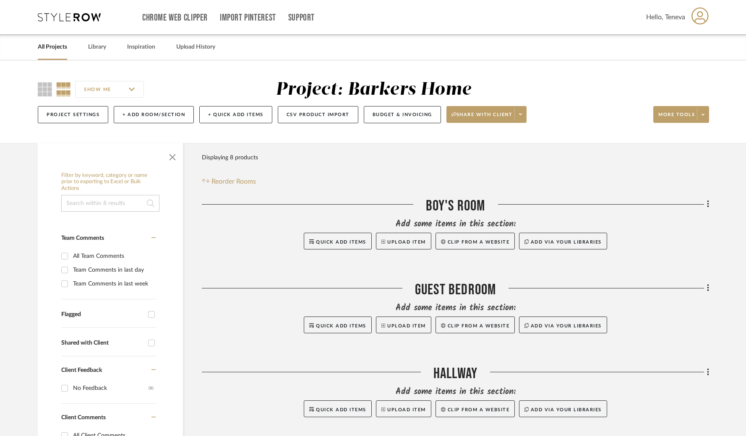
scroll to position [2, 0]
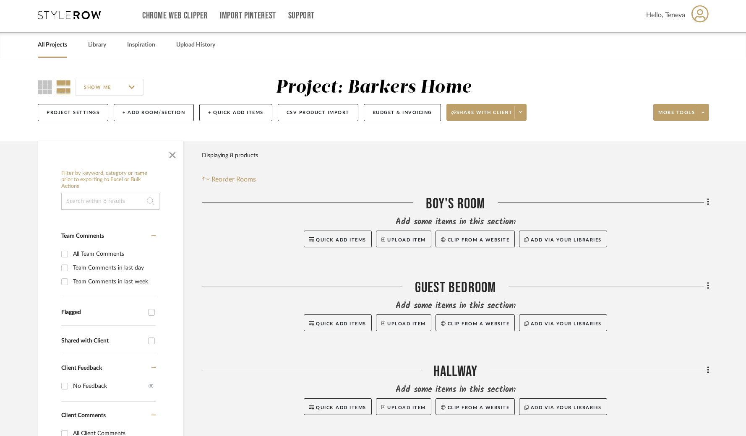
click at [677, 18] on span "Hello, Teneva" at bounding box center [665, 15] width 39 height 10
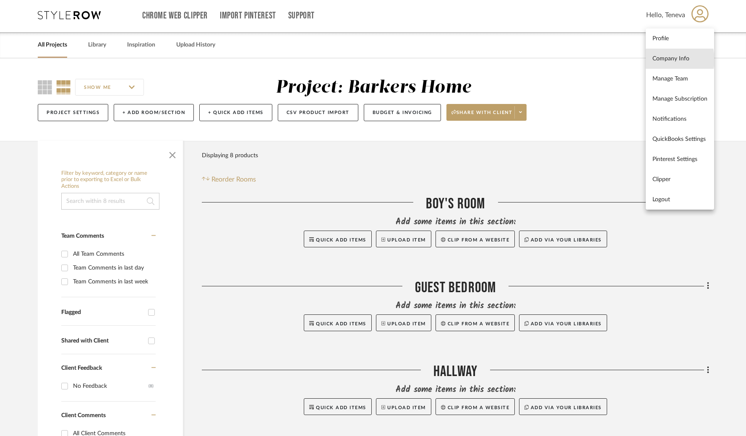
click at [664, 60] on span "Company Info" at bounding box center [679, 58] width 55 height 7
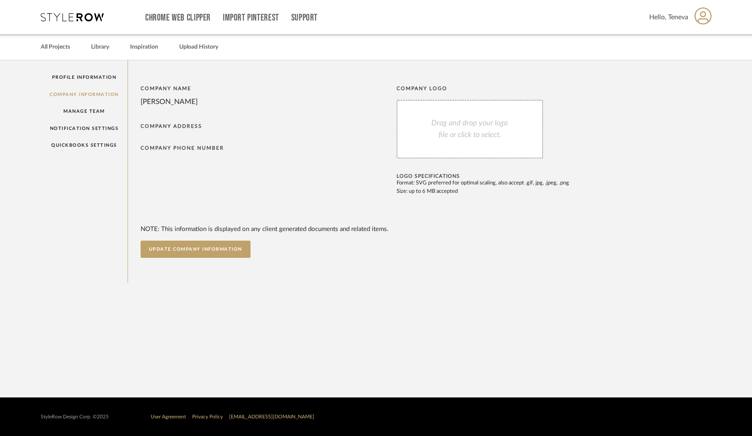
click at [149, 100] on div "[PERSON_NAME]" at bounding box center [267, 101] width 252 height 11
click at [200, 254] on button "UPDATE COMPANY INFORMATION" at bounding box center [196, 249] width 110 height 17
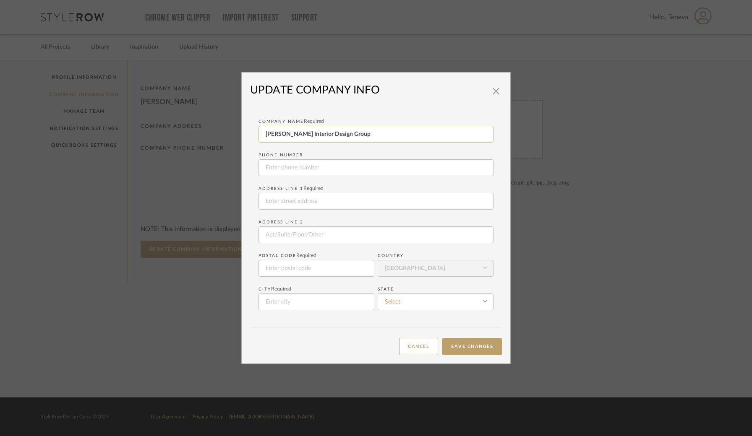
drag, startPoint x: 371, startPoint y: 136, endPoint x: 263, endPoint y: 128, distance: 107.7
click at [263, 128] on input "Teneva Williams Interior Design Group" at bounding box center [375, 134] width 235 height 17
type input "Interiors Designs by Teneva"
type input "4046101251"
click at [478, 349] on button "Save Changes" at bounding box center [472, 346] width 60 height 17
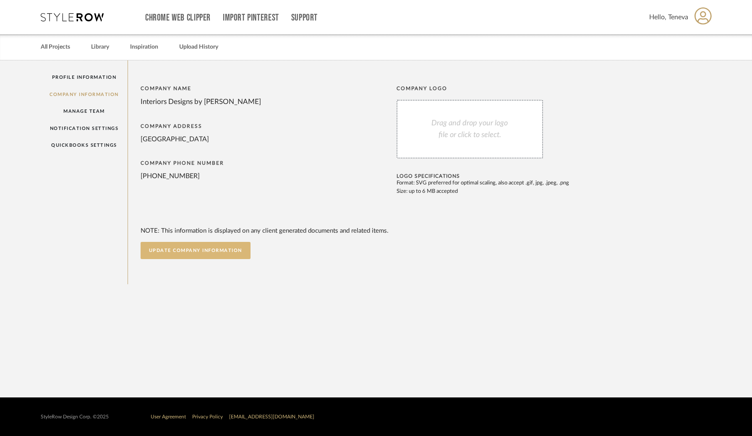
click at [180, 250] on button "UPDATE COMPANY INFORMATION" at bounding box center [196, 250] width 110 height 17
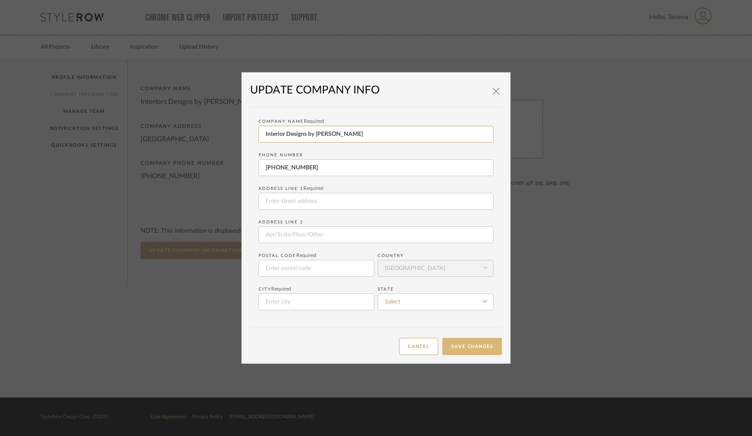
type input "Interior Designs by Teneva"
click at [470, 351] on button "Save Changes" at bounding box center [472, 346] width 60 height 17
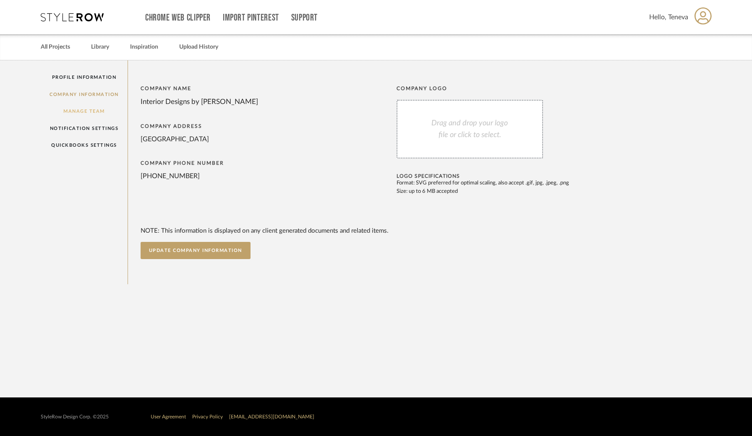
click at [99, 112] on link "Manage Team" at bounding box center [84, 111] width 87 height 17
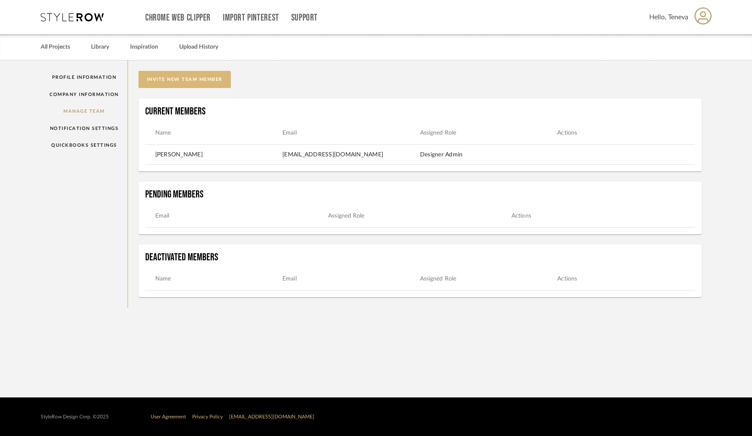
click at [172, 84] on button "invite new team member" at bounding box center [184, 79] width 92 height 17
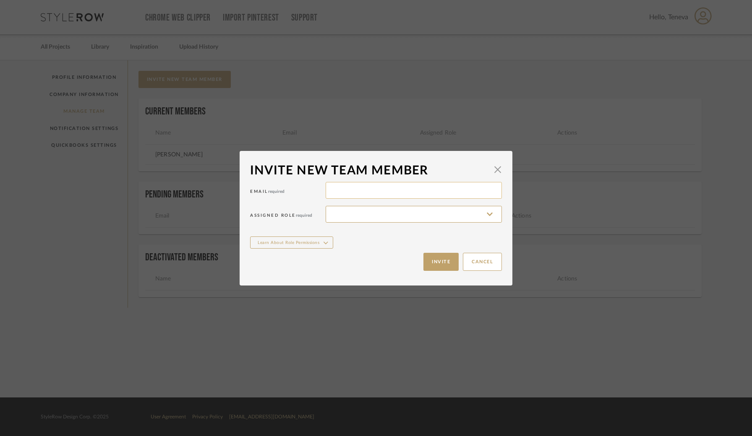
click at [348, 189] on input at bounding box center [413, 190] width 176 height 17
type input "jlwilliams0609@gmail.com"
click at [349, 211] on input at bounding box center [413, 214] width 176 height 17
click at [353, 218] on input at bounding box center [413, 214] width 176 height 17
click at [350, 221] on input at bounding box center [413, 214] width 176 height 17
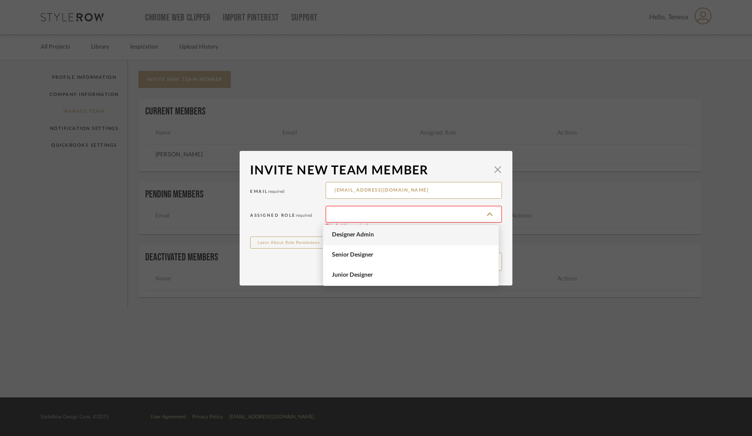
click at [349, 238] on span "Designer Admin" at bounding box center [412, 235] width 160 height 7
type input "Designer Admin"
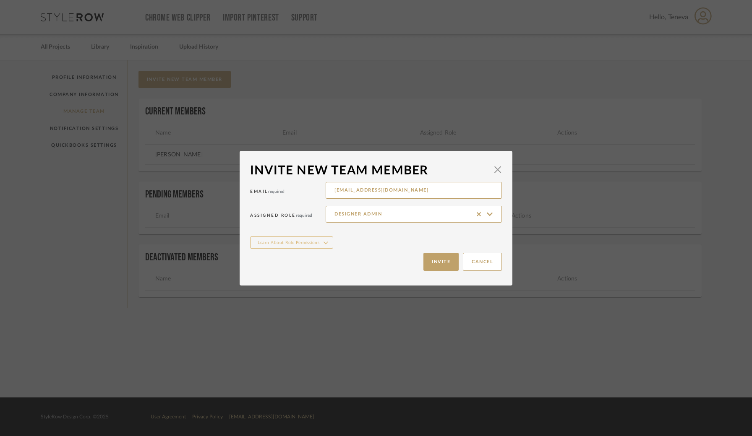
click at [323, 244] on icon "button" at bounding box center [325, 243] width 5 height 9
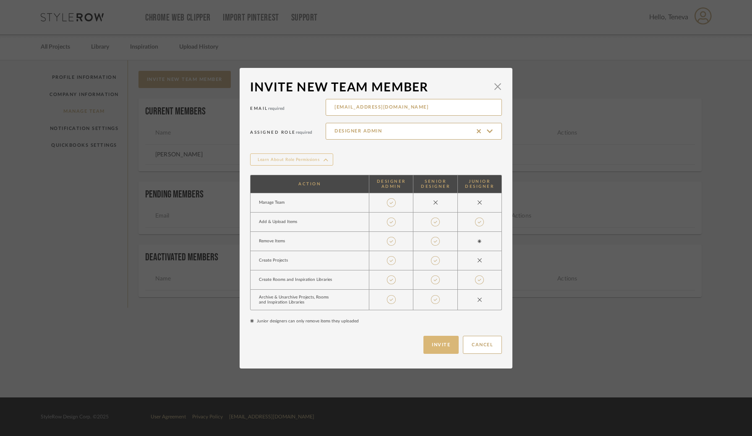
click at [437, 344] on button "Invite" at bounding box center [440, 345] width 35 height 18
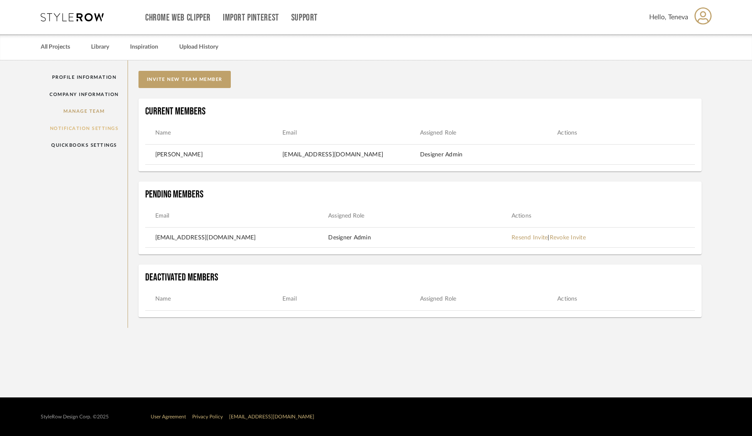
click at [81, 130] on link "Notification Settings" at bounding box center [84, 128] width 87 height 17
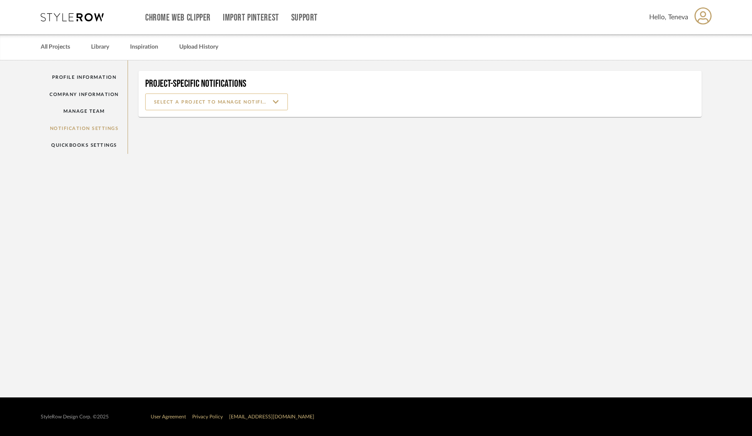
click at [277, 102] on input at bounding box center [216, 102] width 143 height 17
click at [222, 127] on span "Barkers Home" at bounding box center [217, 123] width 142 height 20
type input "Barkers Home"
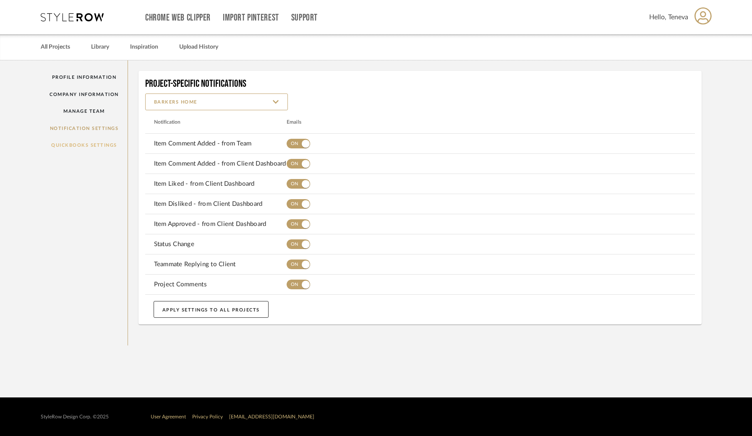
click at [83, 147] on link "QuickBooks Settings" at bounding box center [84, 145] width 87 height 17
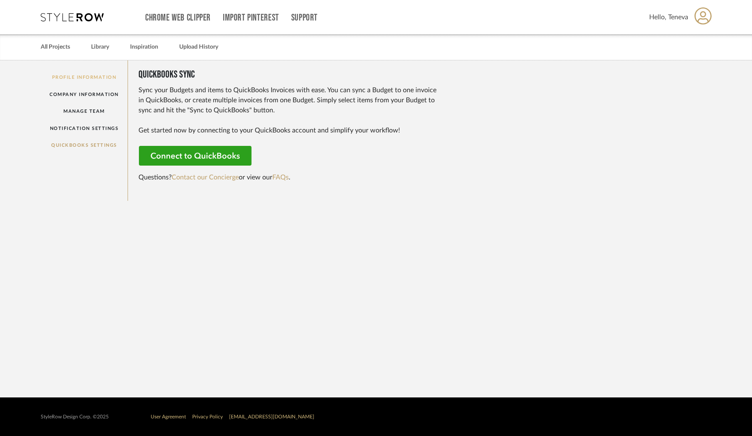
scroll to position [0, 0]
click at [92, 76] on link "Profile Information" at bounding box center [84, 77] width 87 height 17
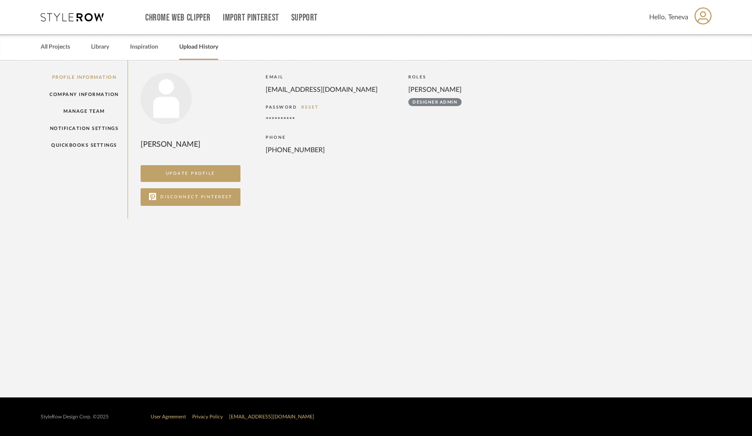
click at [191, 48] on link "Upload History" at bounding box center [198, 47] width 39 height 11
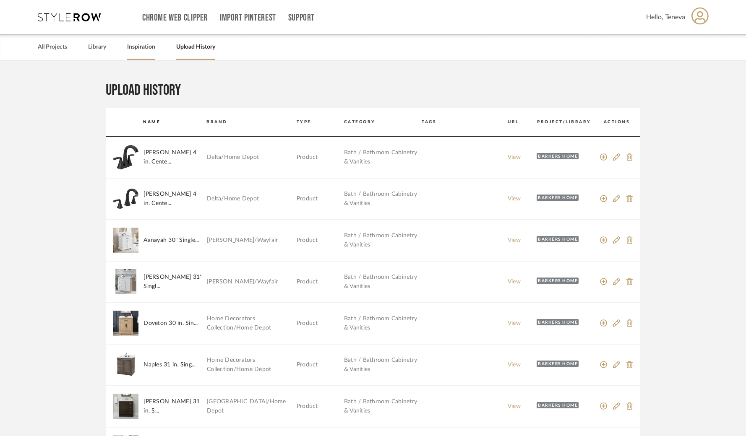
click at [142, 49] on link "Inspiration" at bounding box center [141, 47] width 28 height 11
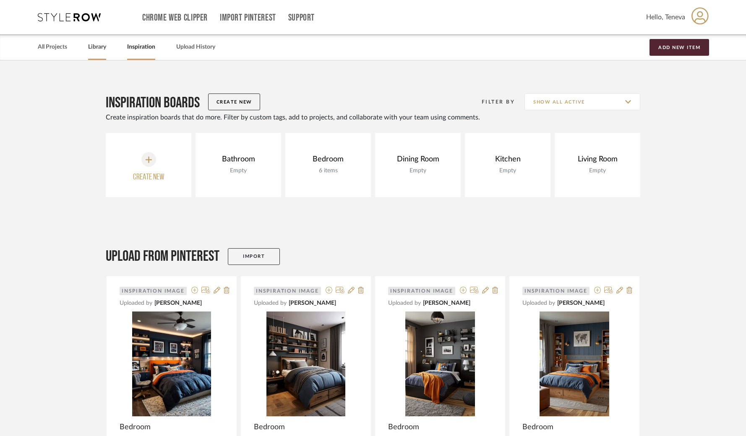
click at [92, 48] on link "Library" at bounding box center [97, 47] width 18 height 11
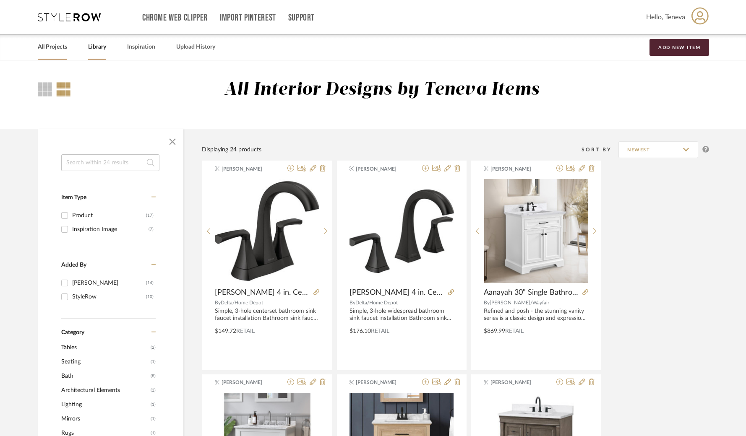
click at [48, 49] on link "All Projects" at bounding box center [52, 47] width 29 height 11
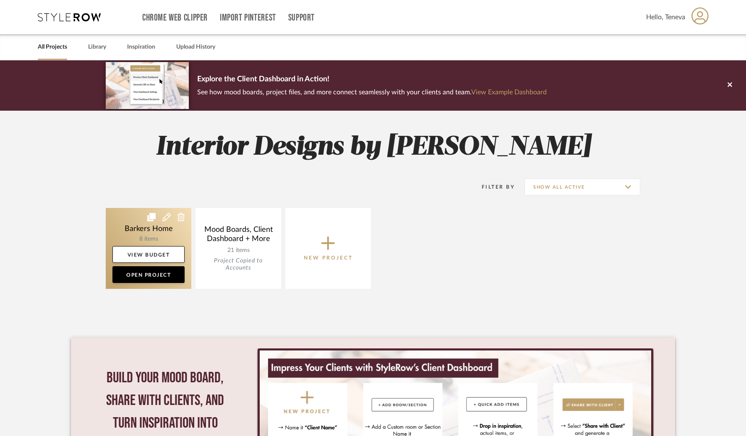
click at [154, 236] on link at bounding box center [149, 248] width 86 height 81
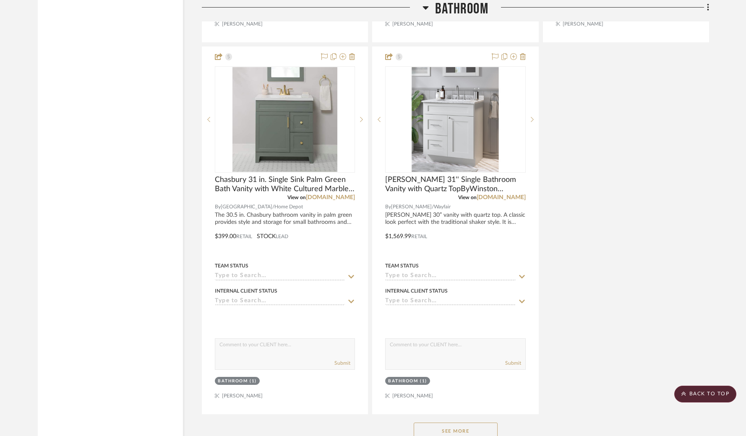
scroll to position [1179, 0]
